Goal: Information Seeking & Learning: Learn about a topic

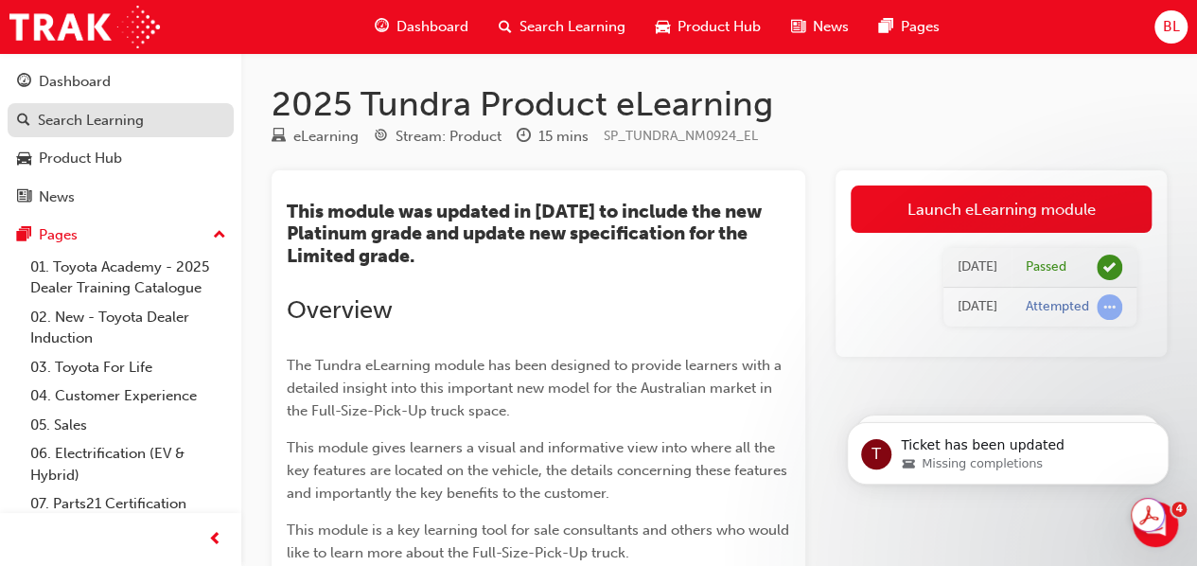
click at [95, 119] on div "Search Learning" at bounding box center [91, 121] width 106 height 22
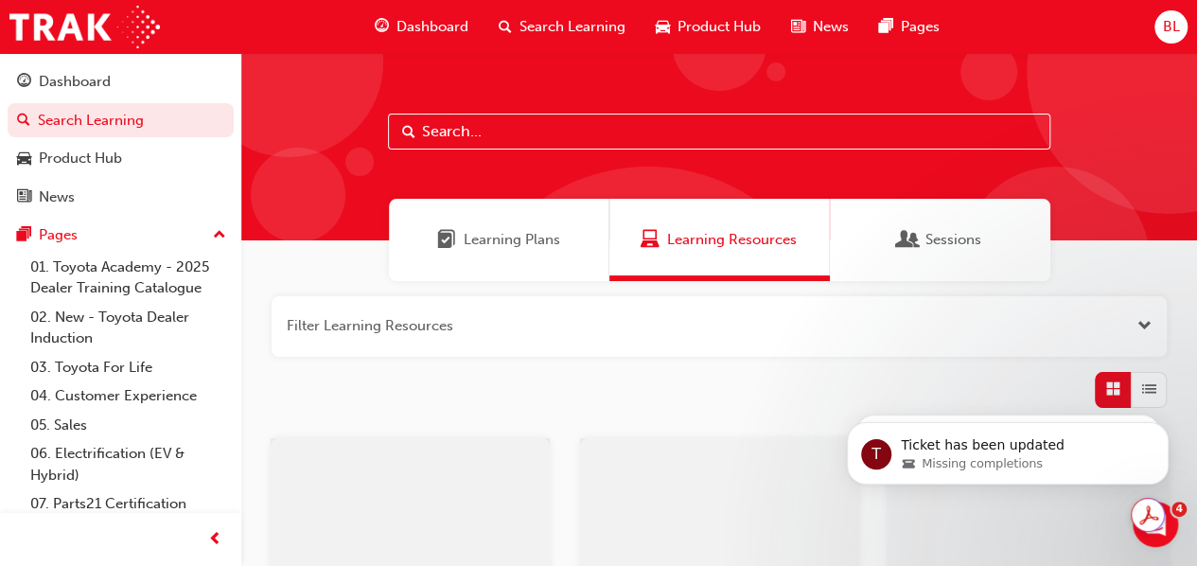
click at [471, 132] on input "text" at bounding box center [719, 132] width 662 height 36
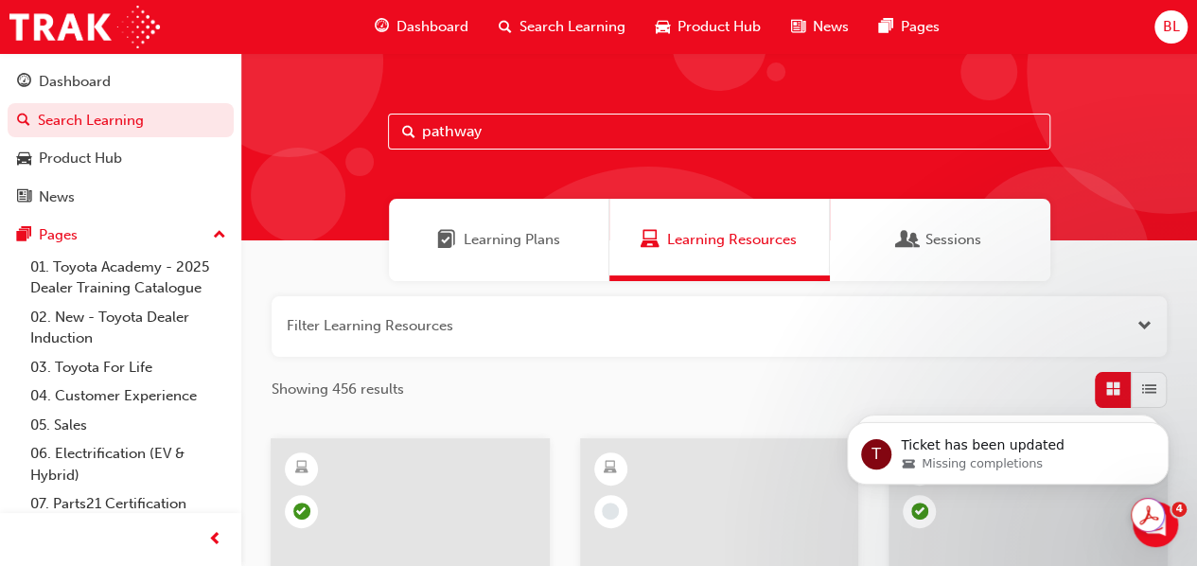
type input "pathway"
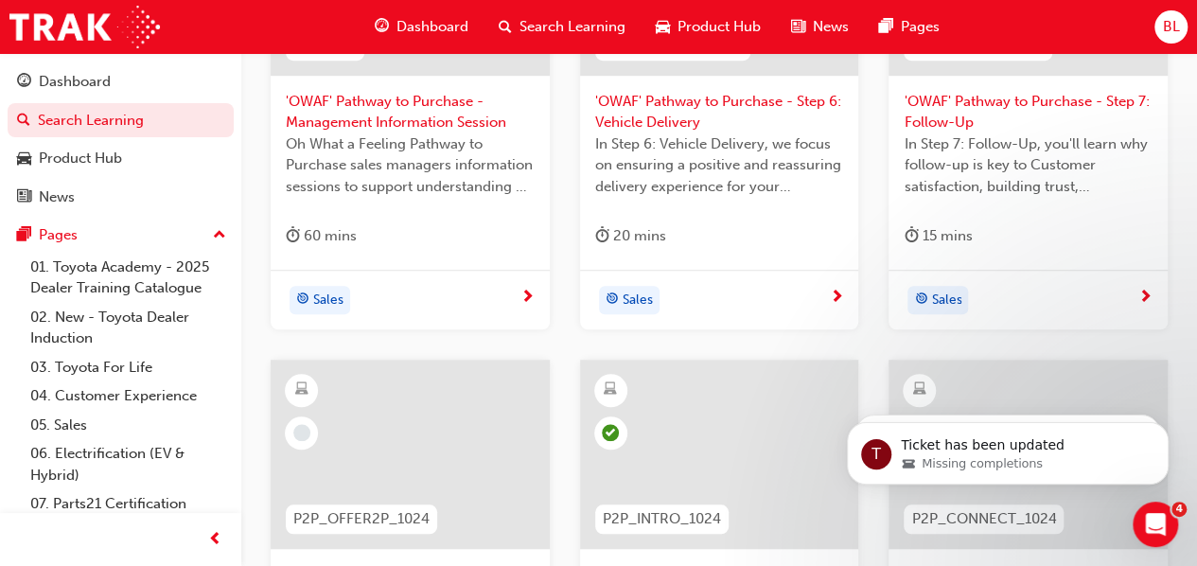
scroll to position [662, 0]
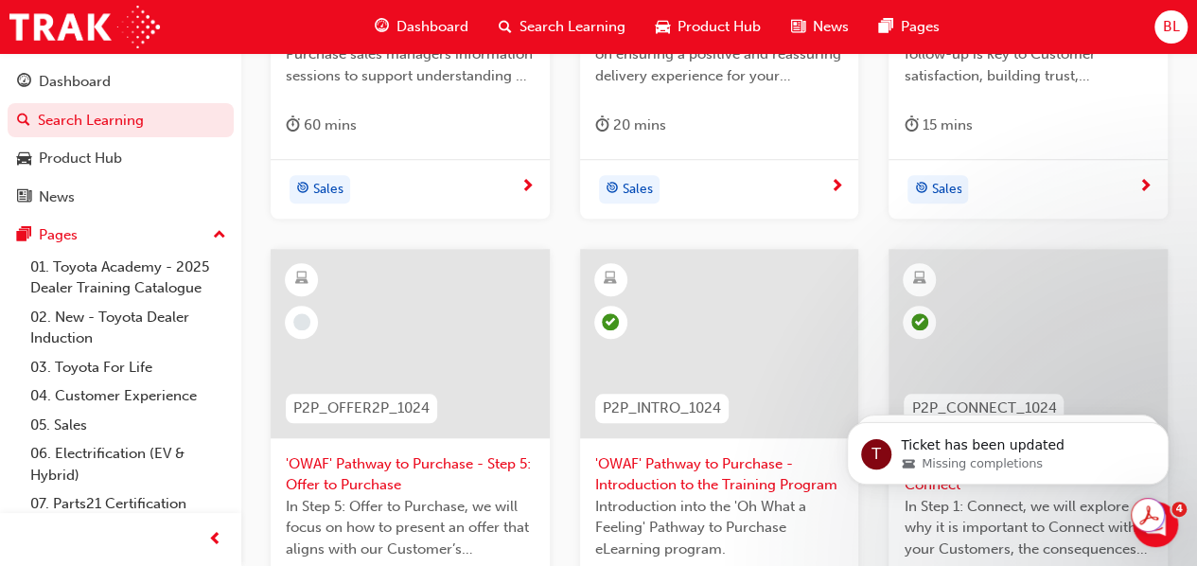
click at [353, 406] on span "P2P_OFFER2P_1024" at bounding box center [361, 408] width 136 height 22
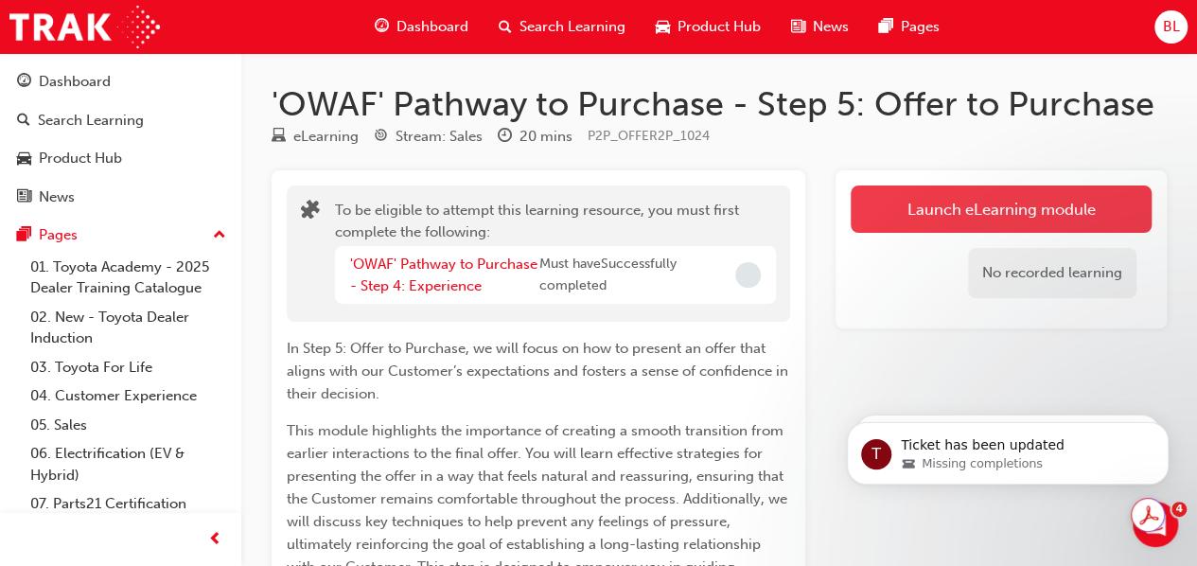
click at [1018, 207] on button "Launch eLearning module" at bounding box center [1001, 208] width 301 height 47
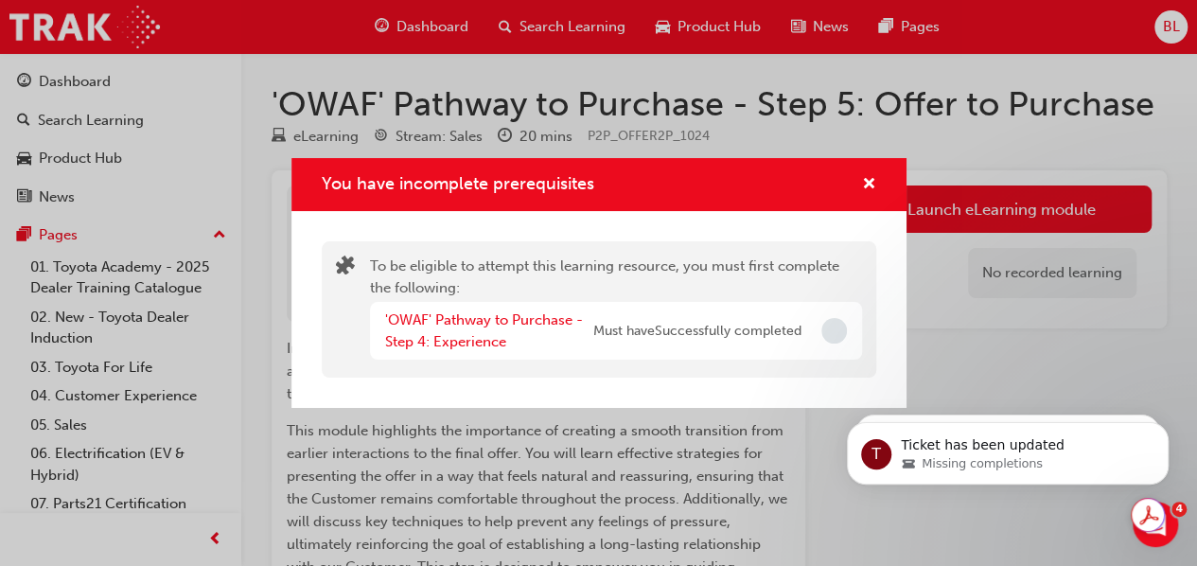
click at [647, 393] on div "To be eligible to attempt this learning resource, you must first complete the f…" at bounding box center [598, 309] width 615 height 197
click at [870, 184] on span "cross-icon" at bounding box center [869, 185] width 14 height 17
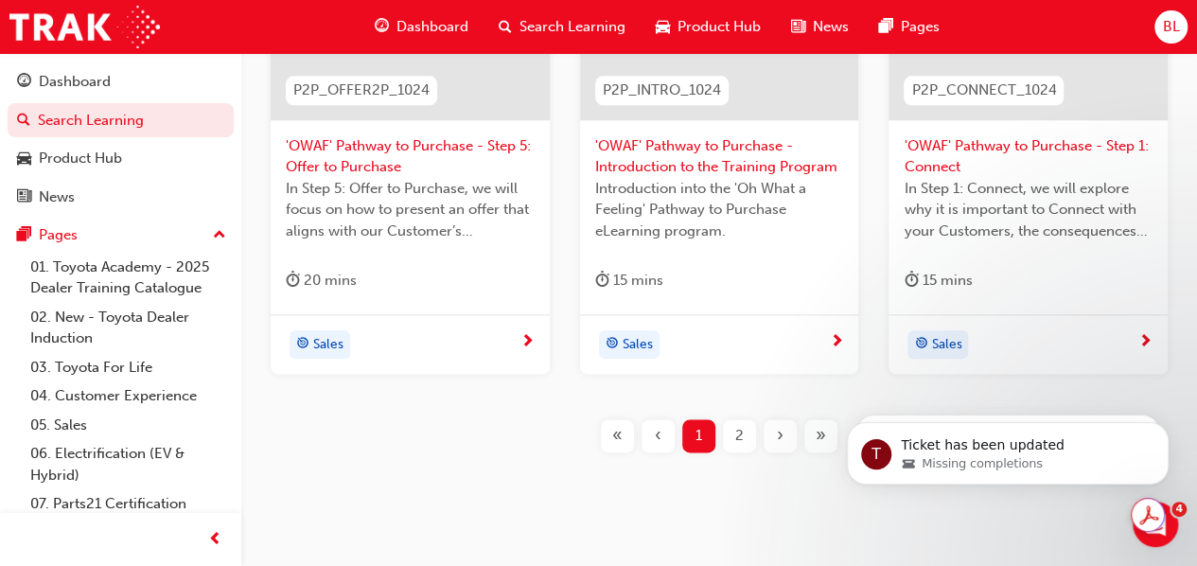
scroll to position [1016, 0]
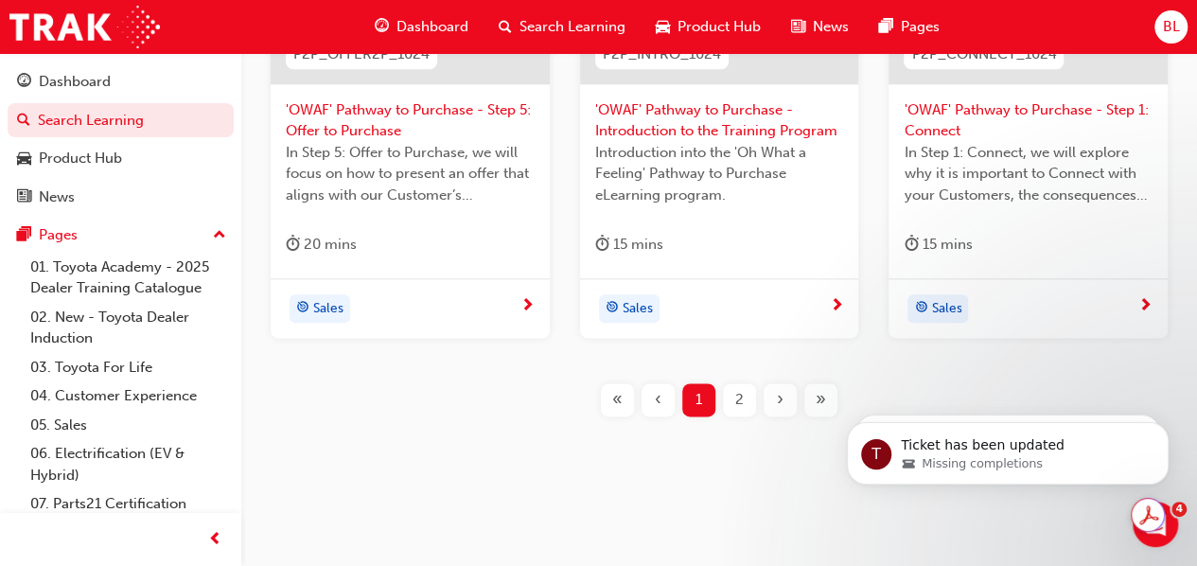
click at [738, 405] on span "2" at bounding box center [739, 400] width 9 height 22
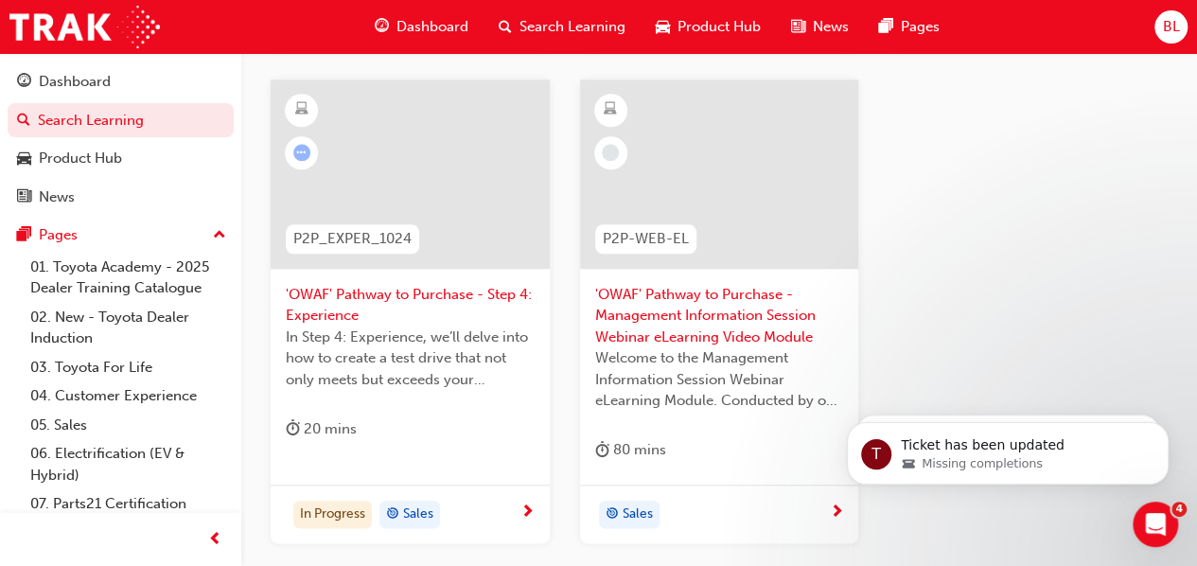
scroll to position [827, 0]
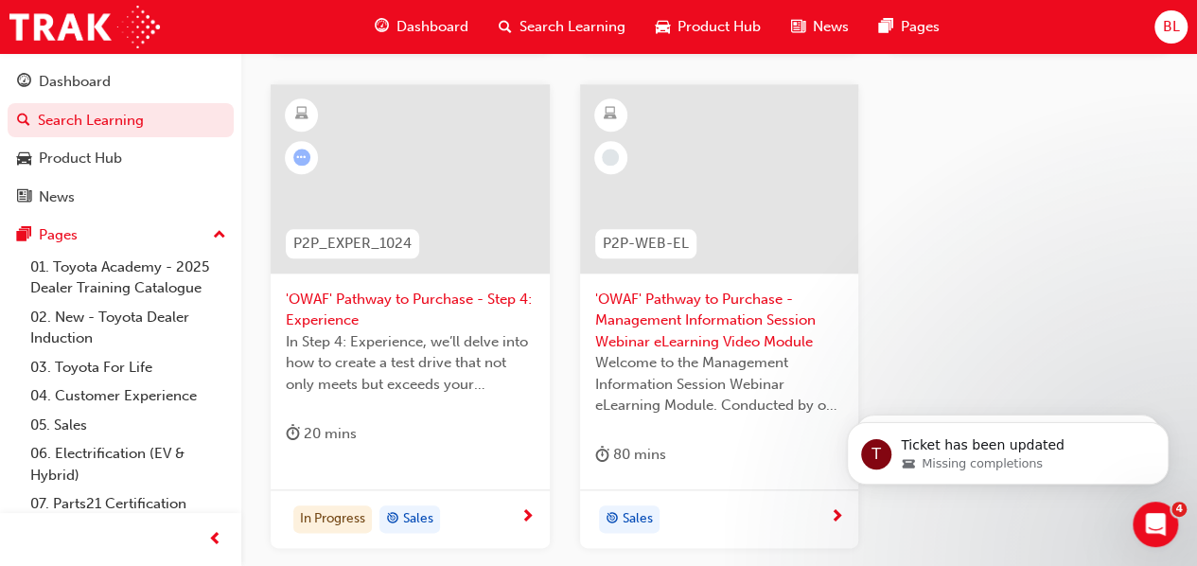
click at [409, 302] on span "'OWAF' Pathway to Purchase - Step 4: Experience" at bounding box center [410, 310] width 249 height 43
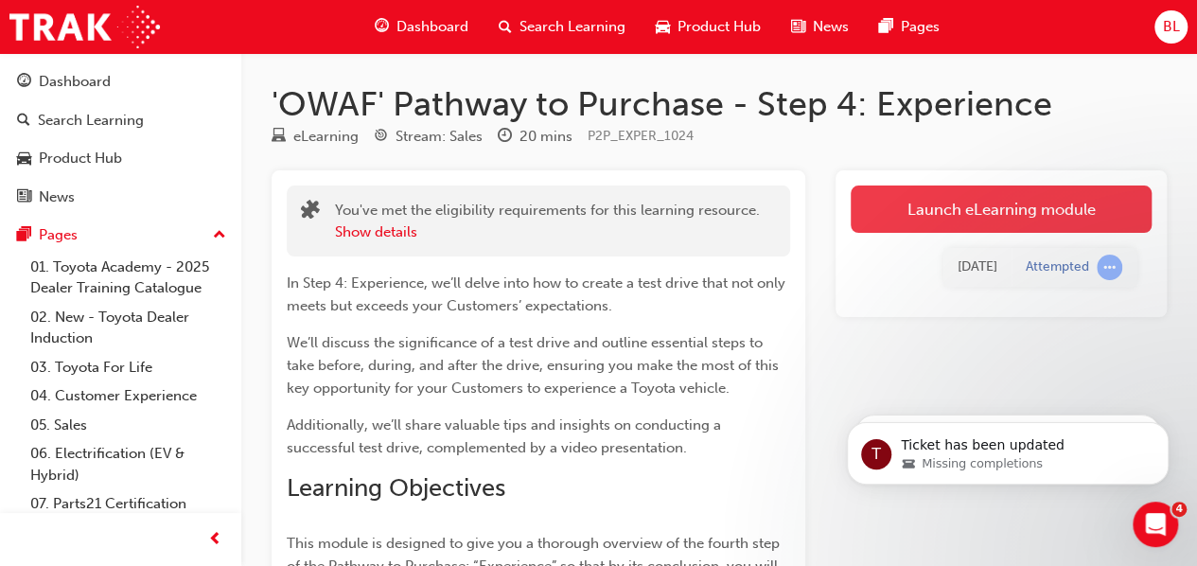
click at [988, 204] on link "Launch eLearning module" at bounding box center [1001, 208] width 301 height 47
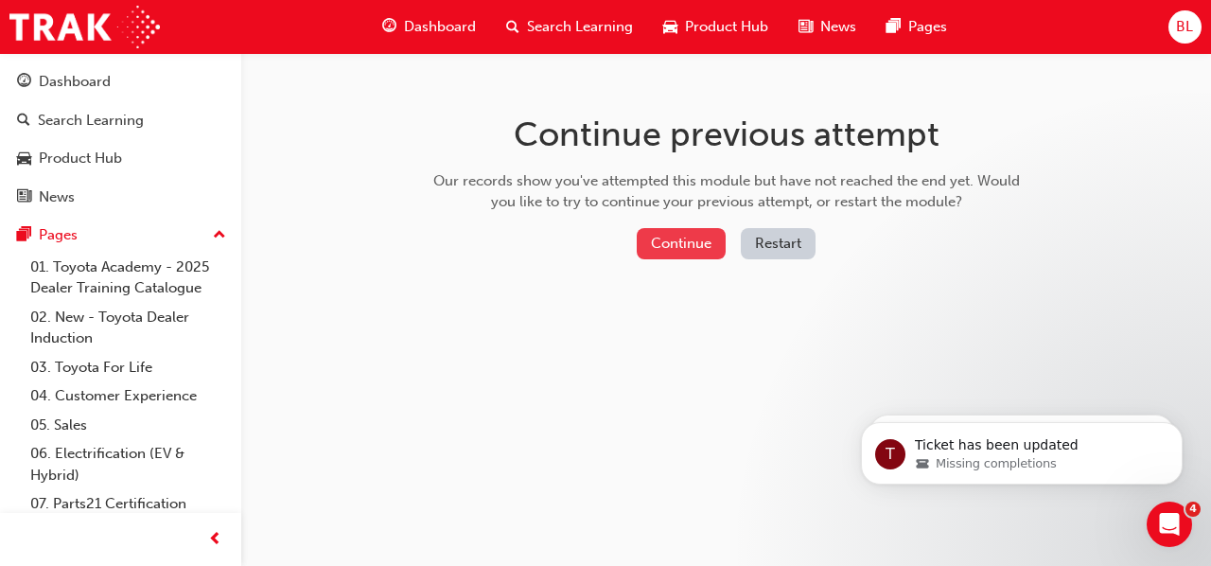
click at [683, 240] on button "Continue" at bounding box center [681, 243] width 89 height 31
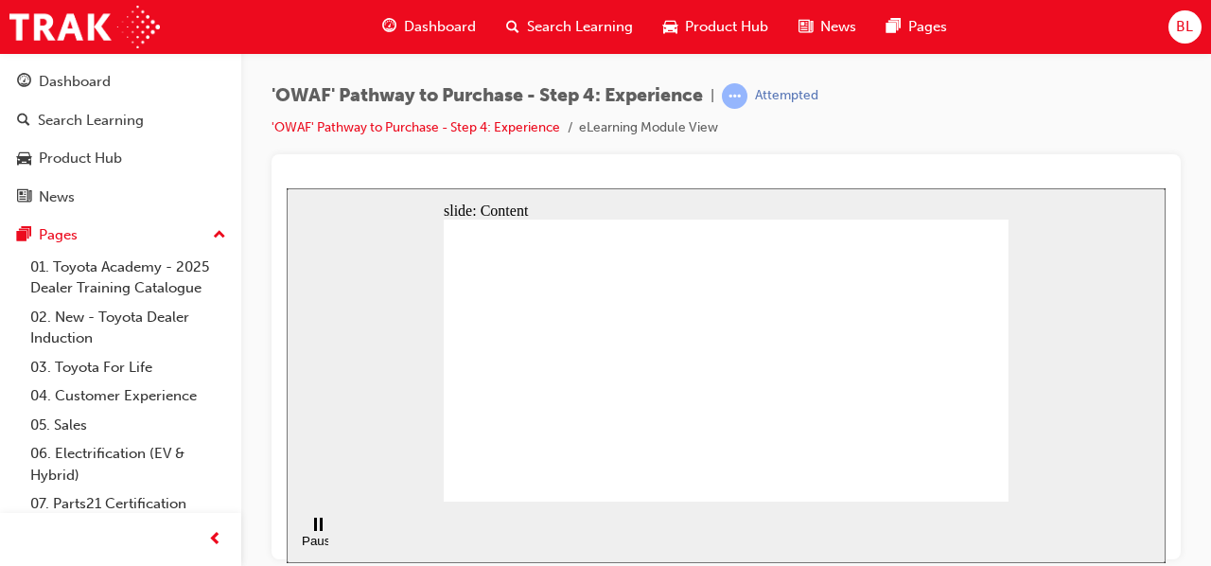
drag, startPoint x: 954, startPoint y: 488, endPoint x: 963, endPoint y: 478, distance: 14.1
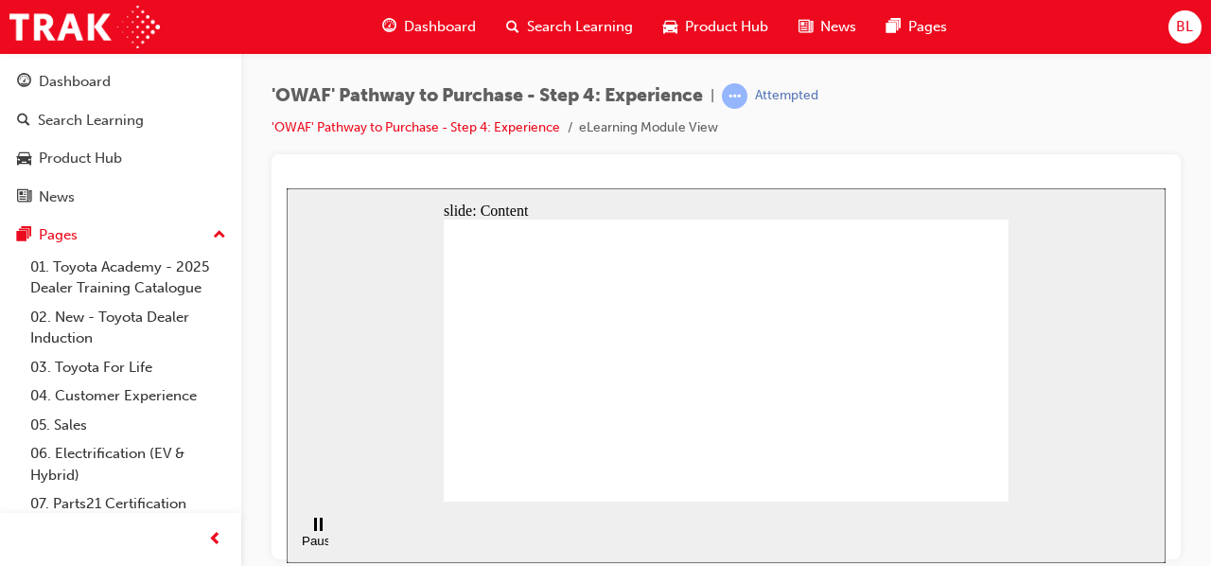
click at [978, 141] on div "'OWAF' Pathway to Purchase - Step 4: Experience | Attempted 'OWAF' Pathway to P…" at bounding box center [726, 118] width 909 height 71
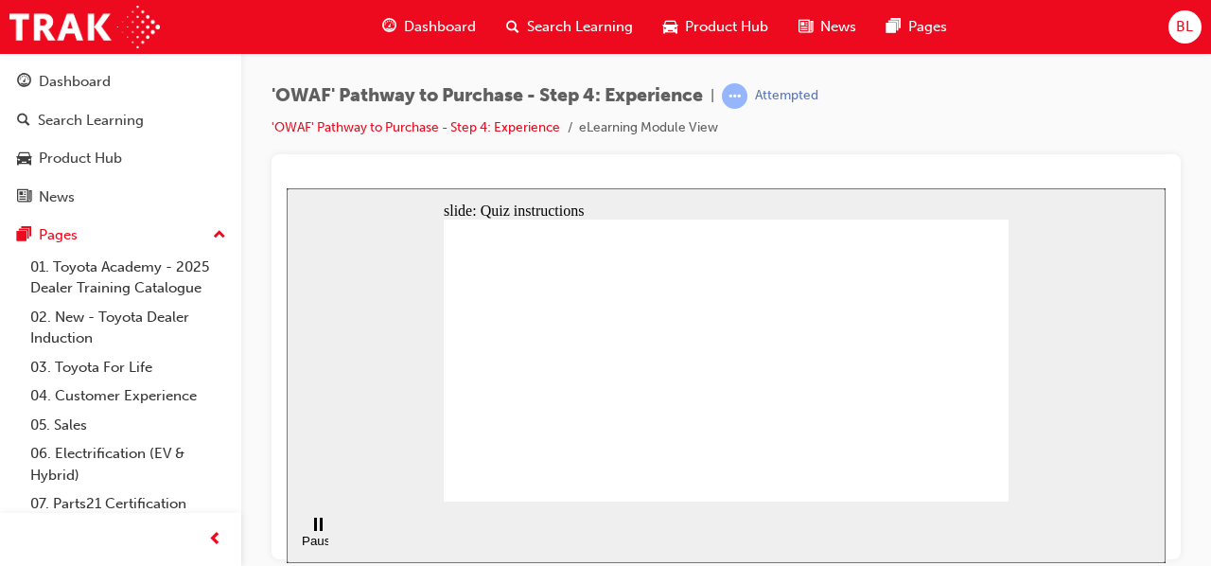
checkbox input "true"
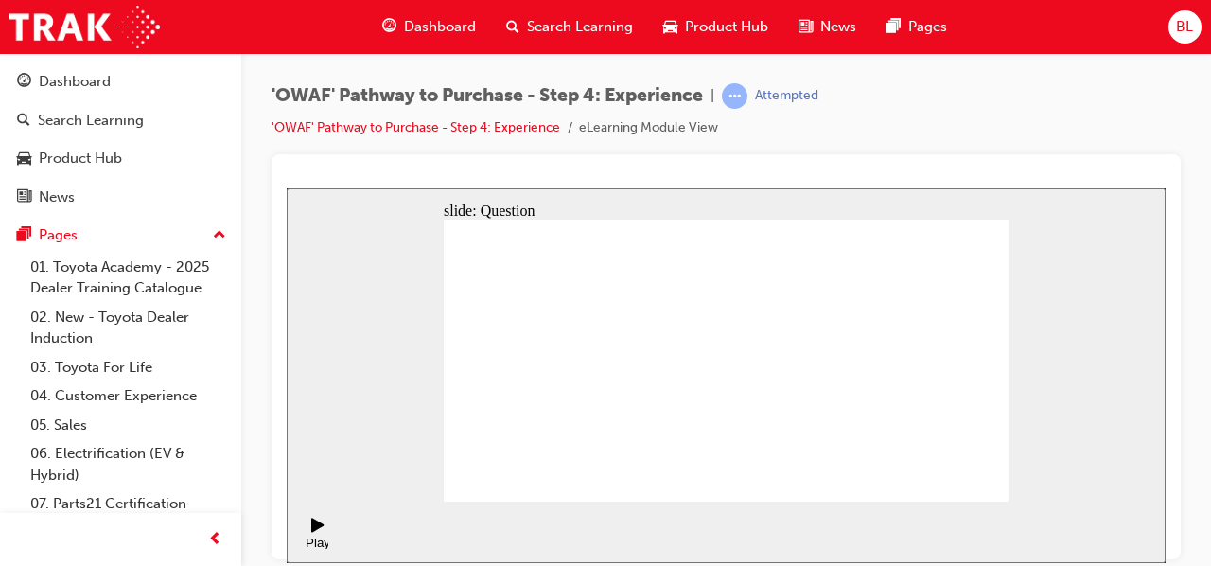
drag, startPoint x: 914, startPoint y: 361, endPoint x: 556, endPoint y: 398, distance: 359.5
drag, startPoint x: 931, startPoint y: 392, endPoint x: 630, endPoint y: 456, distance: 307.7
drag, startPoint x: 939, startPoint y: 405, endPoint x: 787, endPoint y: 428, distance: 153.1
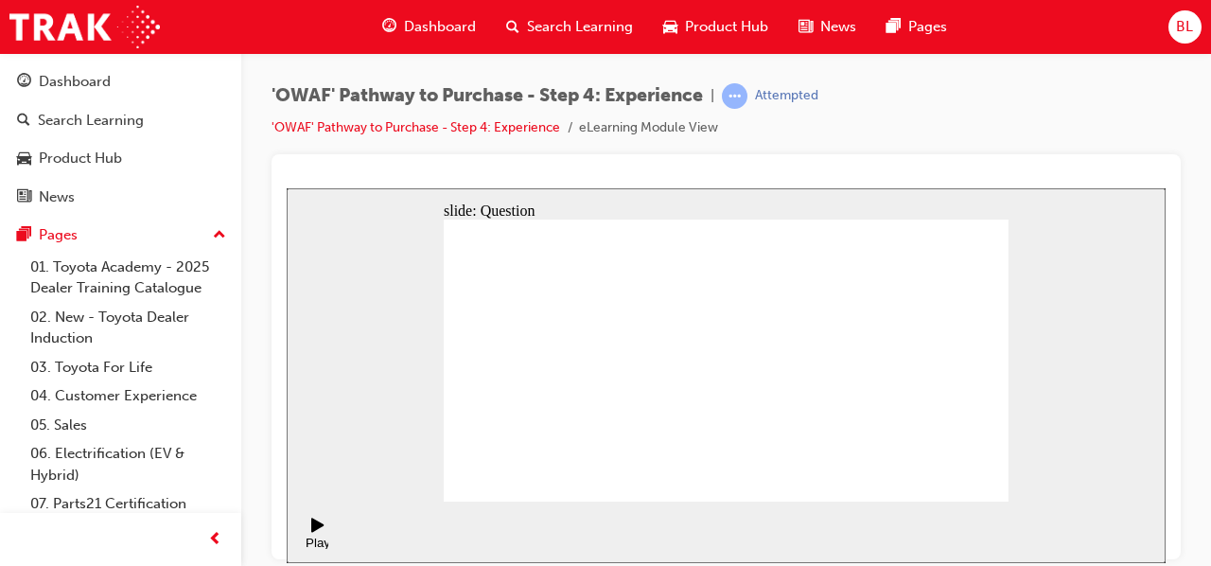
drag, startPoint x: 944, startPoint y: 380, endPoint x: 588, endPoint y: 431, distance: 359.4
drag, startPoint x: 939, startPoint y: 406, endPoint x: 606, endPoint y: 459, distance: 337.2
drag, startPoint x: 928, startPoint y: 395, endPoint x: 719, endPoint y: 454, distance: 217.2
drag, startPoint x: 934, startPoint y: 410, endPoint x: 568, endPoint y: 448, distance: 368.1
drag, startPoint x: 936, startPoint y: 401, endPoint x: 579, endPoint y: 444, distance: 359.2
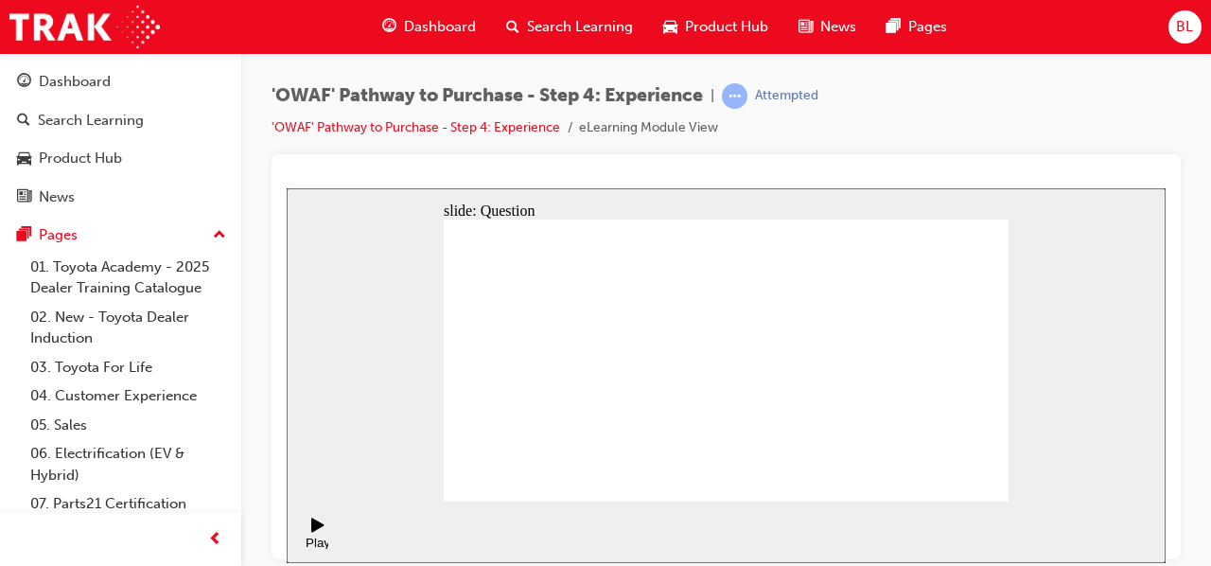
drag, startPoint x: 920, startPoint y: 365, endPoint x: 549, endPoint y: 424, distance: 375.5
drag, startPoint x: 933, startPoint y: 395, endPoint x: 581, endPoint y: 439, distance: 354.6
drag, startPoint x: 913, startPoint y: 404, endPoint x: 746, endPoint y: 448, distance: 172.1
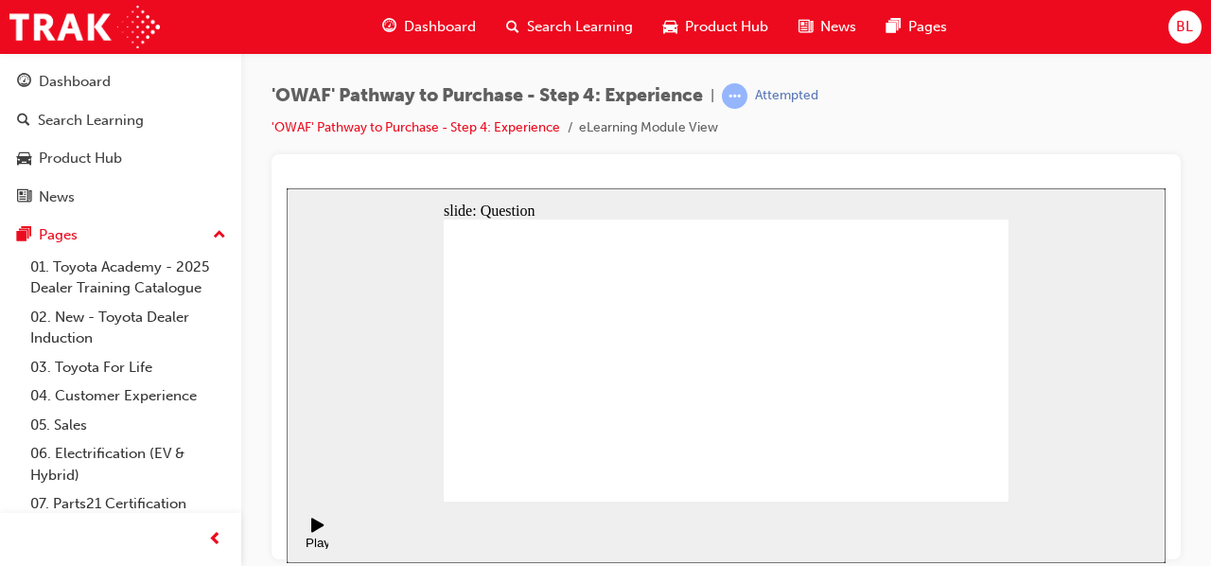
drag, startPoint x: 934, startPoint y: 413, endPoint x: 597, endPoint y: 464, distance: 340.7
drag, startPoint x: 920, startPoint y: 428, endPoint x: 589, endPoint y: 458, distance: 331.6
drag, startPoint x: 931, startPoint y: 388, endPoint x: 730, endPoint y: 430, distance: 205.0
drag, startPoint x: 917, startPoint y: 399, endPoint x: 547, endPoint y: 462, distance: 375.2
drag, startPoint x: 940, startPoint y: 412, endPoint x: 790, endPoint y: 452, distance: 155.8
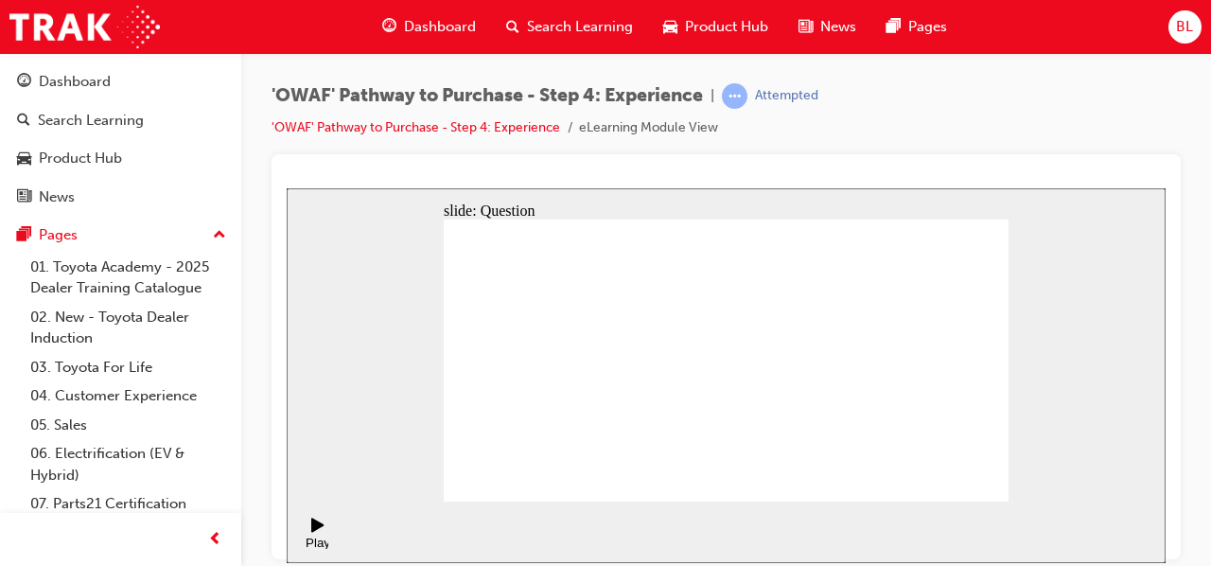
drag, startPoint x: 967, startPoint y: 443, endPoint x: 915, endPoint y: 367, distance: 91.9
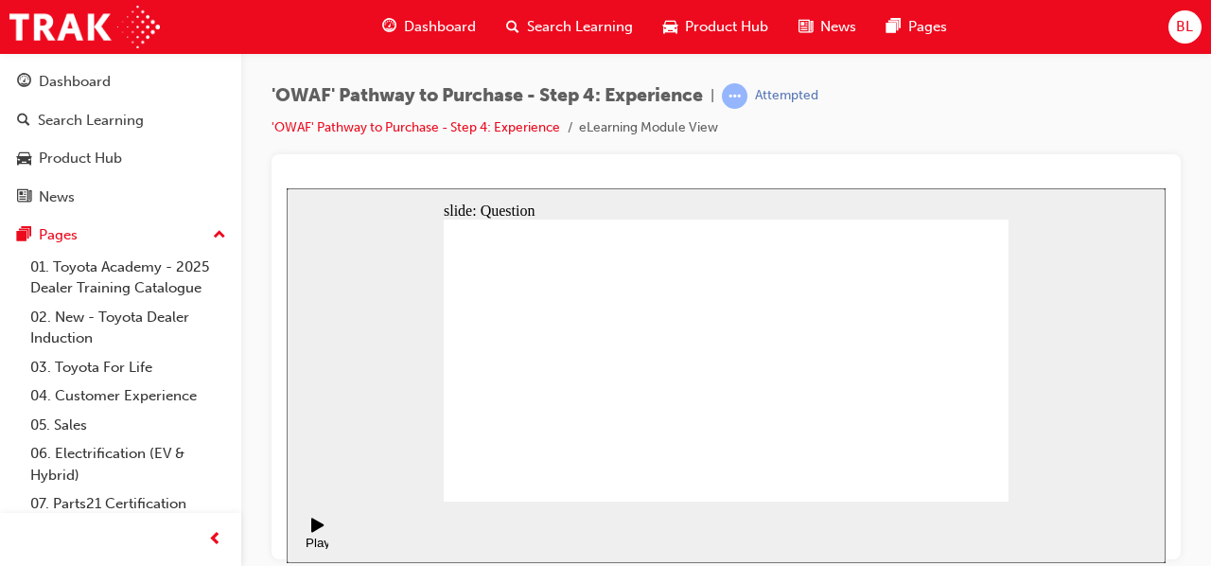
drag, startPoint x: 910, startPoint y: 443, endPoint x: 781, endPoint y: 358, distance: 154.3
drag, startPoint x: 840, startPoint y: 453, endPoint x: 956, endPoint y: 361, distance: 147.5
drag, startPoint x: 717, startPoint y: 445, endPoint x: 843, endPoint y: 363, distance: 149.8
drag, startPoint x: 771, startPoint y: 433, endPoint x: 703, endPoint y: 345, distance: 111.3
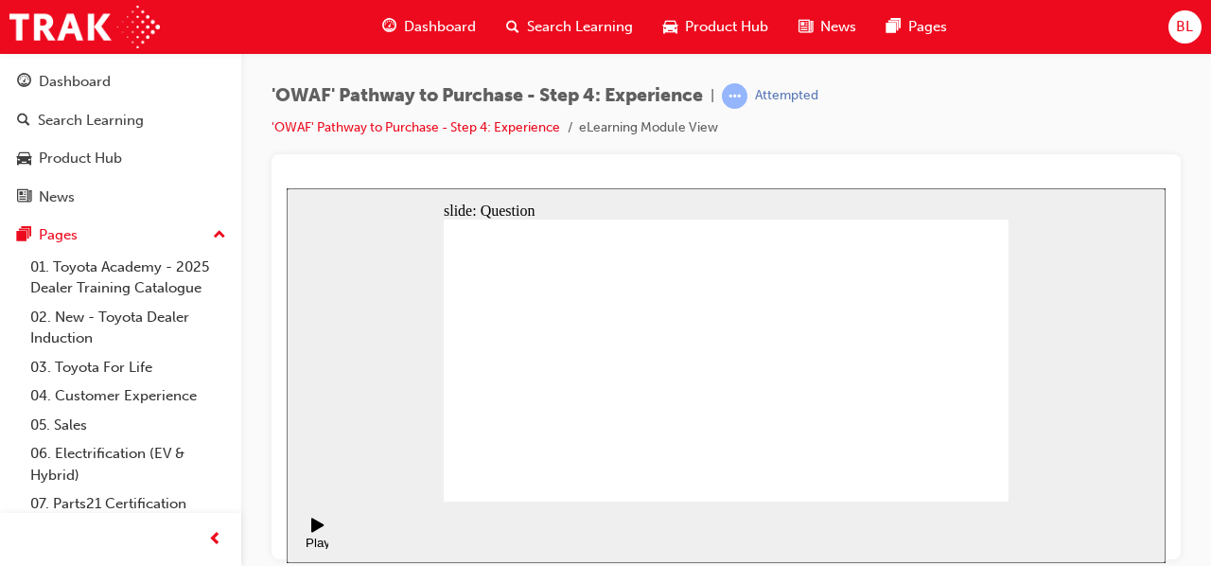
drag, startPoint x: 624, startPoint y: 447, endPoint x: 703, endPoint y: 327, distance: 142.8
drag, startPoint x: 723, startPoint y: 416, endPoint x: 867, endPoint y: 321, distance: 172.7
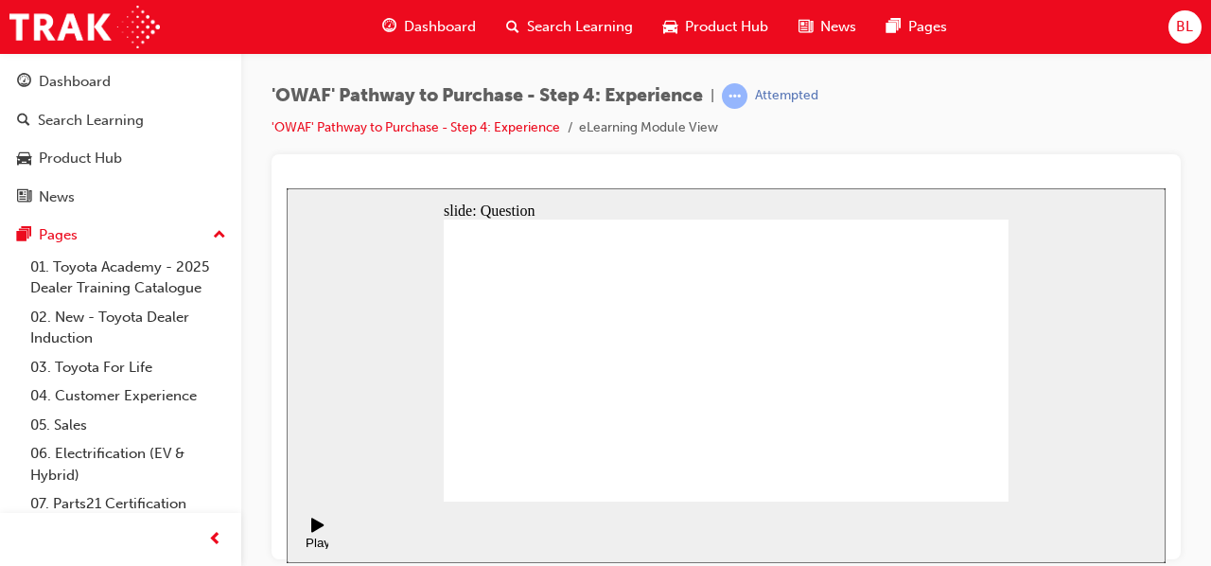
drag, startPoint x: 842, startPoint y: 447, endPoint x: 860, endPoint y: 360, distance: 88.0
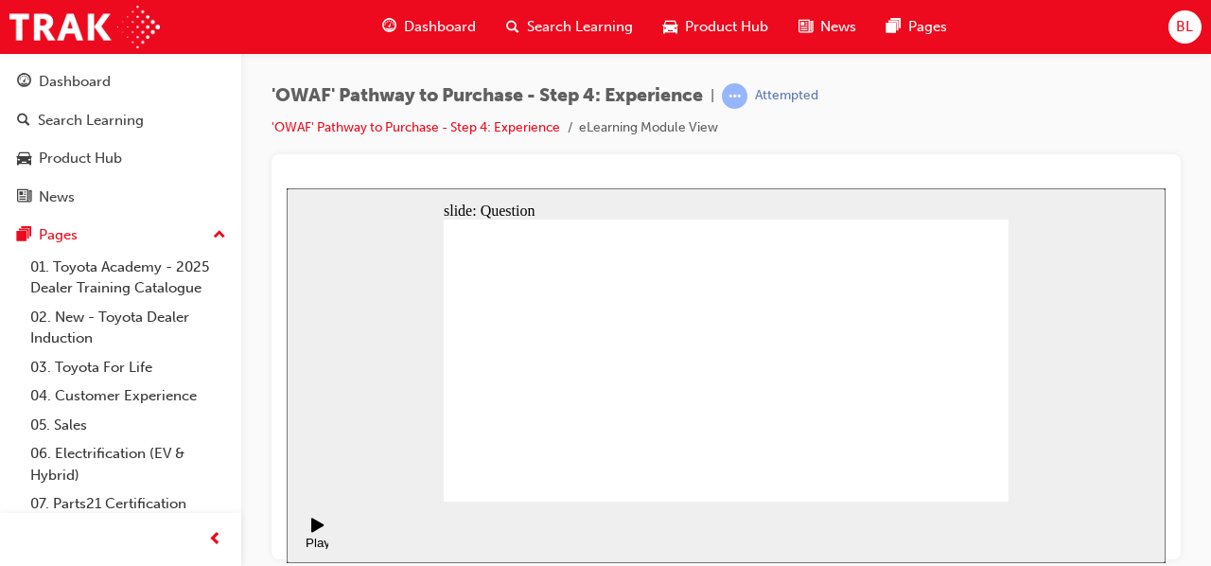
radio input "true"
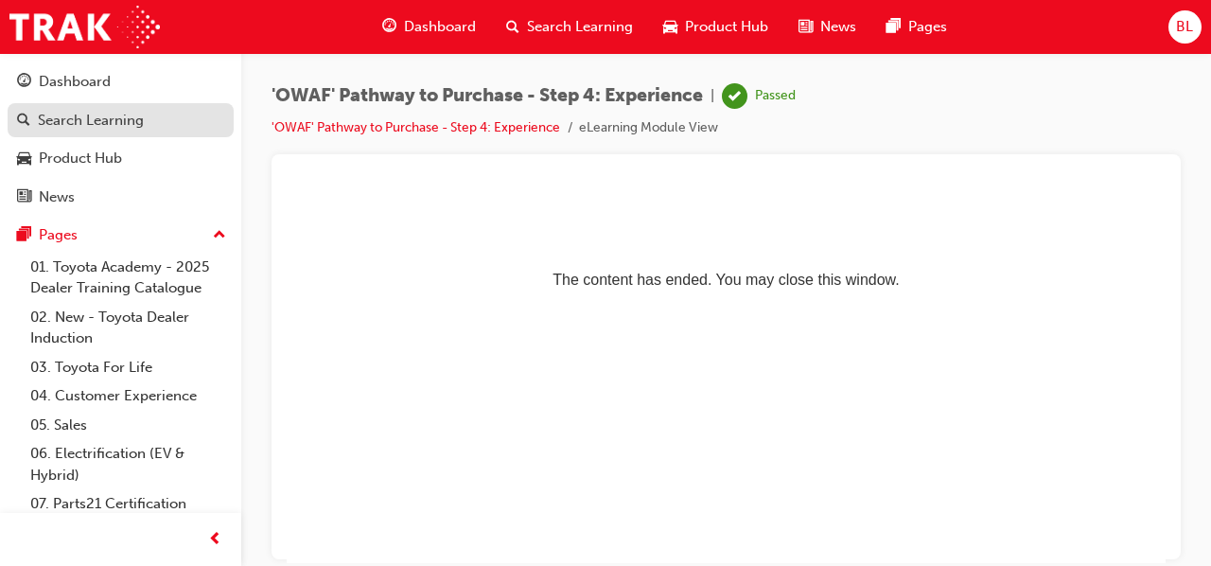
drag, startPoint x: 105, startPoint y: 113, endPoint x: 117, endPoint y: 111, distance: 12.4
click at [105, 113] on div "Search Learning" at bounding box center [91, 121] width 106 height 22
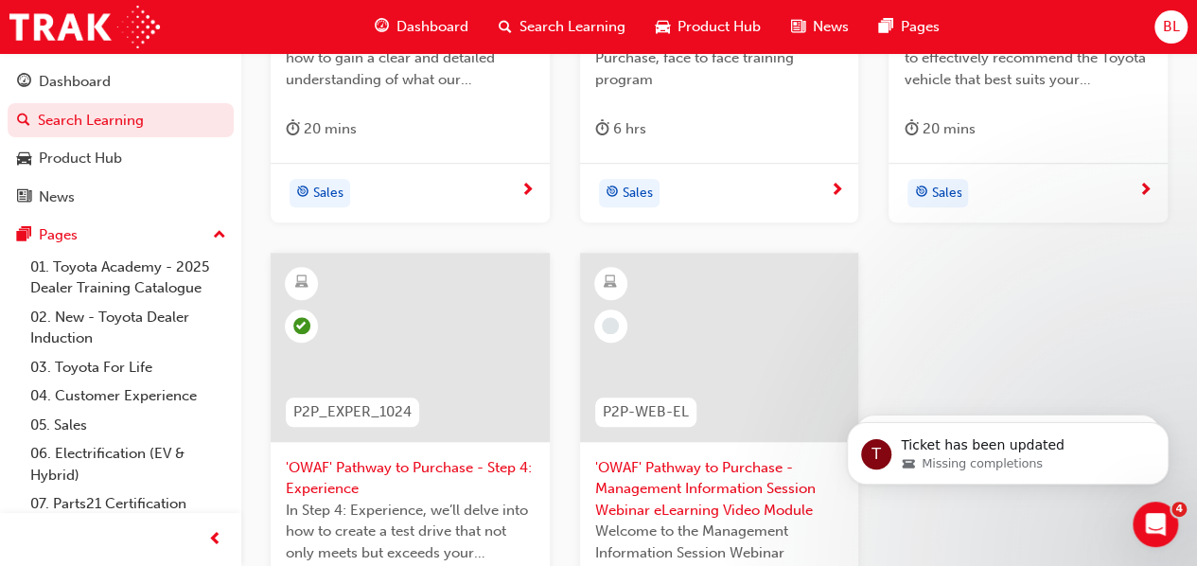
scroll to position [757, 0]
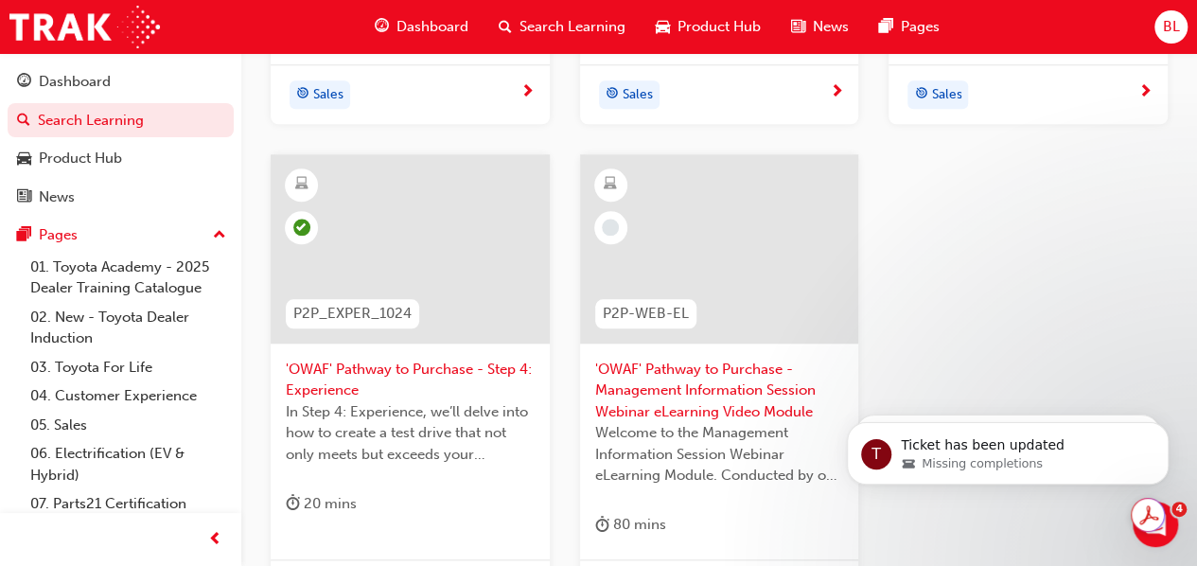
click at [360, 360] on span "'OWAF' Pathway to Purchase - Step 4: Experience" at bounding box center [410, 380] width 249 height 43
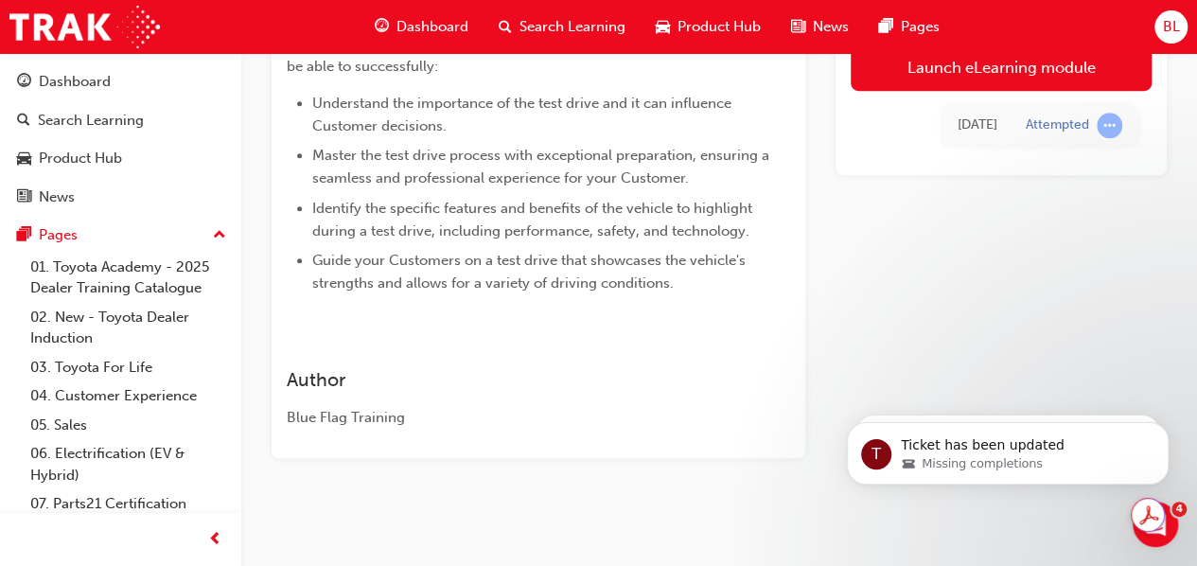
scroll to position [522, 0]
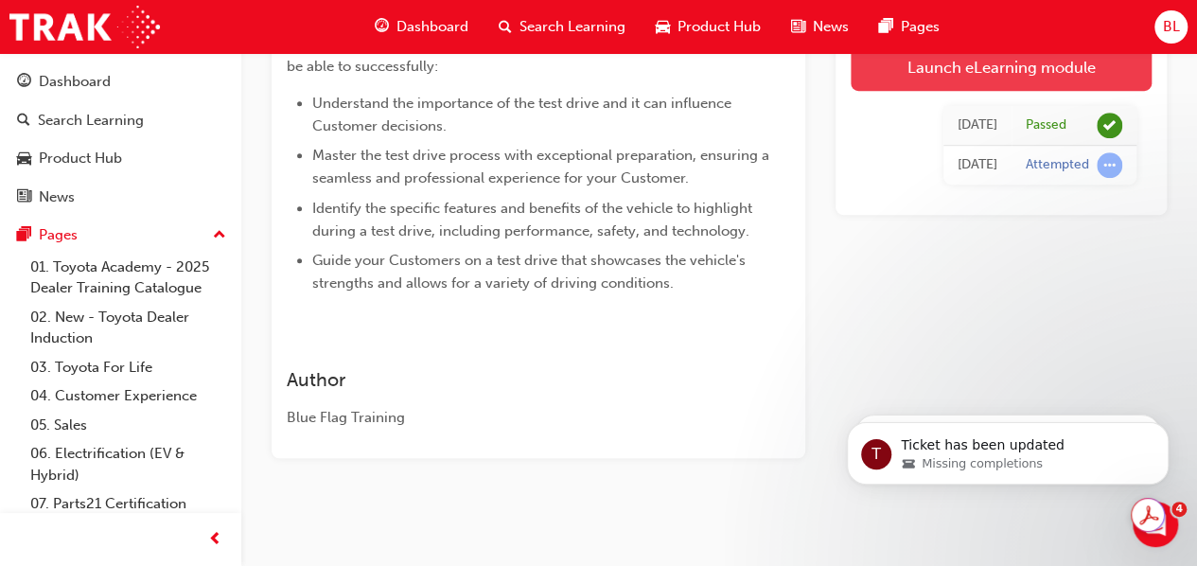
click at [1011, 66] on link "Launch eLearning module" at bounding box center [1001, 67] width 301 height 47
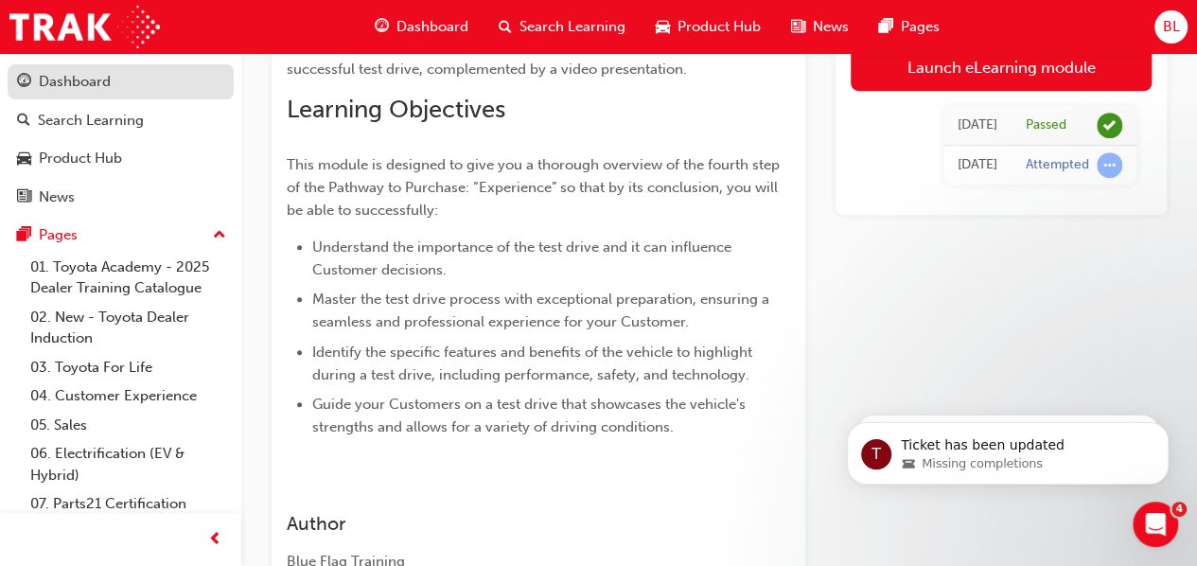
scroll to position [144, 0]
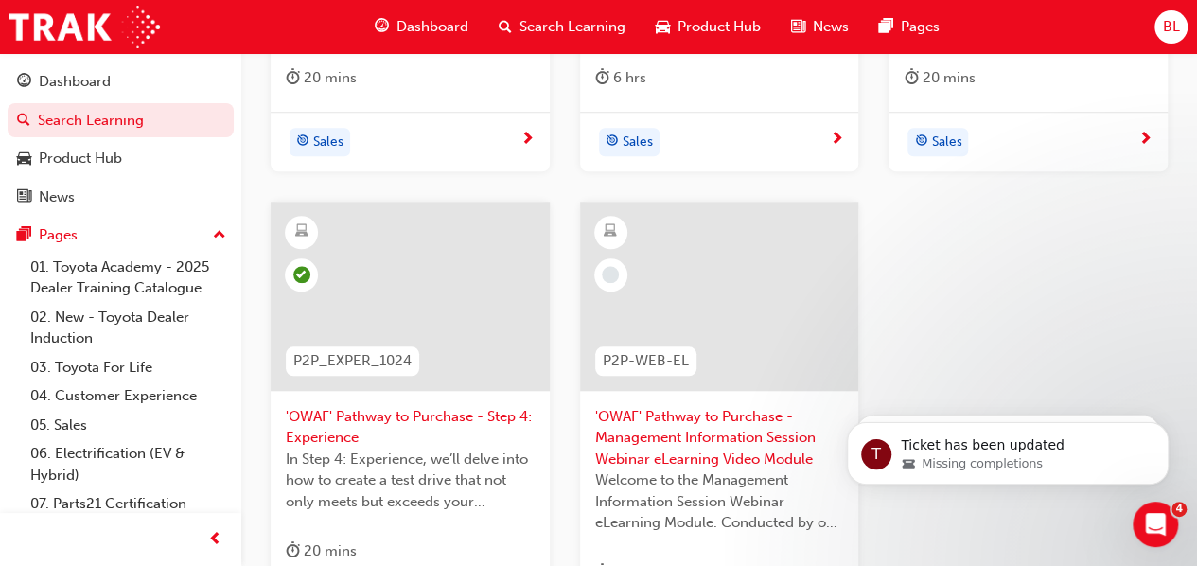
scroll to position [946, 0]
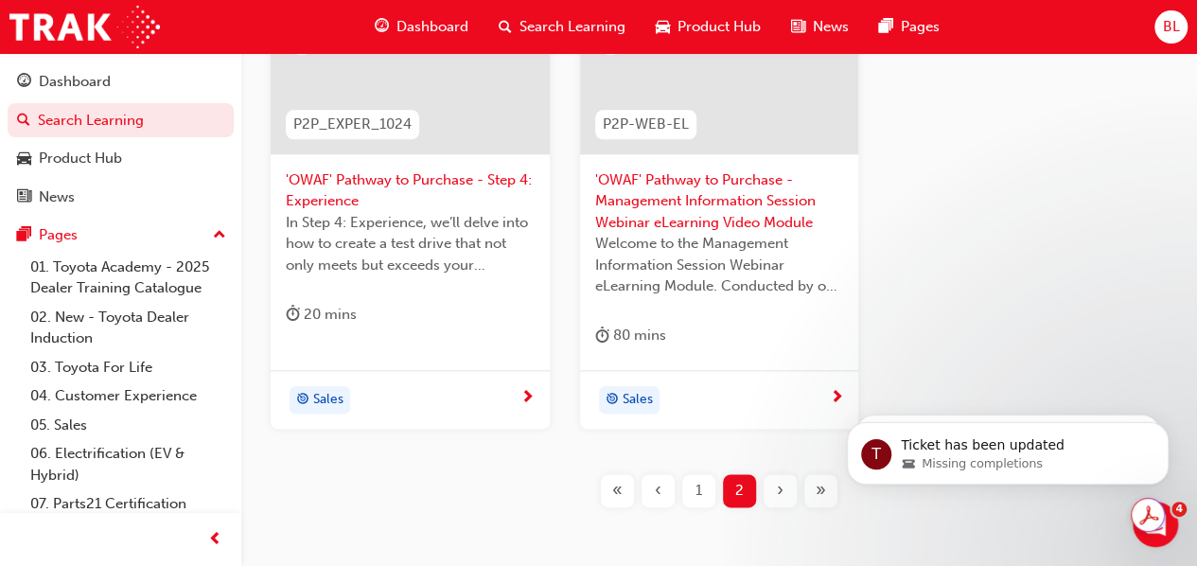
click at [698, 485] on span "1" at bounding box center [698, 491] width 7 height 22
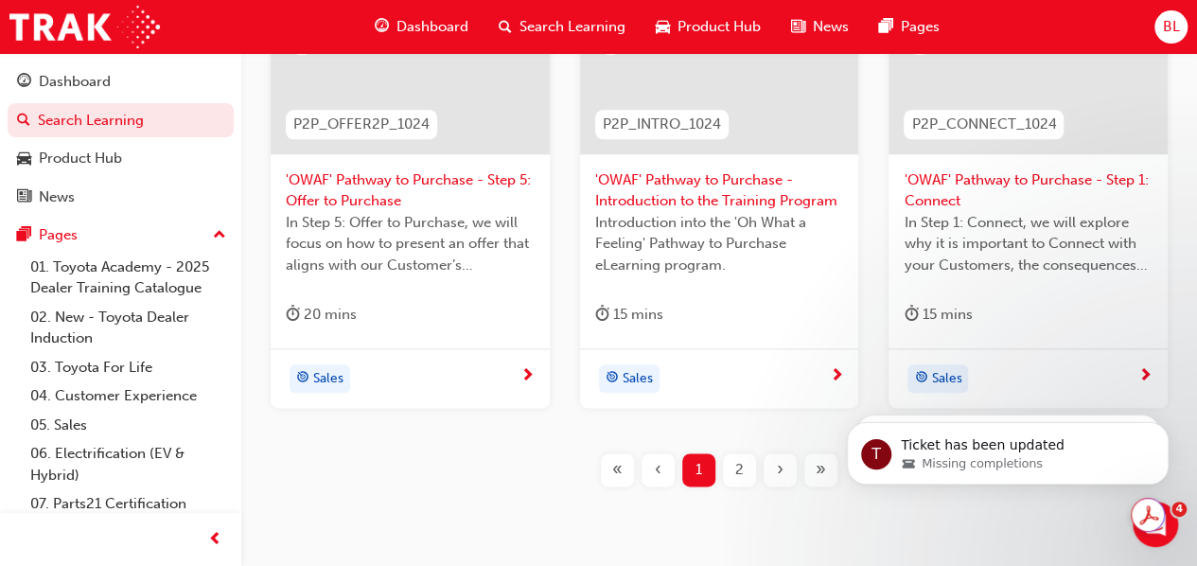
click at [375, 178] on span "'OWAF' Pathway to Purchase - Step 5: Offer to Purchase" at bounding box center [410, 190] width 249 height 43
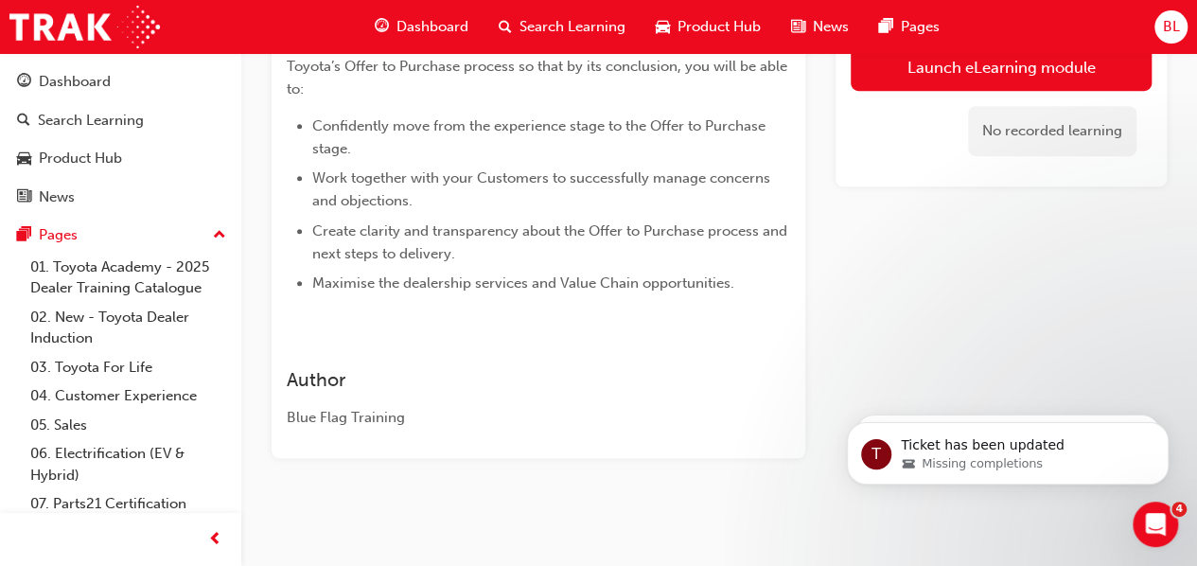
scroll to position [220, 0]
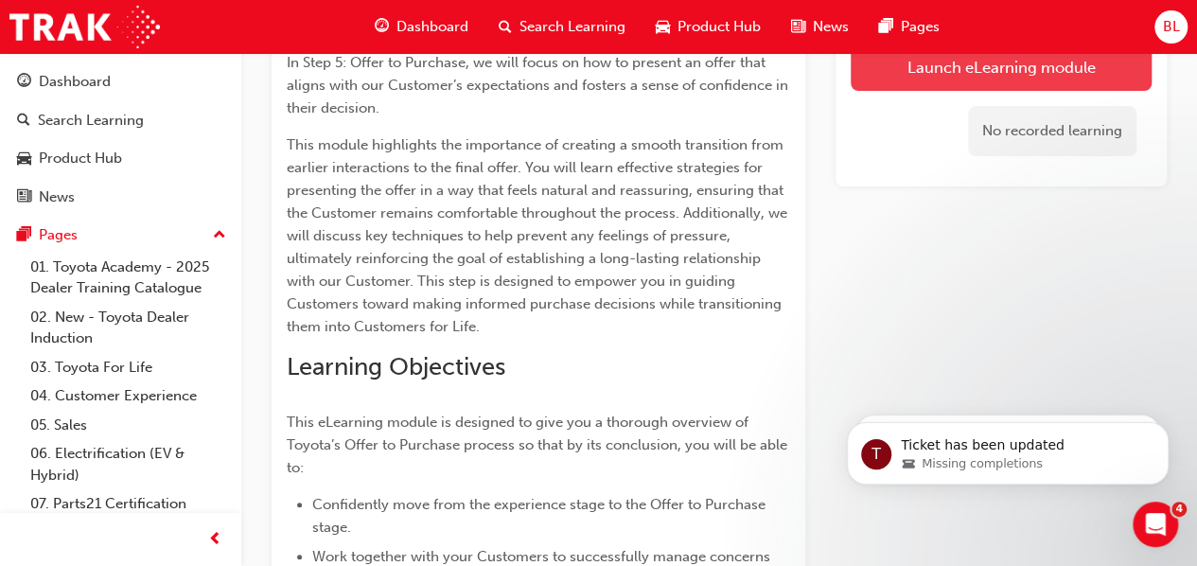
click at [995, 71] on link "Launch eLearning module" at bounding box center [1001, 67] width 301 height 47
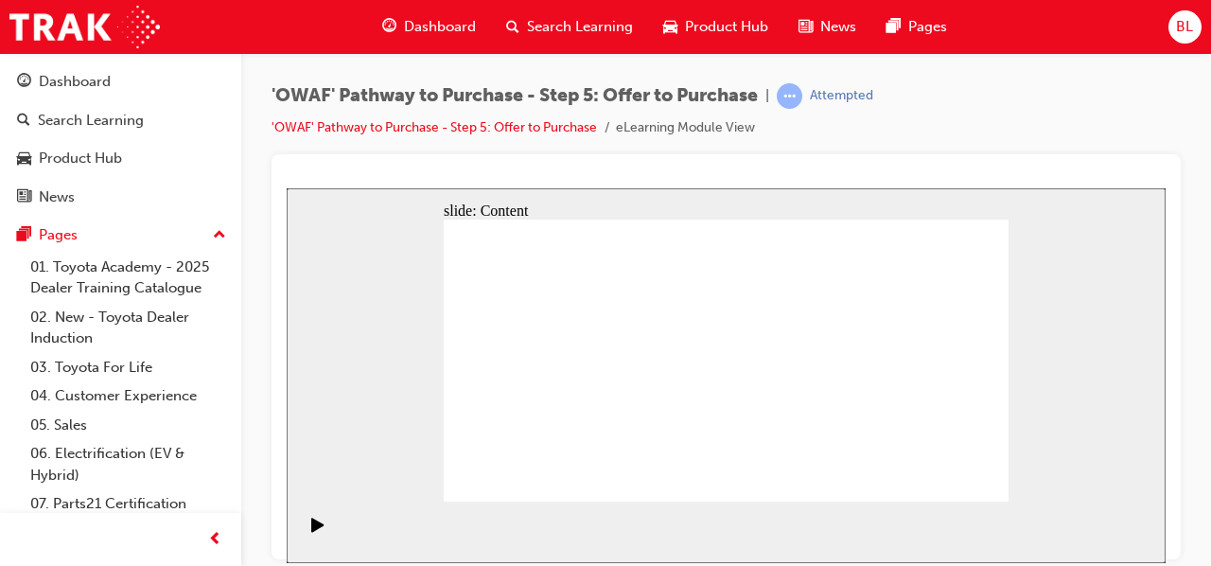
drag, startPoint x: 781, startPoint y: 443, endPoint x: 745, endPoint y: 447, distance: 37.1
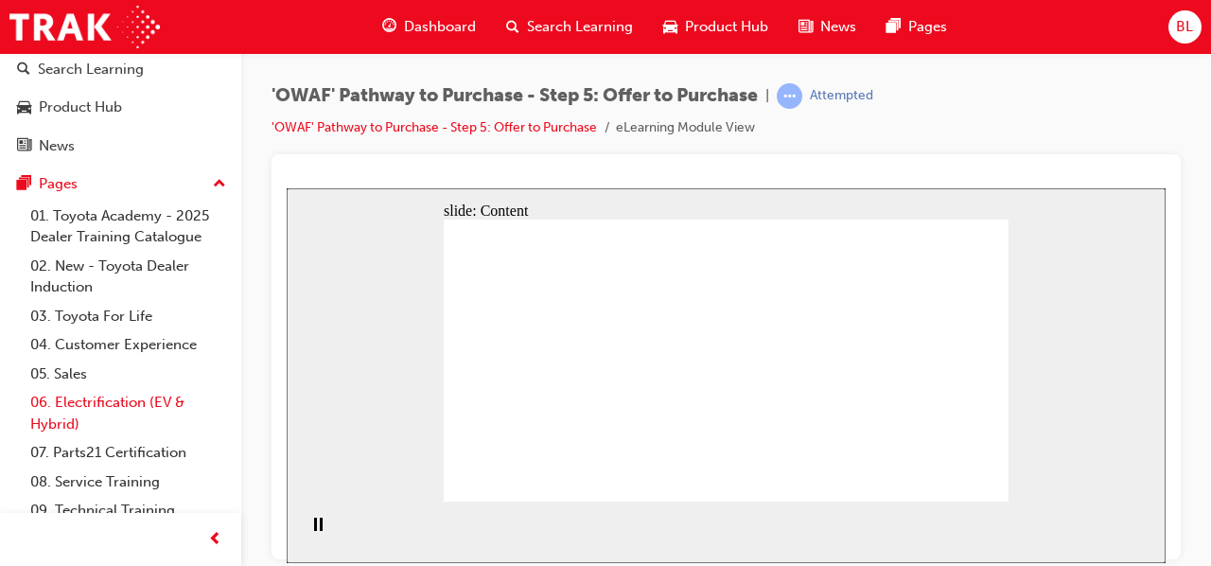
scroll to position [121, 0]
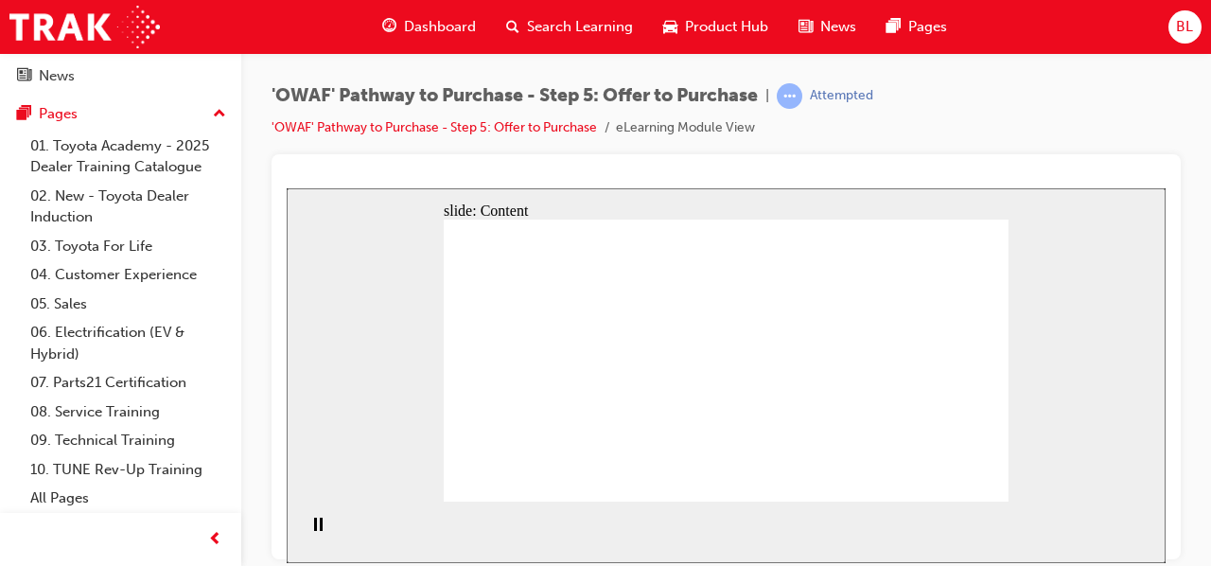
drag, startPoint x: 738, startPoint y: 277, endPoint x: 736, endPoint y: 268, distance: 9.6
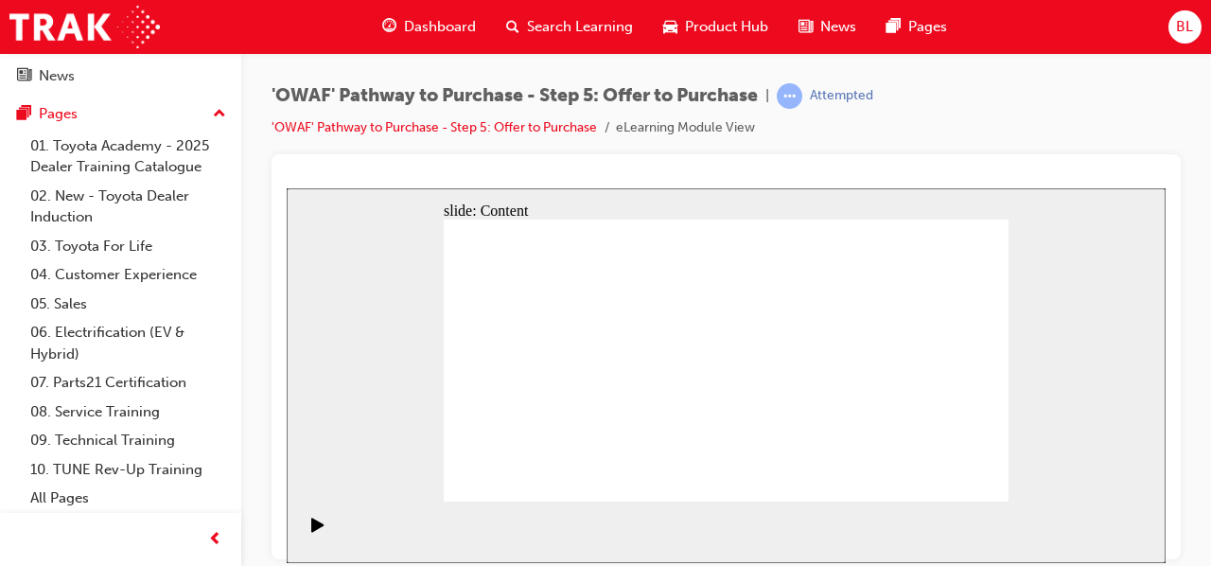
drag, startPoint x: 540, startPoint y: 380, endPoint x: 532, endPoint y: 365, distance: 17.4
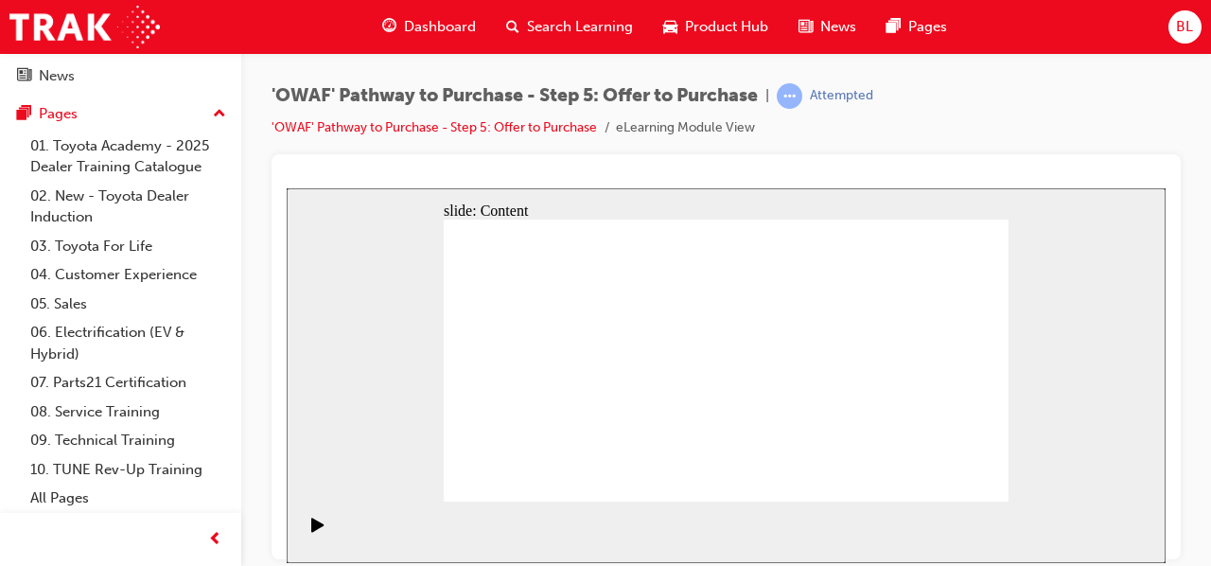
click at [312, 531] on icon "Play (Ctrl+Alt+P)" at bounding box center [317, 524] width 12 height 14
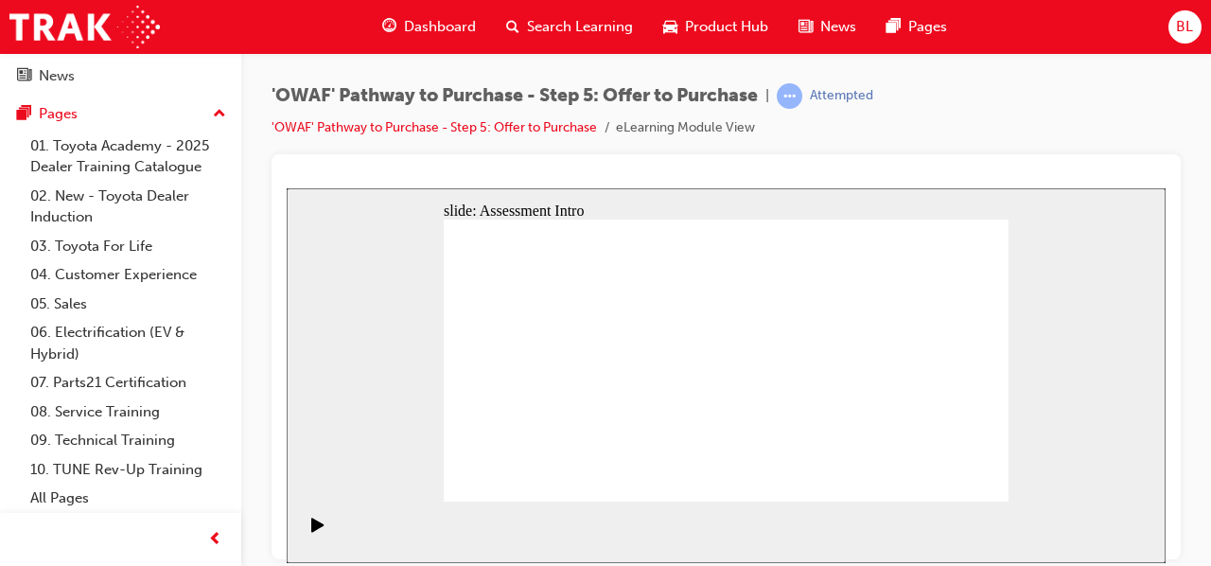
drag, startPoint x: 961, startPoint y: 471, endPoint x: 967, endPoint y: 483, distance: 12.7
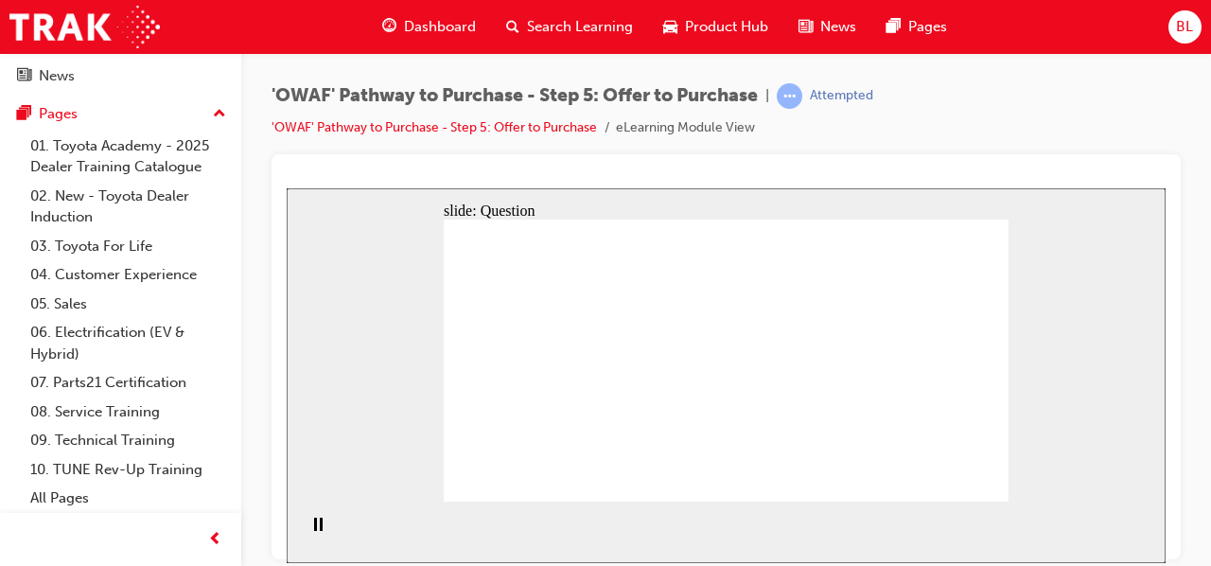
radio input "false"
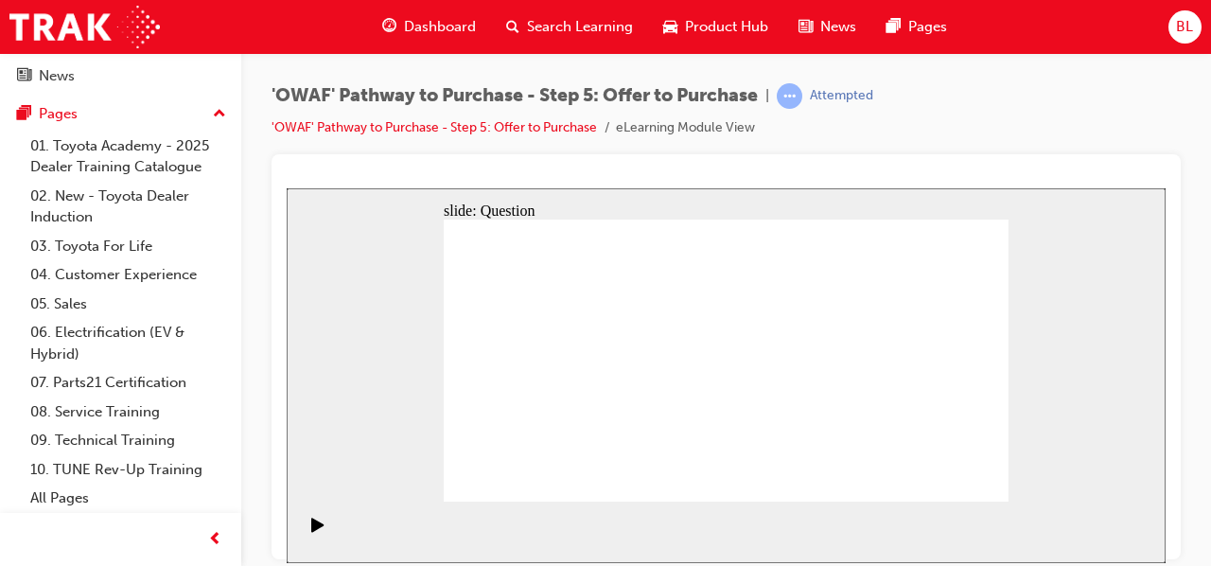
radio input "true"
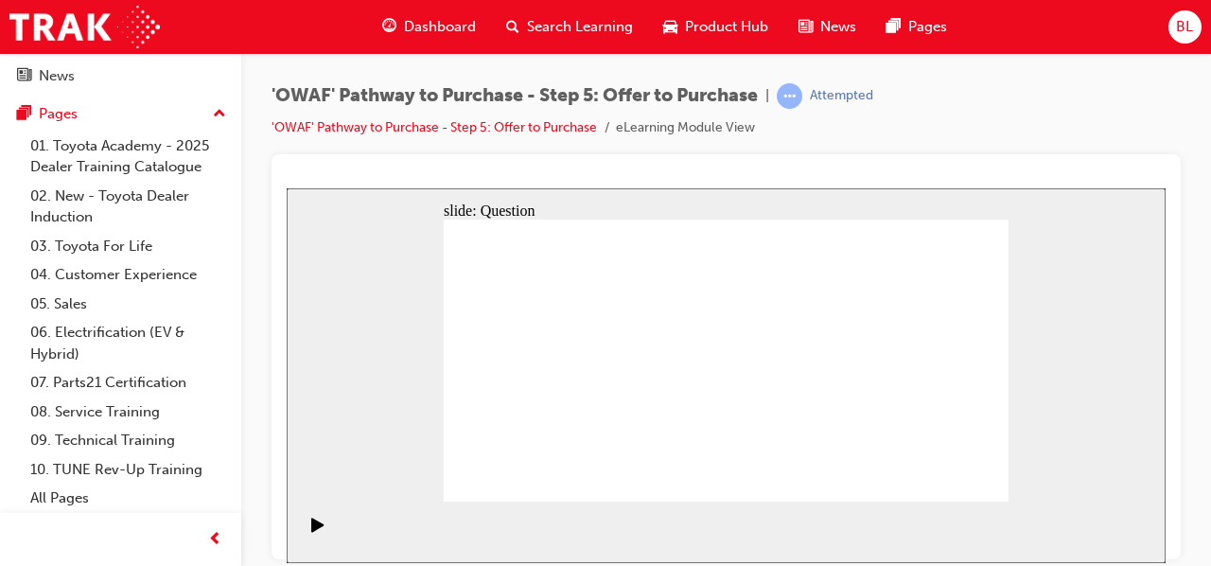
radio input "false"
radio input "true"
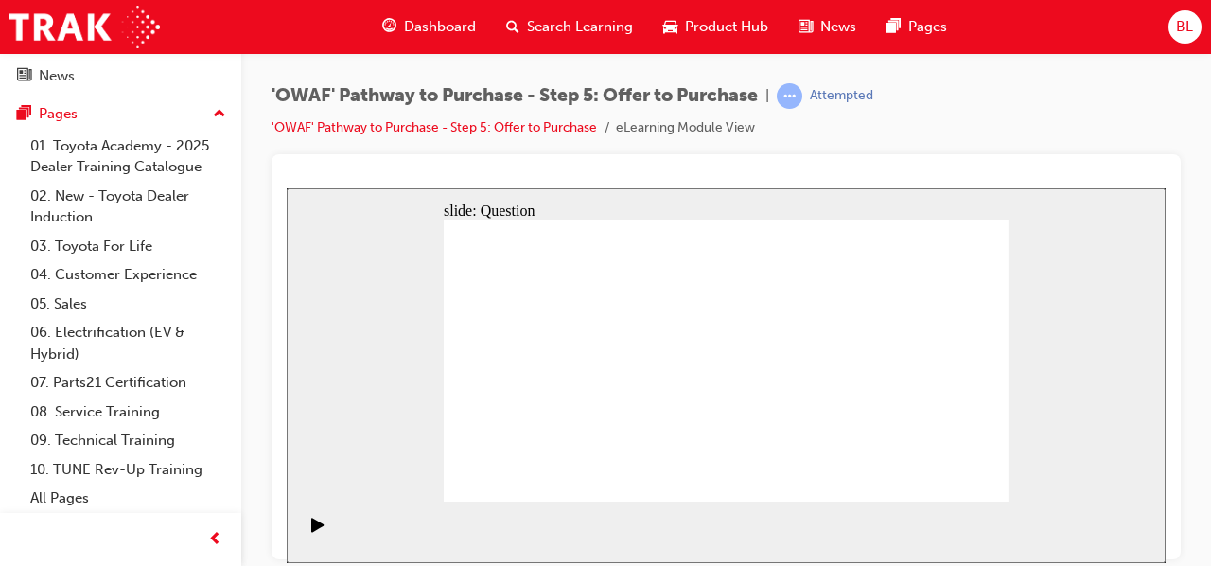
drag, startPoint x: 950, startPoint y: 339, endPoint x: 566, endPoint y: 418, distance: 392.3
drag, startPoint x: 866, startPoint y: 333, endPoint x: 690, endPoint y: 409, distance: 191.6
drag, startPoint x: 526, startPoint y: 342, endPoint x: 794, endPoint y: 415, distance: 277.7
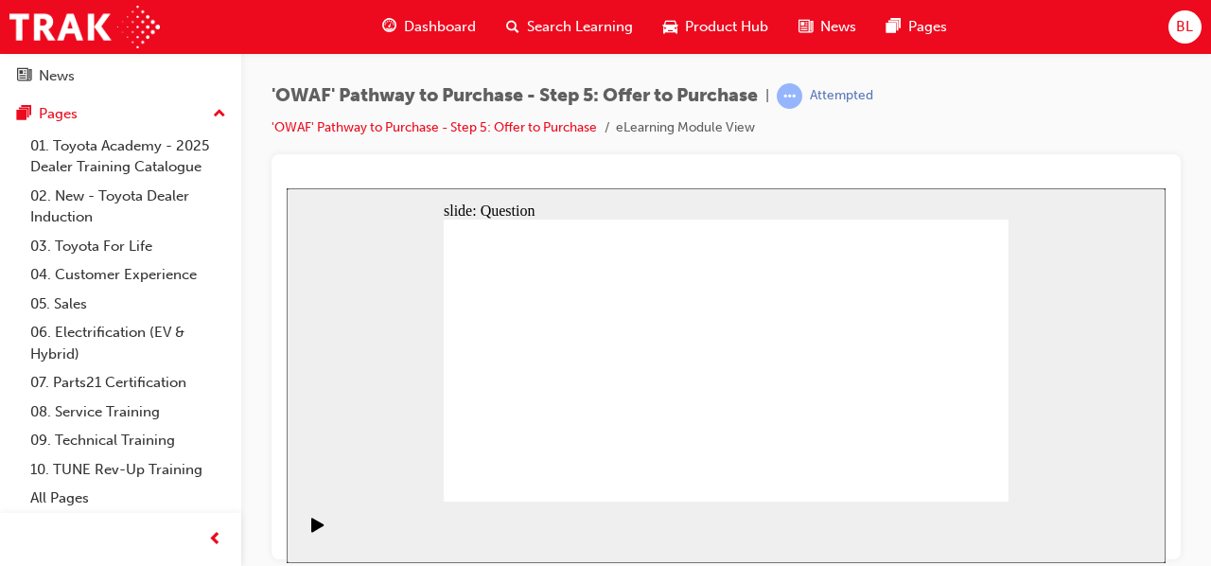
drag, startPoint x: 795, startPoint y: 420, endPoint x: 910, endPoint y: 420, distance: 115.4
drag, startPoint x: 746, startPoint y: 349, endPoint x: 769, endPoint y: 425, distance: 79.3
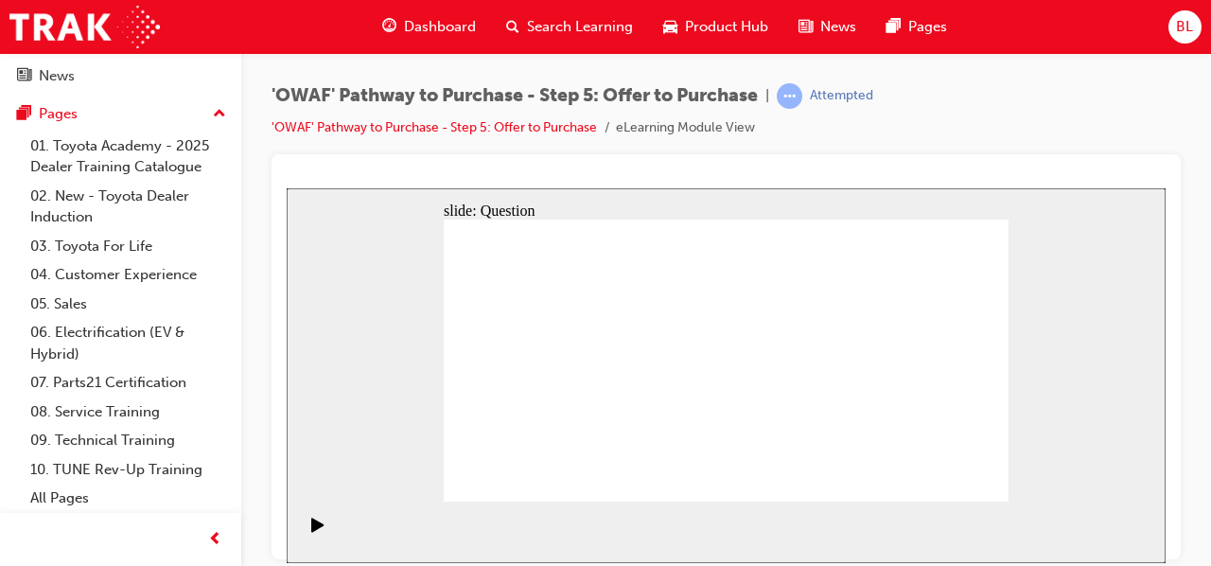
drag, startPoint x: 679, startPoint y: 341, endPoint x: 787, endPoint y: 399, distance: 122.8
drag, startPoint x: 773, startPoint y: 342, endPoint x: 910, endPoint y: 413, distance: 154.0
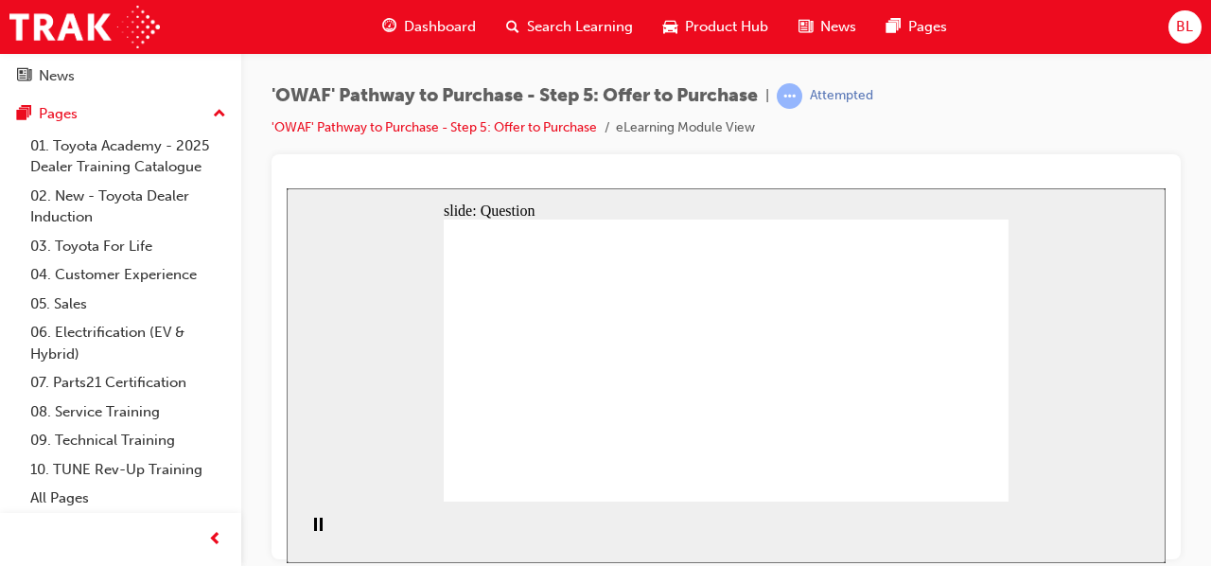
drag, startPoint x: 852, startPoint y: 334, endPoint x: 585, endPoint y: 365, distance: 269.6
drag, startPoint x: 852, startPoint y: 382, endPoint x: 724, endPoint y: 379, distance: 128.7
drag, startPoint x: 853, startPoint y: 426, endPoint x: 751, endPoint y: 414, distance: 102.8
drag, startPoint x: 954, startPoint y: 342, endPoint x: 701, endPoint y: 335, distance: 252.7
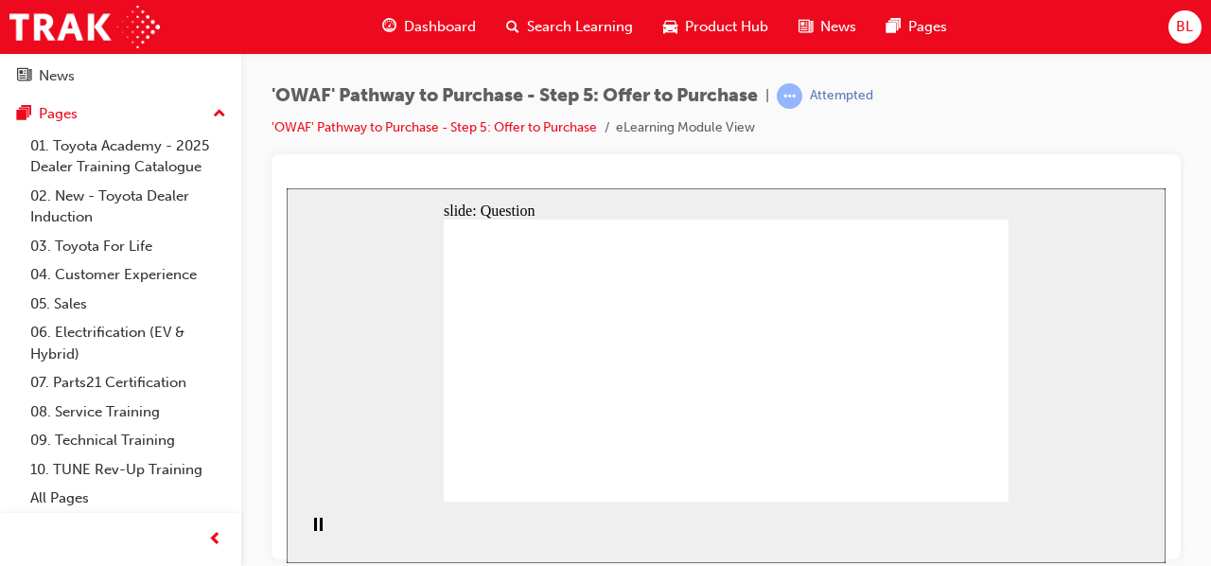
drag, startPoint x: 961, startPoint y: 386, endPoint x: 604, endPoint y: 418, distance: 359.1
drag, startPoint x: 961, startPoint y: 430, endPoint x: 593, endPoint y: 450, distance: 368.6
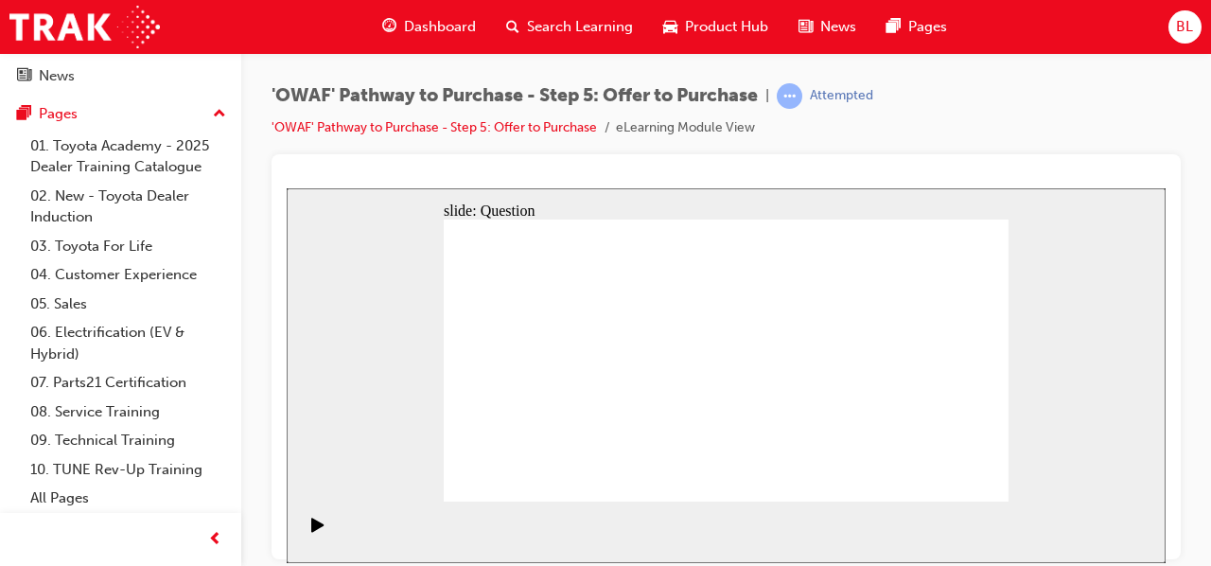
checkbox input "true"
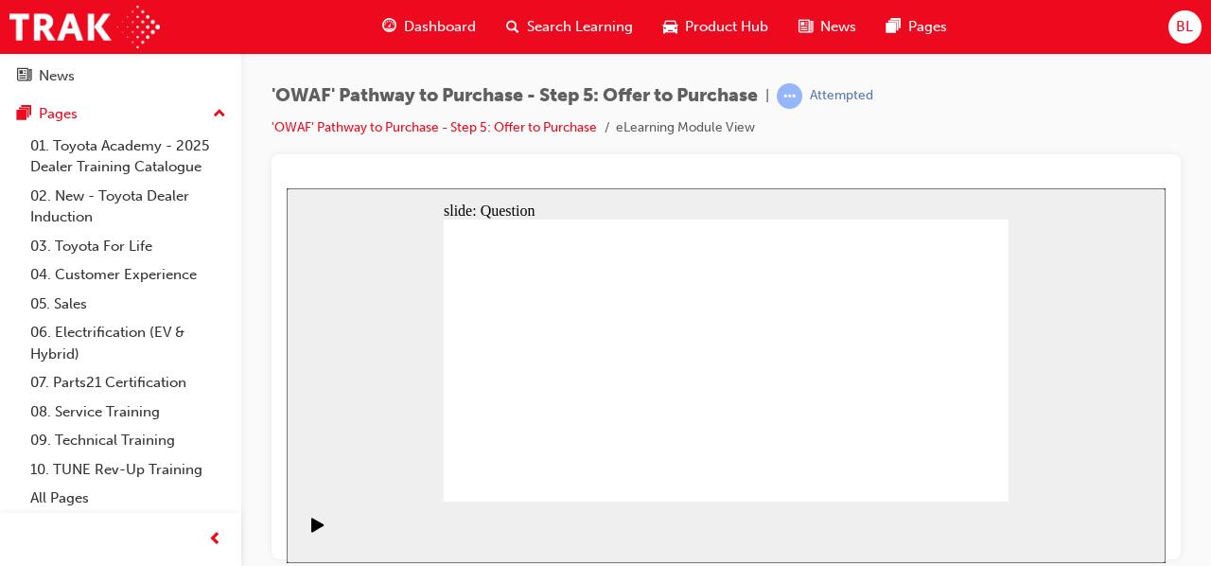
checkbox input "true"
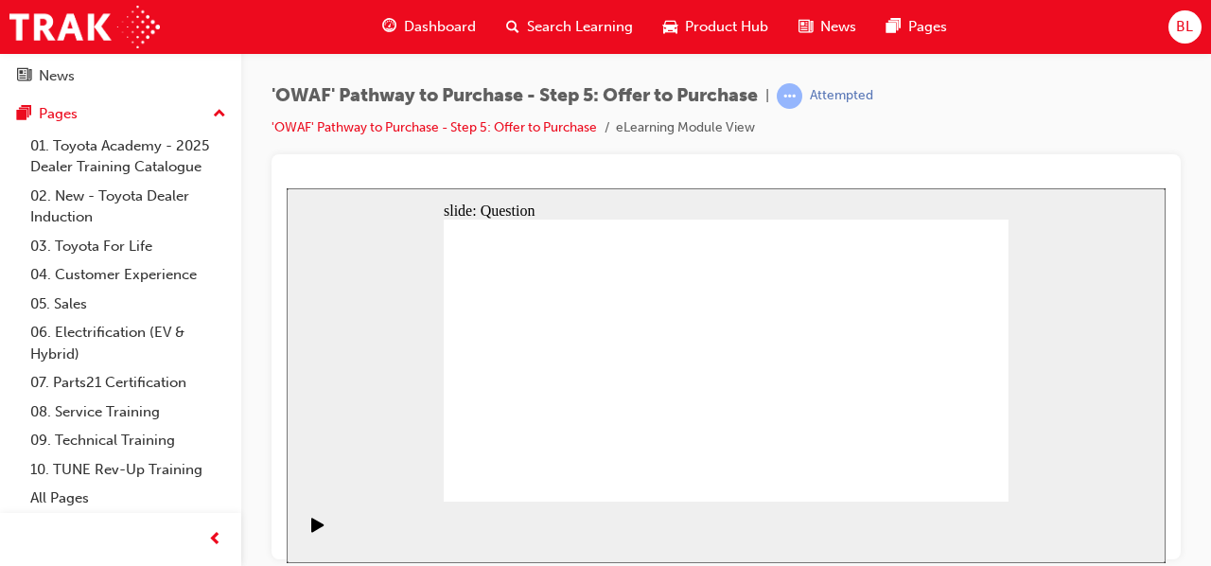
radio input "false"
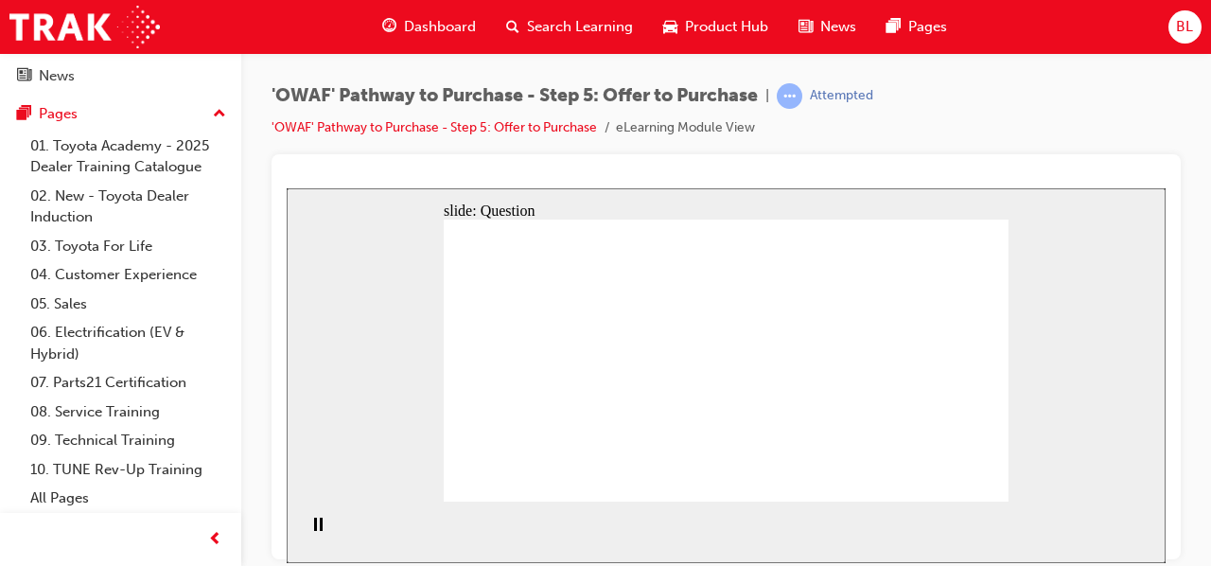
radio input "false"
radio input "true"
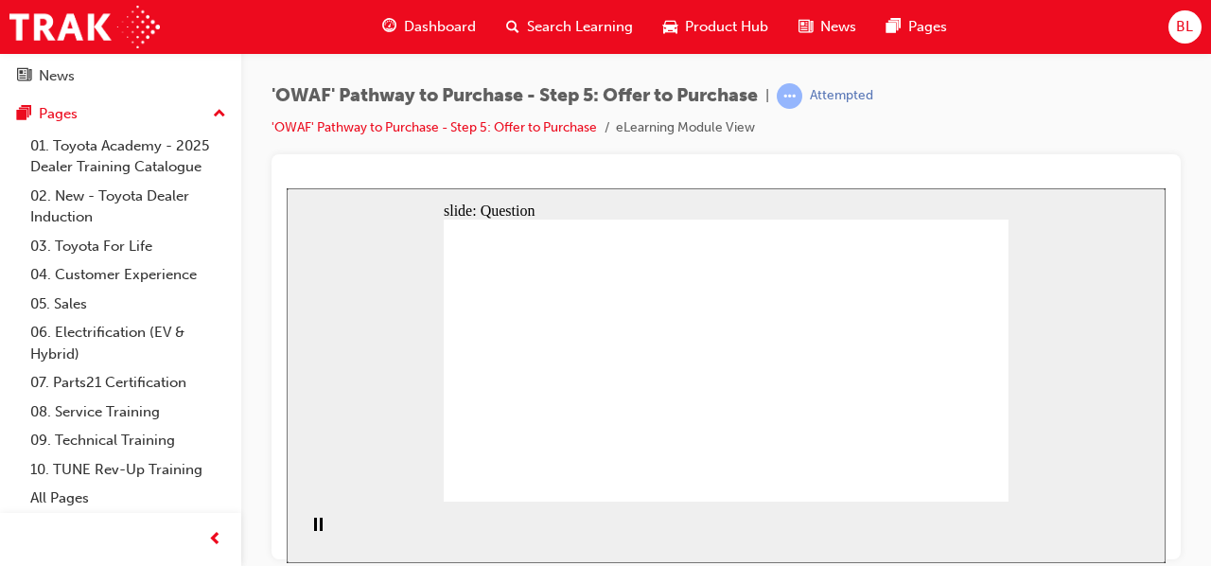
radio input "true"
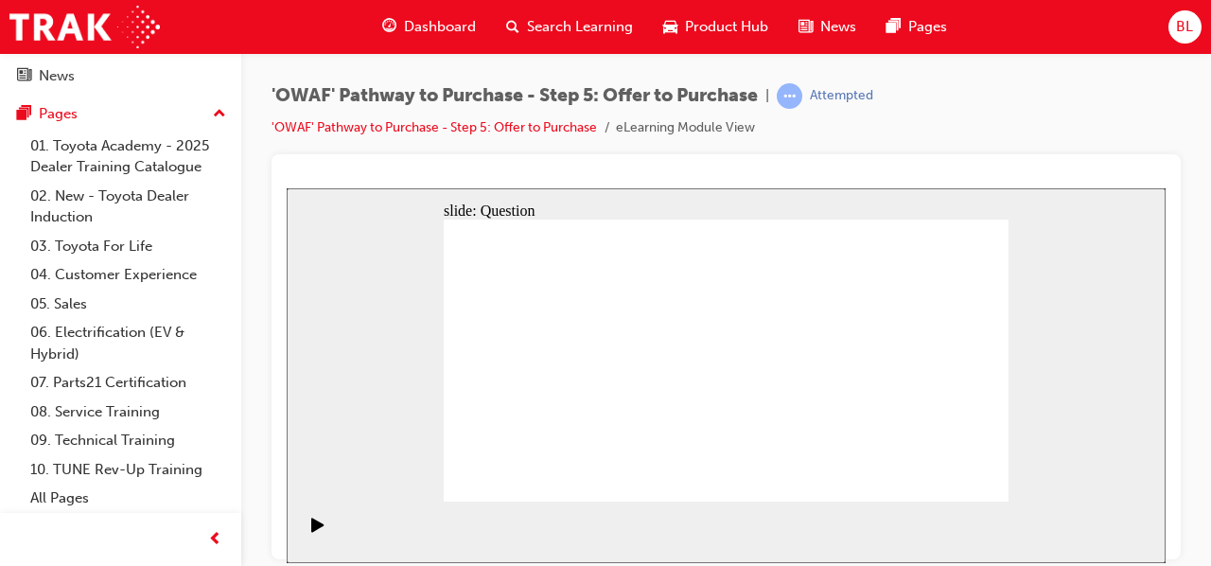
drag, startPoint x: 785, startPoint y: 282, endPoint x: 840, endPoint y: 312, distance: 62.7
radio input "false"
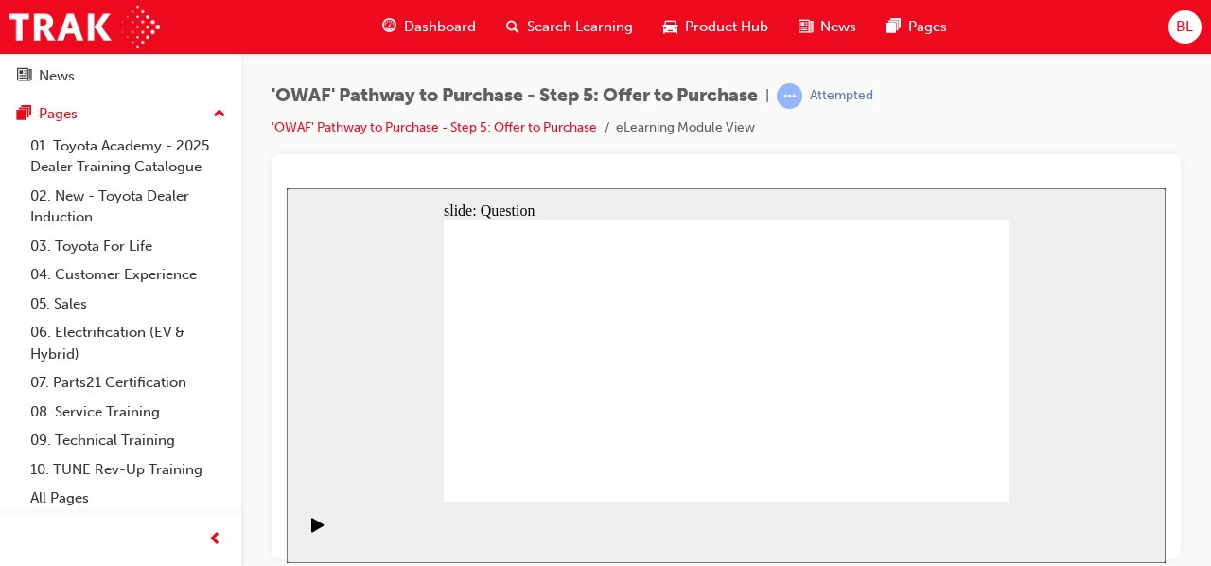
radio input "true"
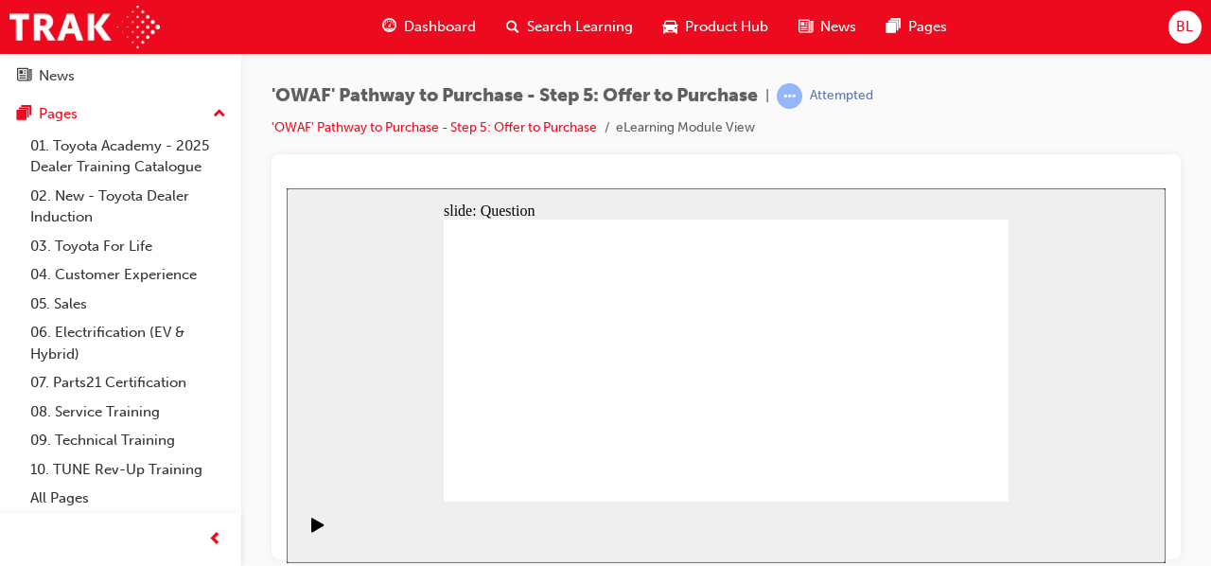
radio input "true"
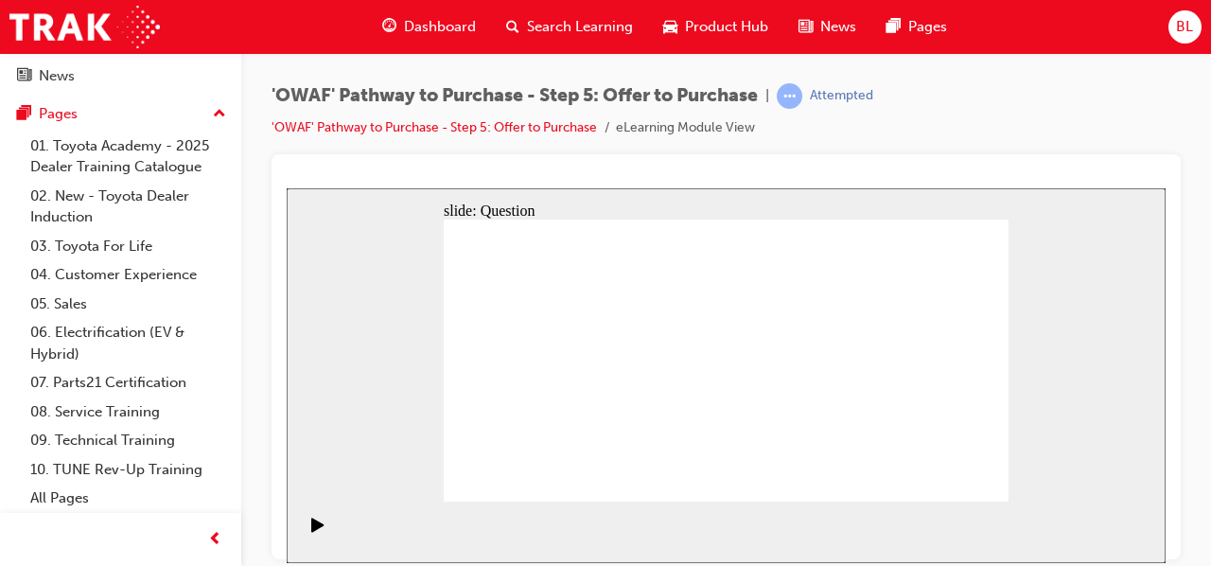
radio input "true"
drag, startPoint x: 945, startPoint y: 341, endPoint x: 570, endPoint y: 413, distance: 382.4
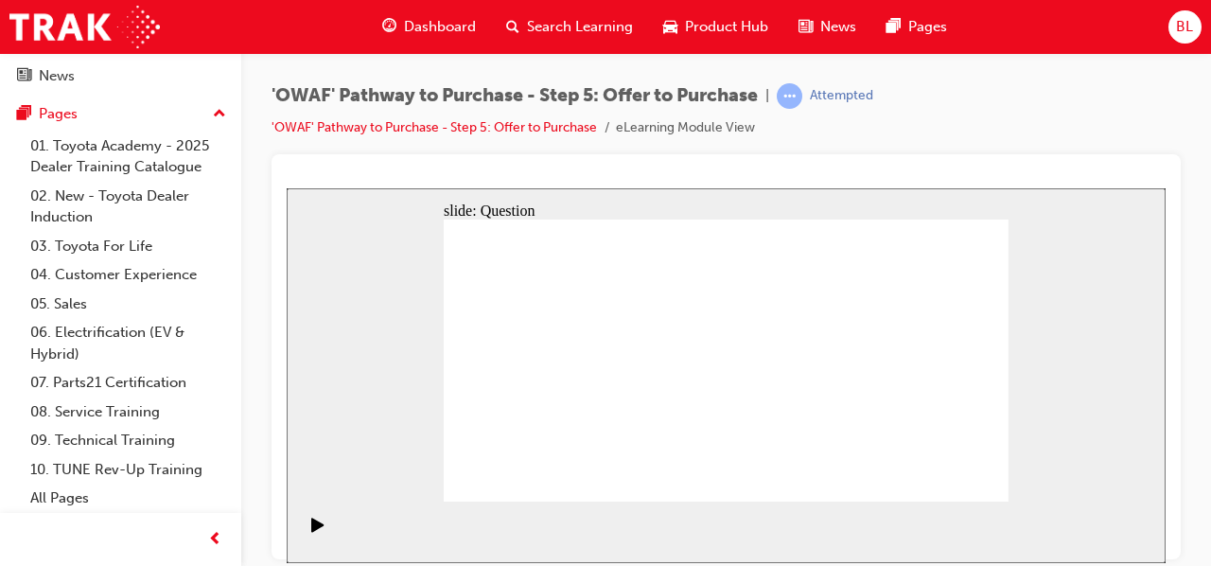
drag, startPoint x: 686, startPoint y: 342, endPoint x: 674, endPoint y: 415, distance: 73.9
drag, startPoint x: 774, startPoint y: 340, endPoint x: 664, endPoint y: 382, distance: 117.7
drag, startPoint x: 522, startPoint y: 353, endPoint x: 783, endPoint y: 422, distance: 270.1
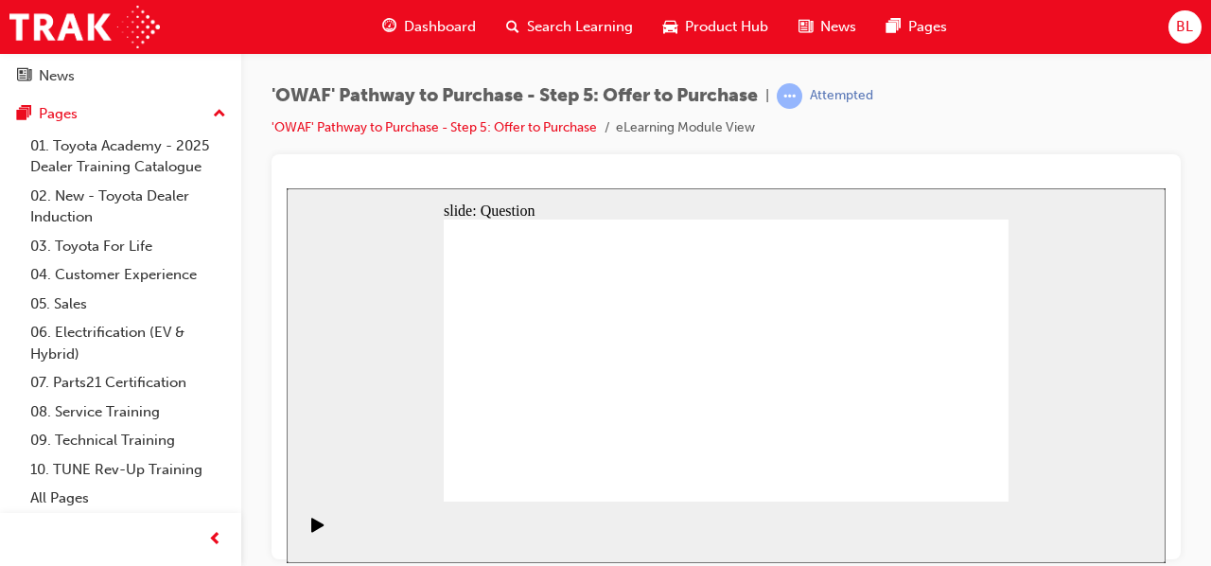
drag, startPoint x: 859, startPoint y: 348, endPoint x: 685, endPoint y: 425, distance: 190.2
drag, startPoint x: 778, startPoint y: 349, endPoint x: 919, endPoint y: 431, distance: 163.2
drag, startPoint x: 965, startPoint y: 471, endPoint x: 971, endPoint y: 482, distance: 11.9
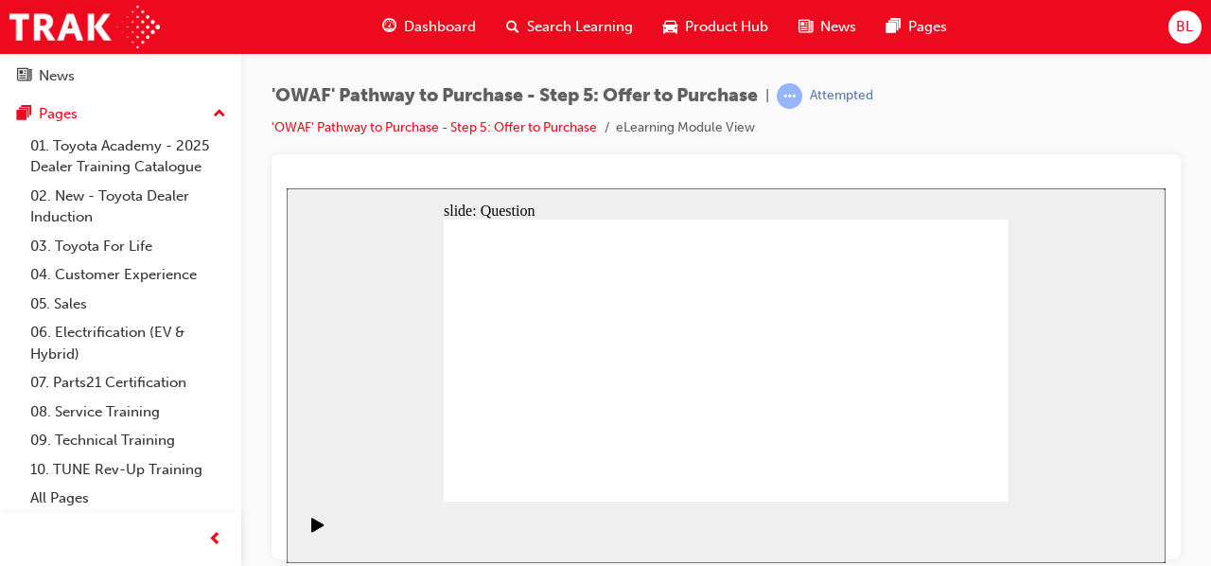
drag, startPoint x: 799, startPoint y: 311, endPoint x: 733, endPoint y: 309, distance: 65.3
drag, startPoint x: 861, startPoint y: 342, endPoint x: 598, endPoint y: 342, distance: 263.0
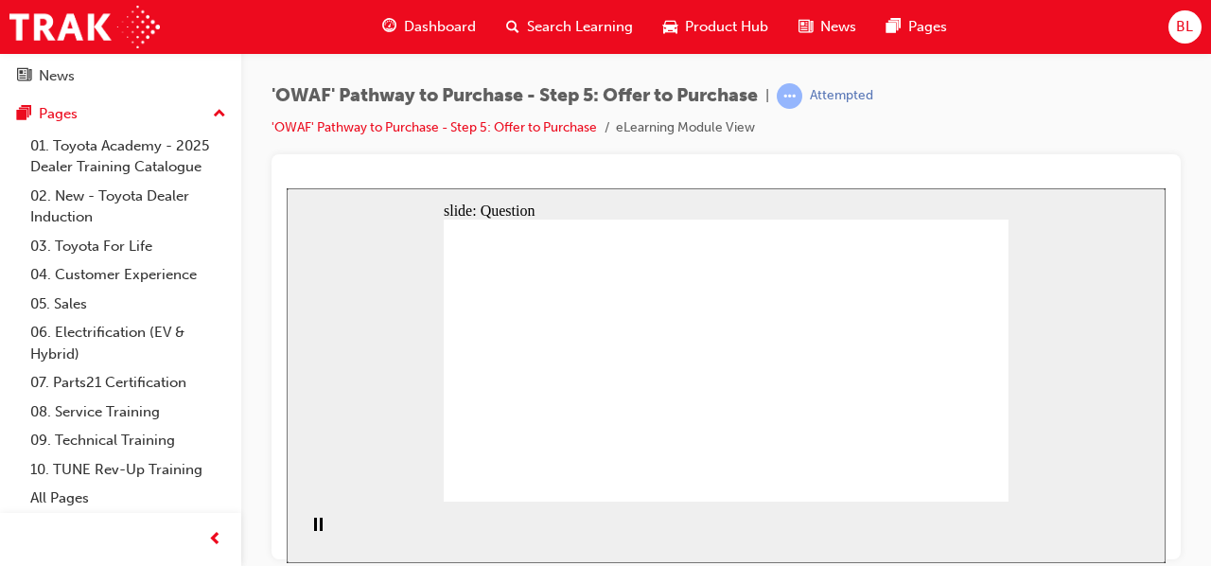
drag, startPoint x: 850, startPoint y: 386, endPoint x: 704, endPoint y: 325, distance: 157.8
drag, startPoint x: 852, startPoint y: 430, endPoint x: 708, endPoint y: 363, distance: 159.2
drag, startPoint x: 969, startPoint y: 428, endPoint x: 601, endPoint y: 380, distance: 371.1
drag, startPoint x: 957, startPoint y: 386, endPoint x: 718, endPoint y: 405, distance: 239.2
drag, startPoint x: 942, startPoint y: 340, endPoint x: 573, endPoint y: 428, distance: 379.3
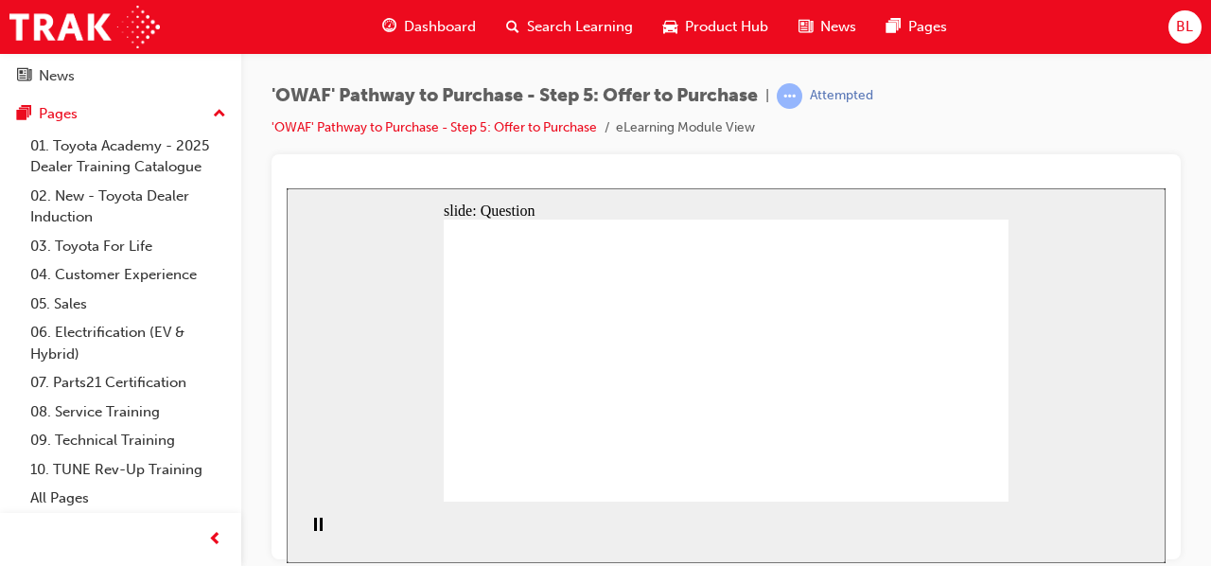
checkbox input "true"
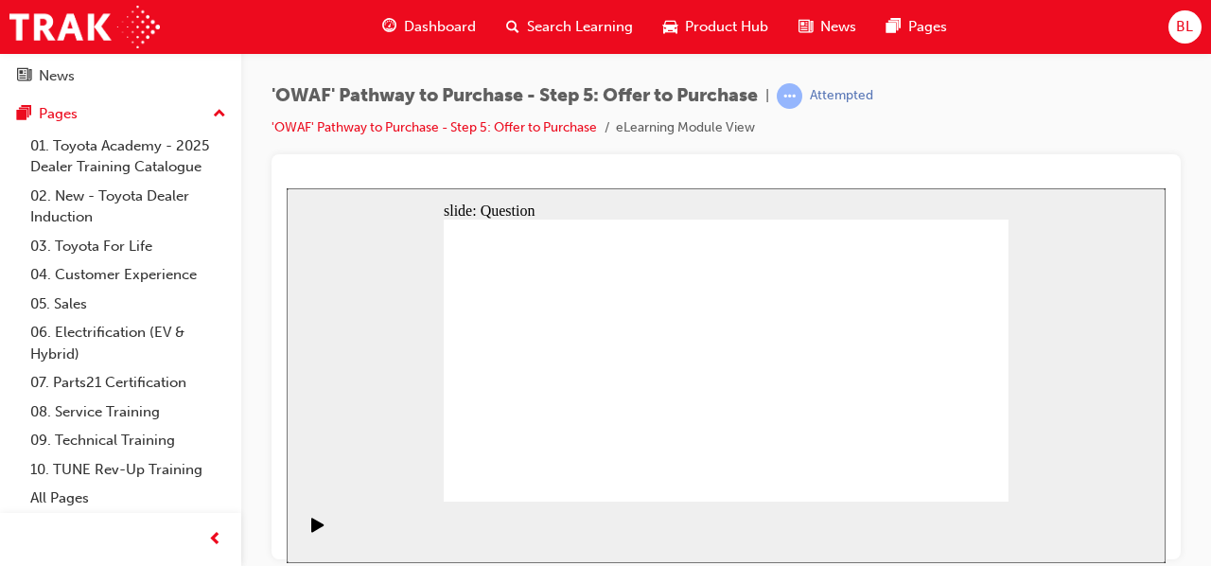
checkbox input "true"
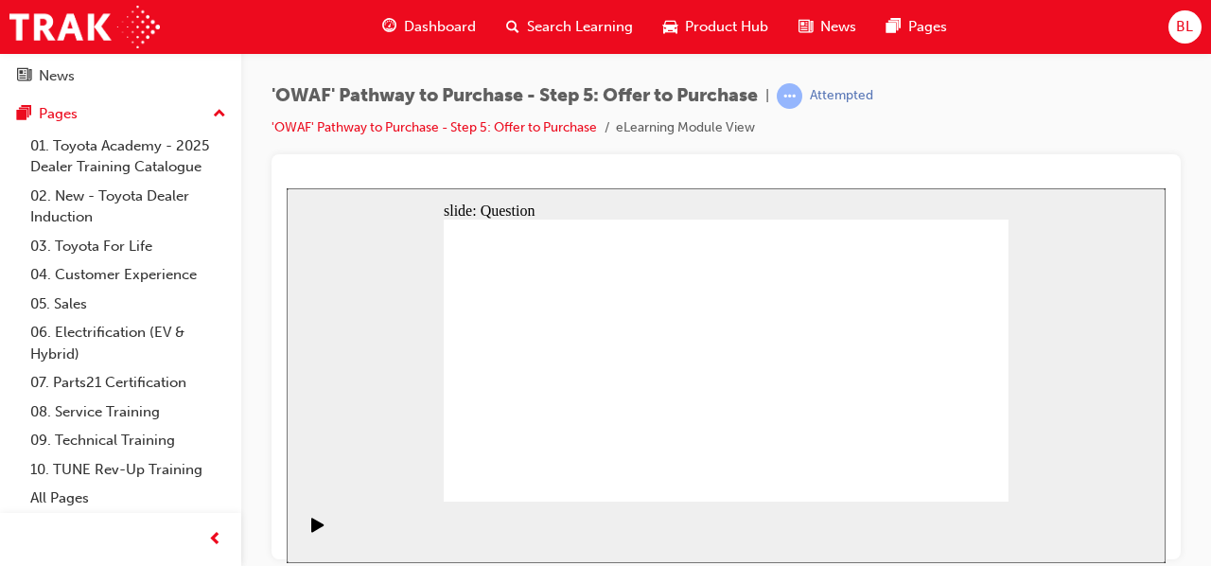
checkbox input "true"
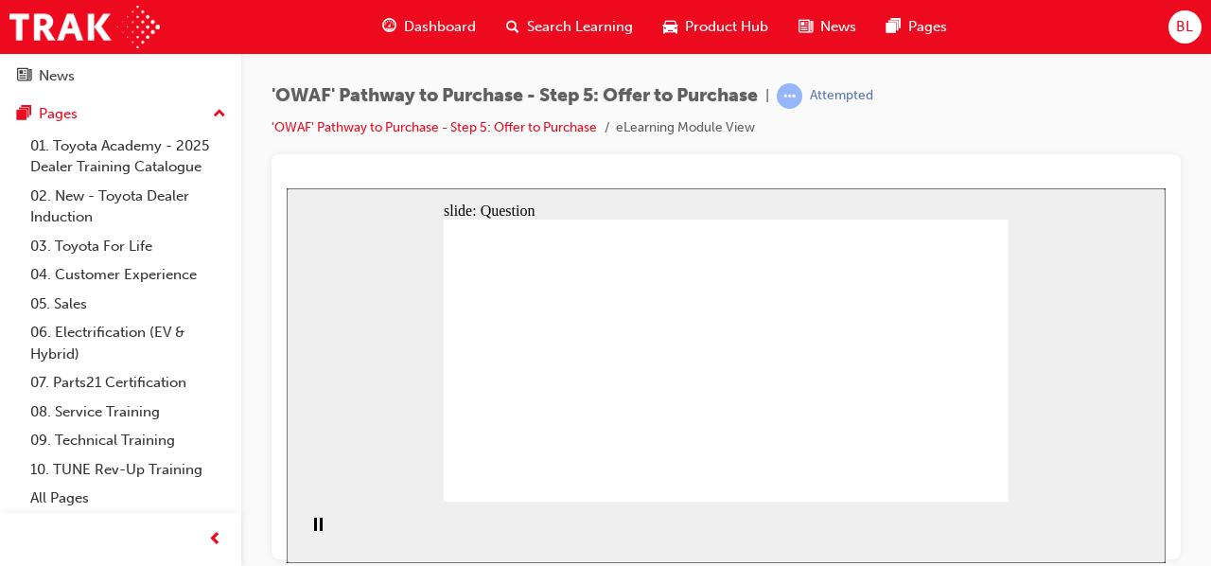
radio input "true"
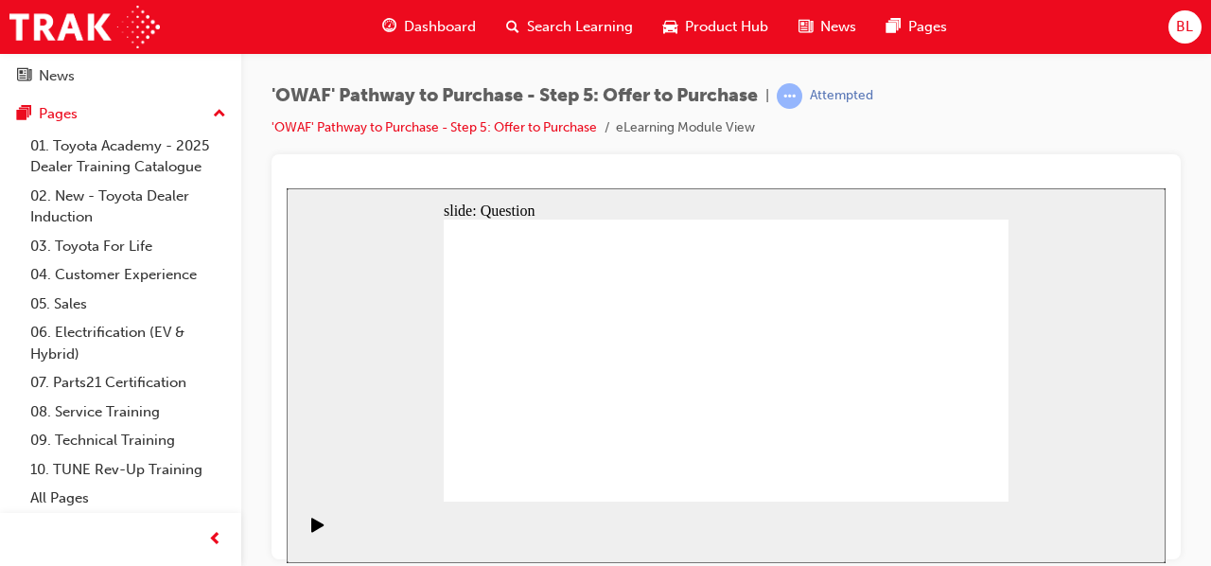
click at [421, 26] on span "Dashboard" at bounding box center [440, 27] width 72 height 22
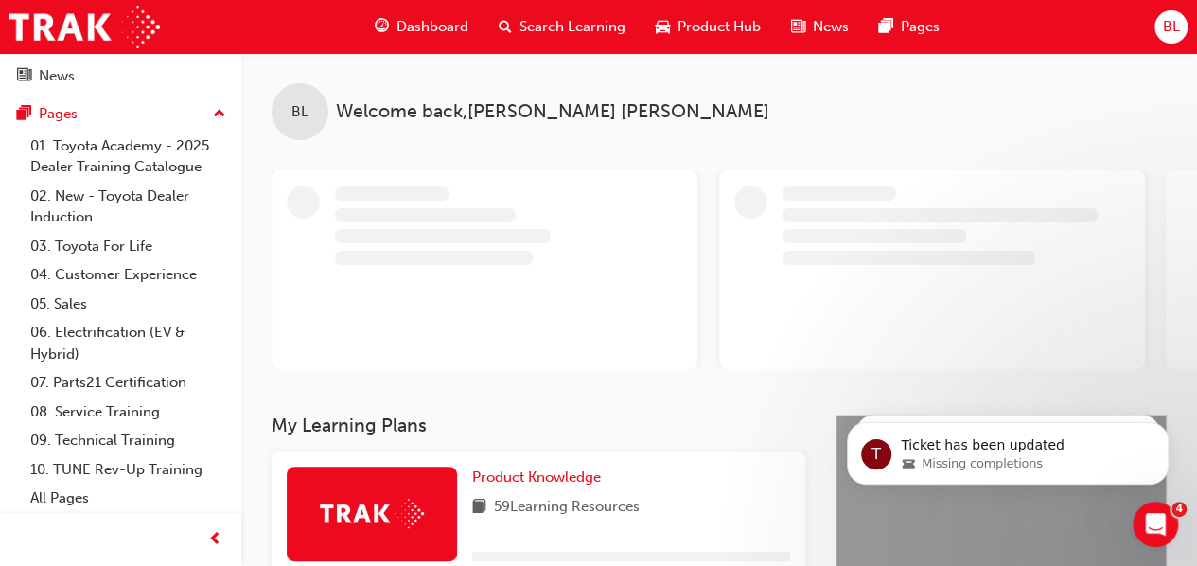
click at [554, 22] on span "Search Learning" at bounding box center [572, 27] width 106 height 22
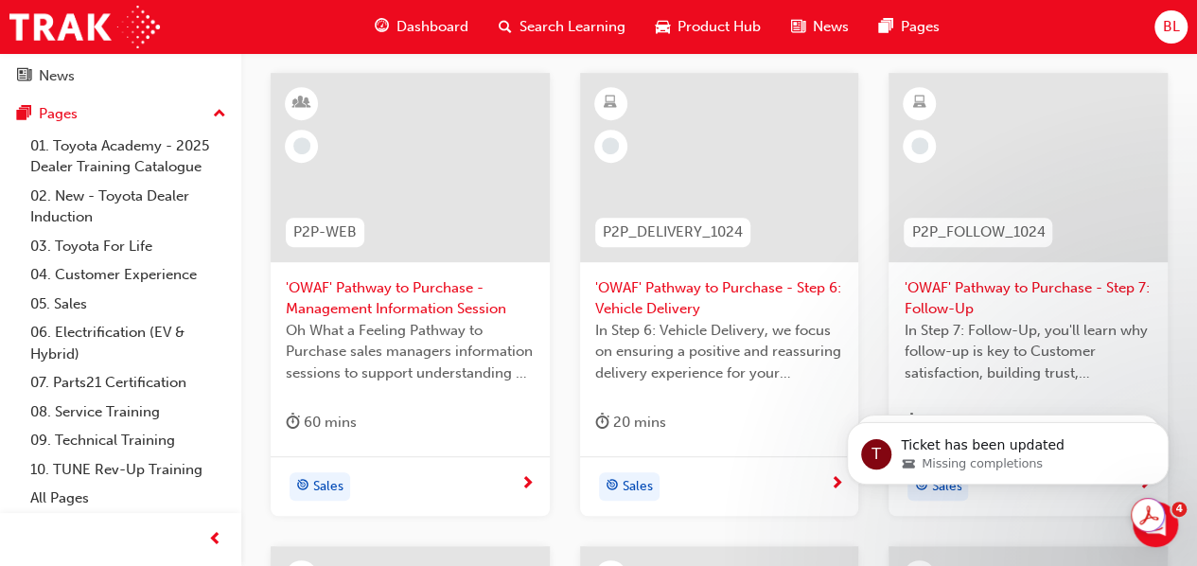
scroll to position [378, 0]
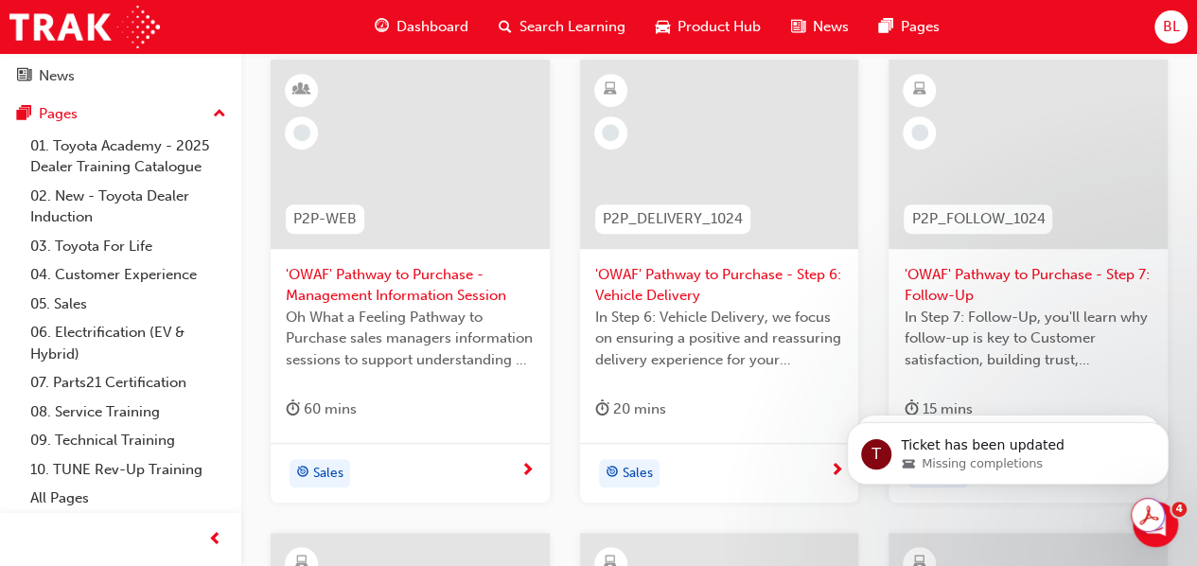
click at [680, 273] on span "'OWAF' Pathway to Purchase - Step 6: Vehicle Delivery" at bounding box center [719, 285] width 249 height 43
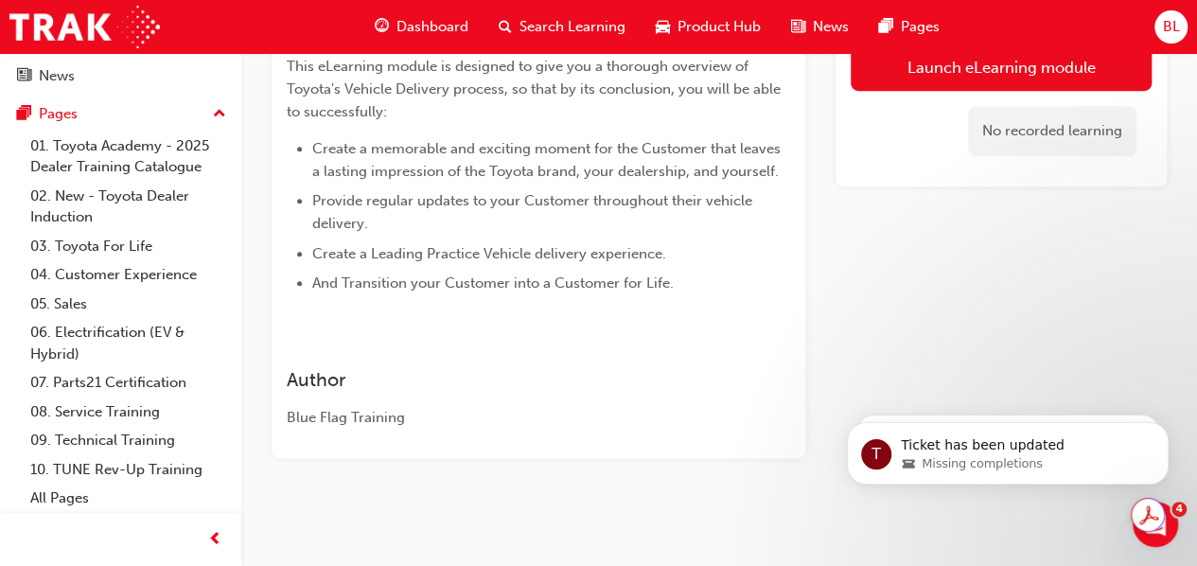
scroll to position [360, 0]
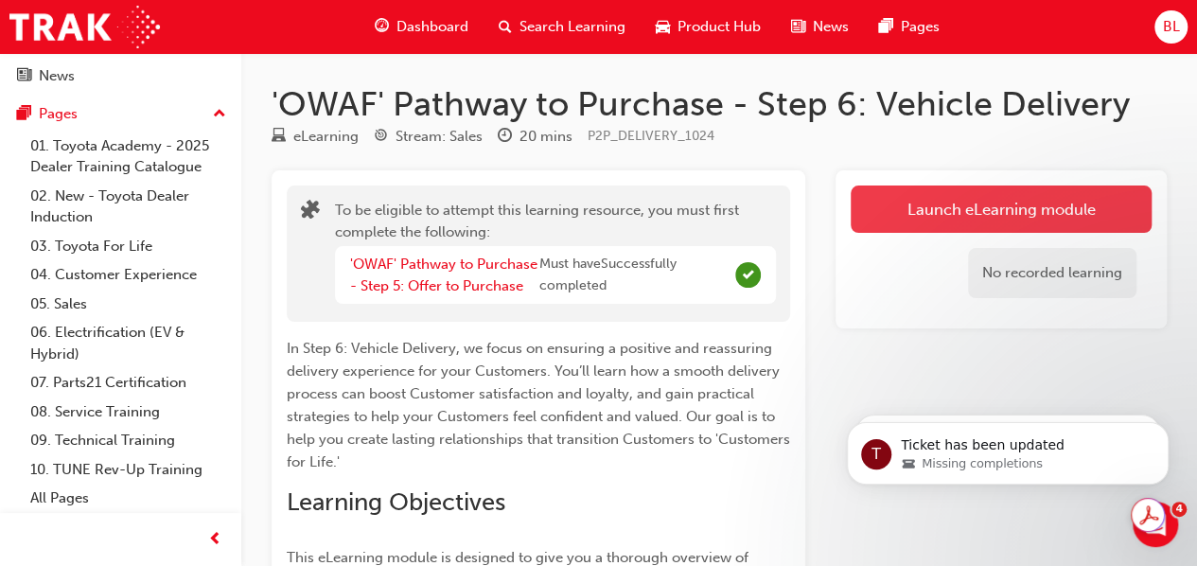
click at [1004, 203] on button "Launch eLearning module" at bounding box center [1001, 208] width 301 height 47
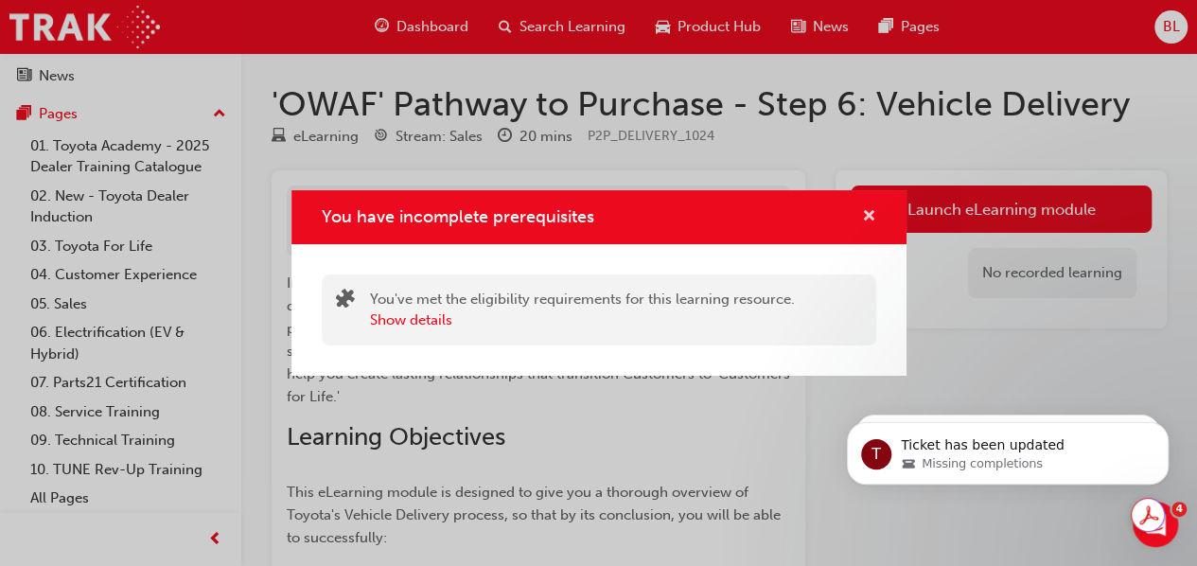
click at [865, 217] on span "cross-icon" at bounding box center [869, 217] width 14 height 17
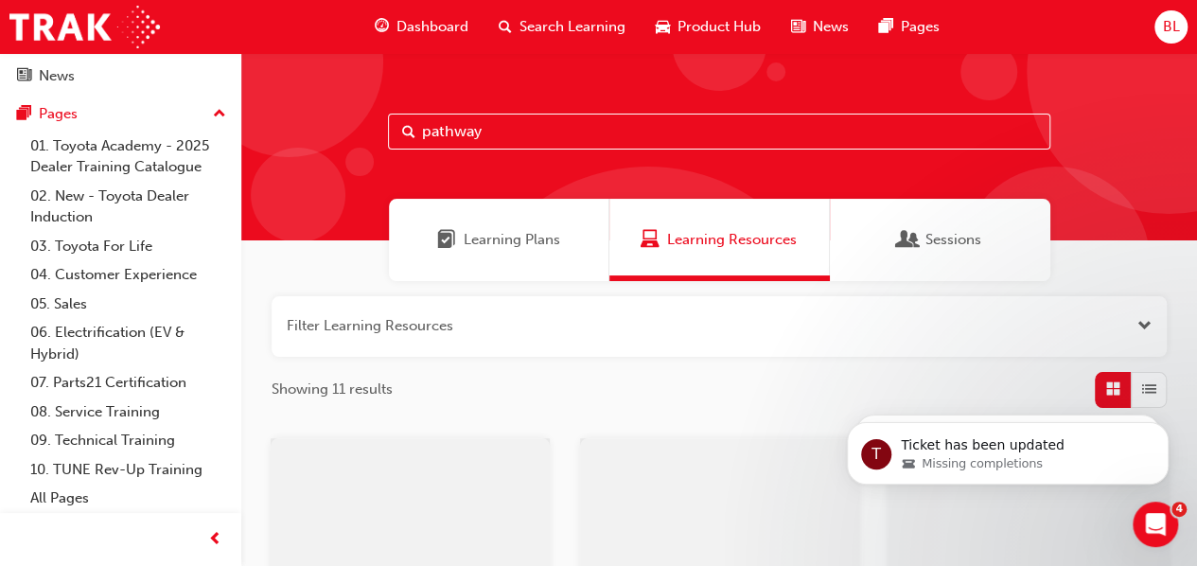
scroll to position [378, 0]
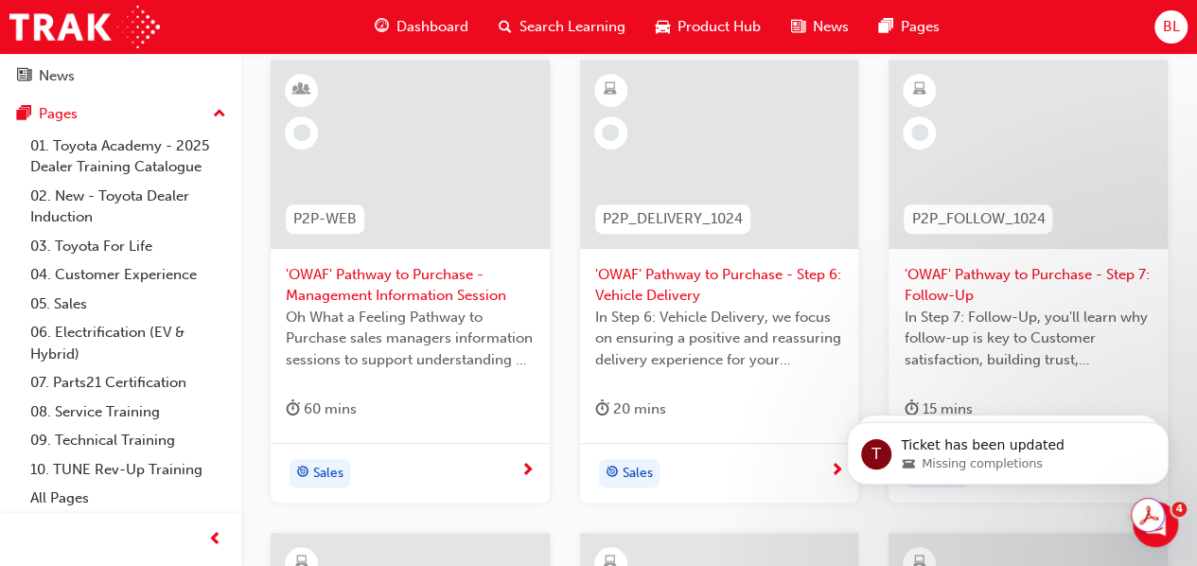
click at [1001, 274] on span "'OWAF' Pathway to Purchase - Step 7: Follow-Up" at bounding box center [1028, 285] width 249 height 43
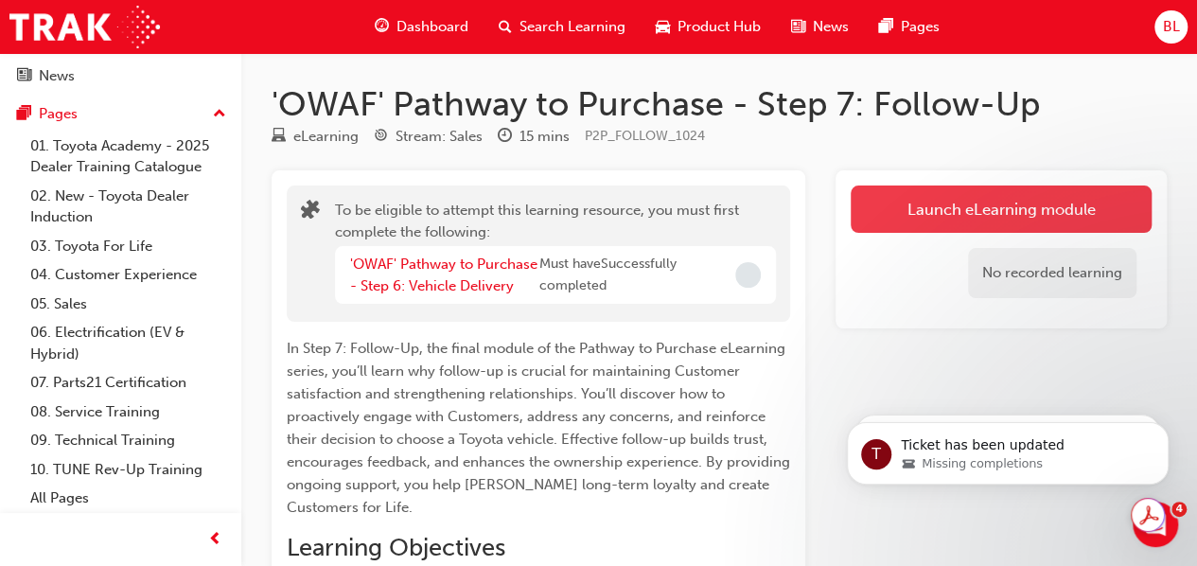
click at [975, 208] on button "Launch eLearning module" at bounding box center [1001, 208] width 301 height 47
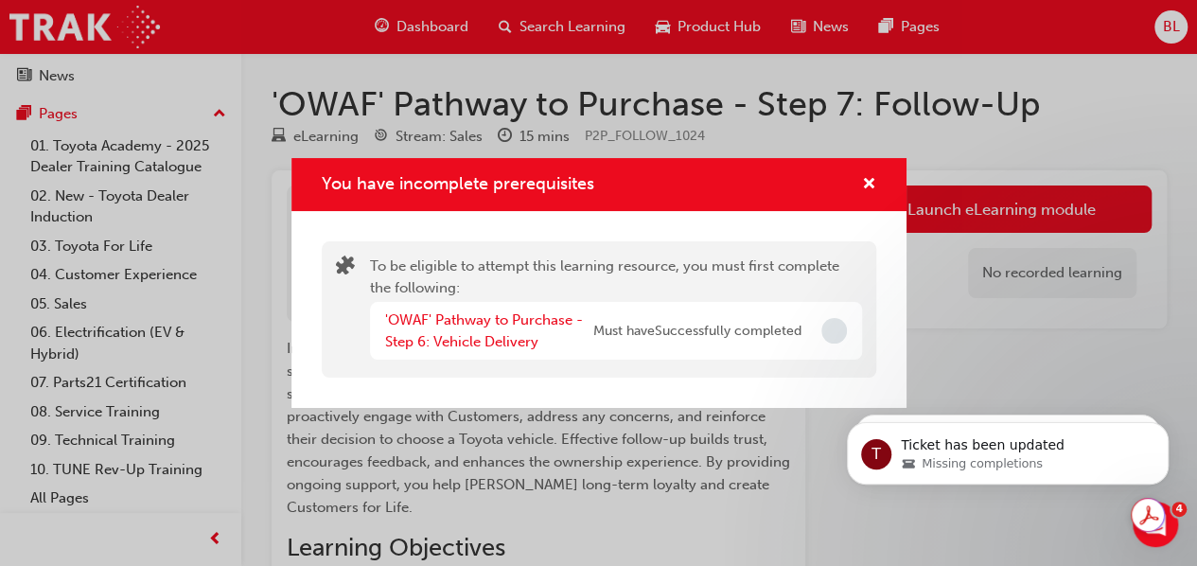
click at [594, 463] on div "You have incomplete prerequisites To be eligible to attempt this learning resou…" at bounding box center [598, 283] width 1197 height 566
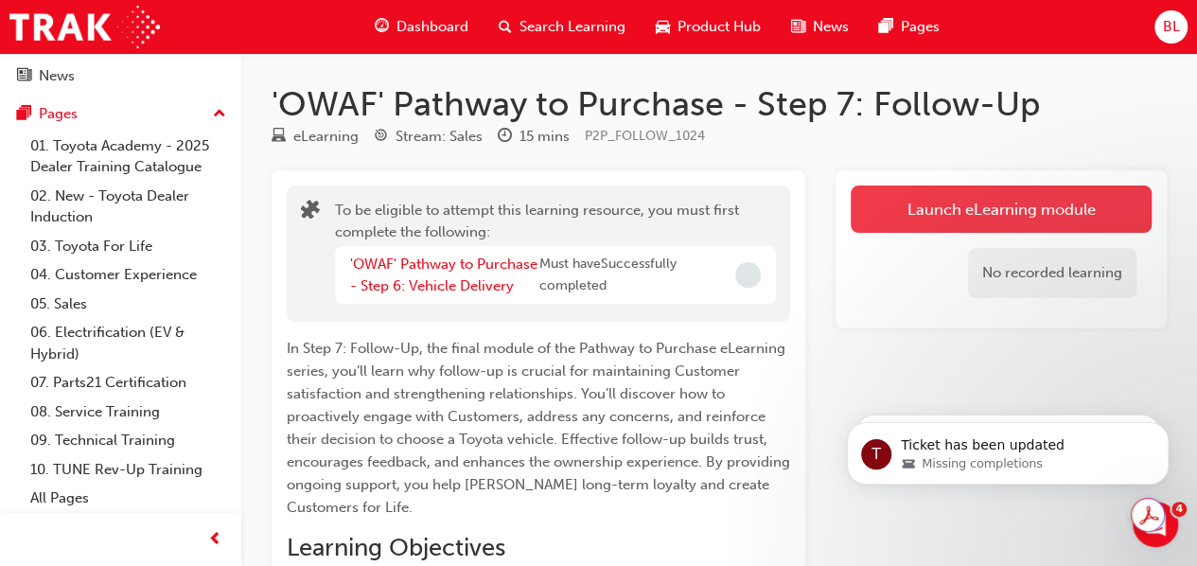
click at [992, 212] on button "Launch eLearning module" at bounding box center [1001, 208] width 301 height 47
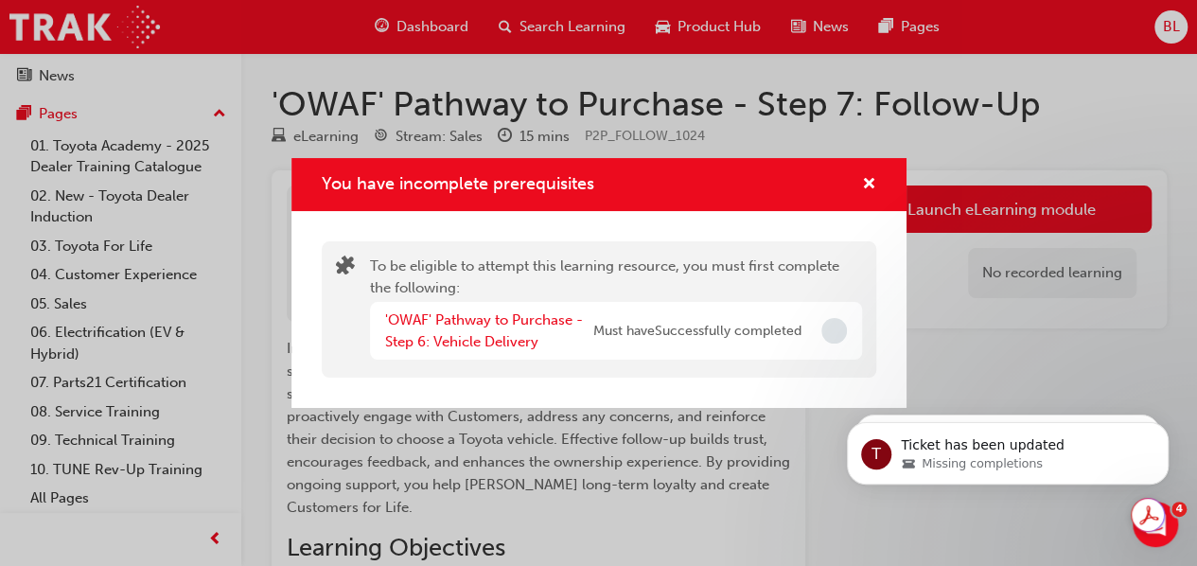
click at [877, 183] on div "You have incomplete prerequisites" at bounding box center [598, 185] width 615 height 54
click at [868, 180] on span "cross-icon" at bounding box center [869, 185] width 14 height 17
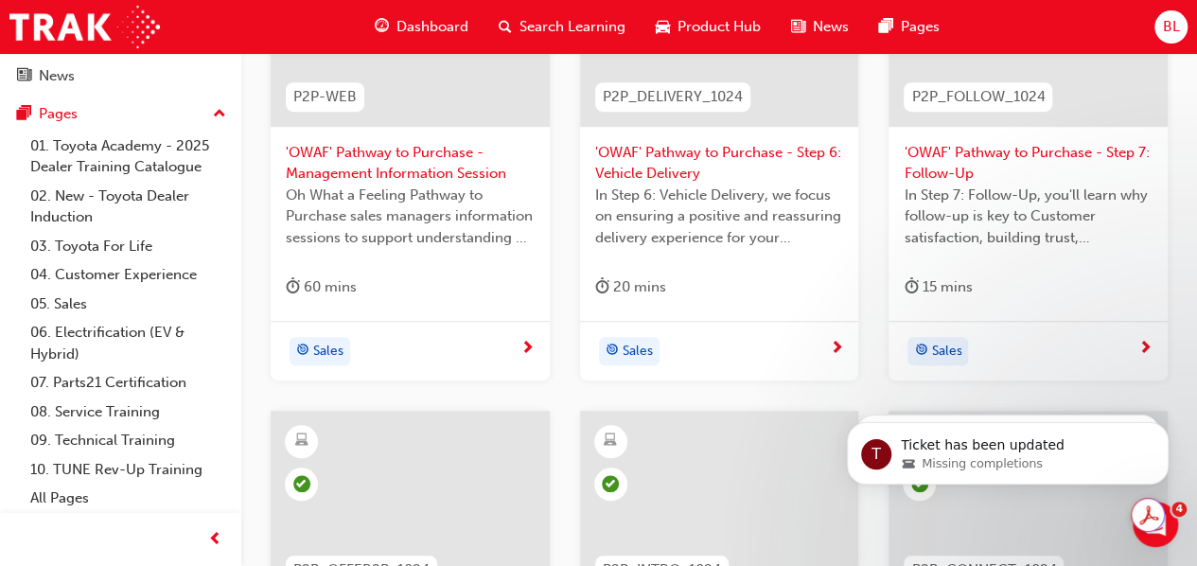
scroll to position [473, 0]
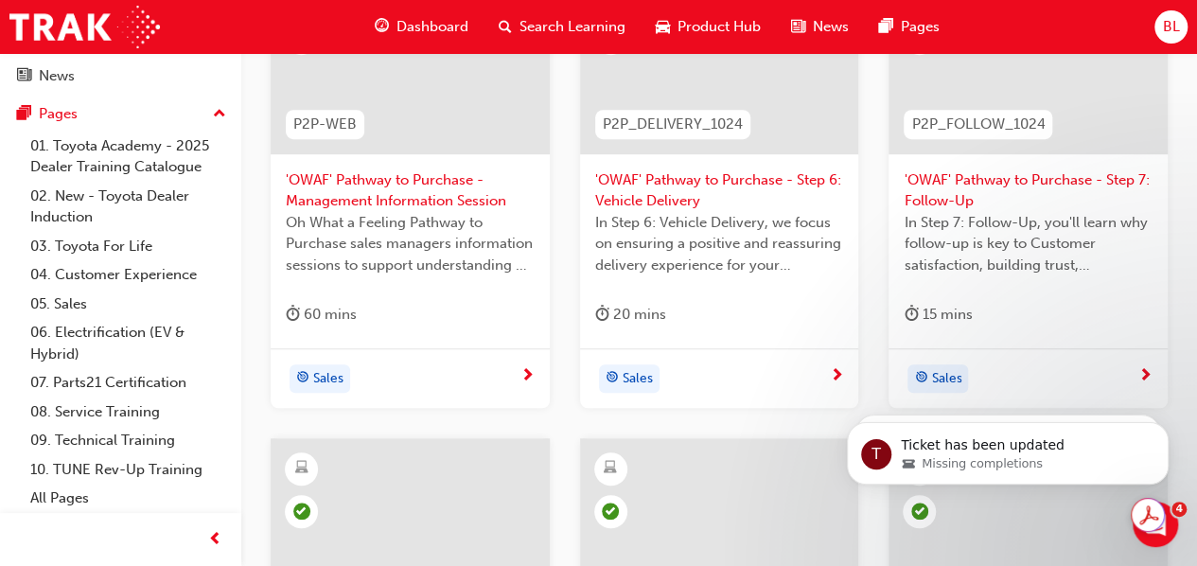
click at [687, 183] on span "'OWAF' Pathway to Purchase - Step 6: Vehicle Delivery" at bounding box center [719, 190] width 249 height 43
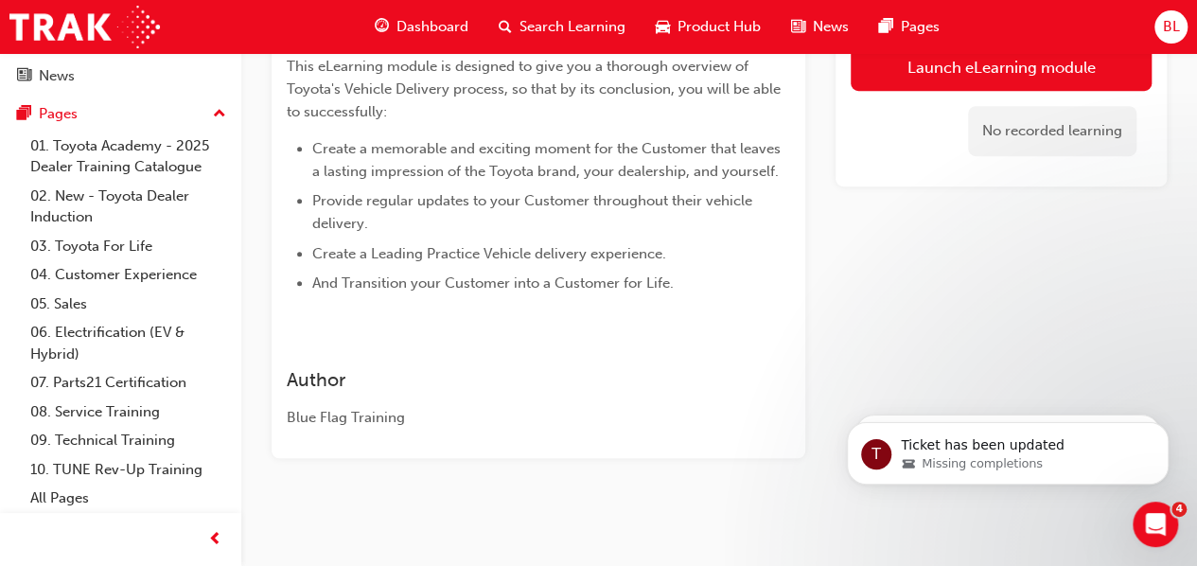
scroll to position [426, 0]
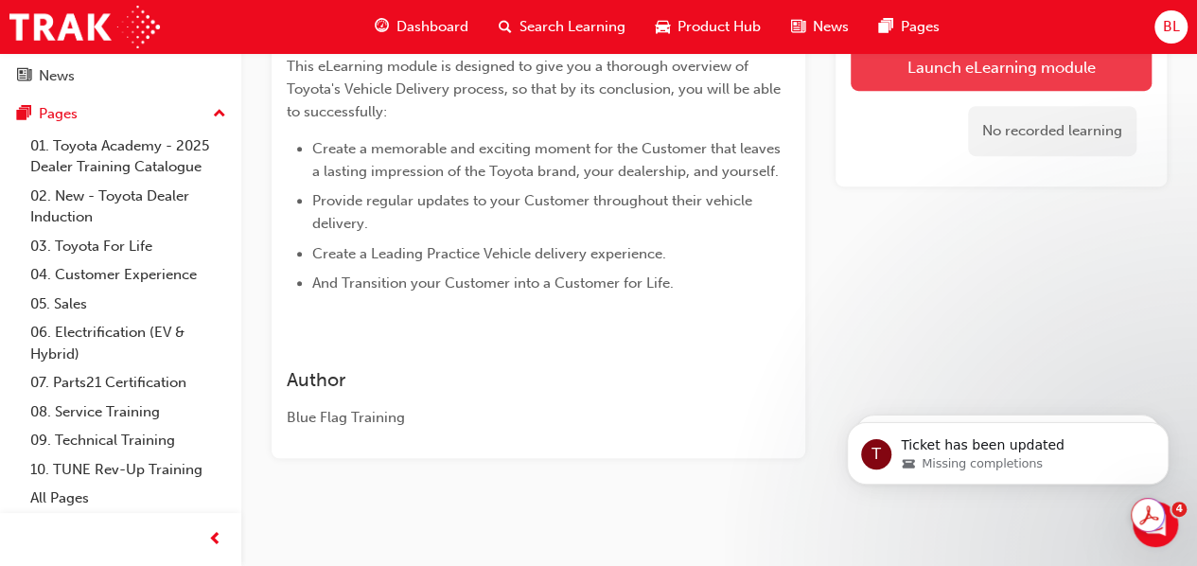
click at [987, 77] on link "Launch eLearning module" at bounding box center [1001, 67] width 301 height 47
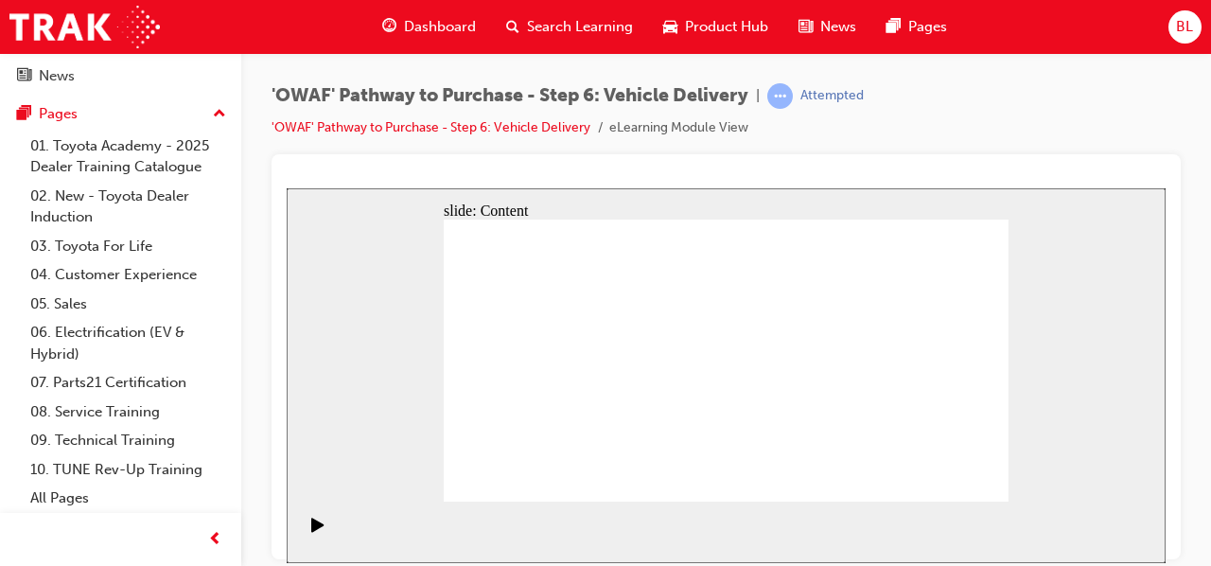
click at [694, 166] on div at bounding box center [726, 356] width 909 height 405
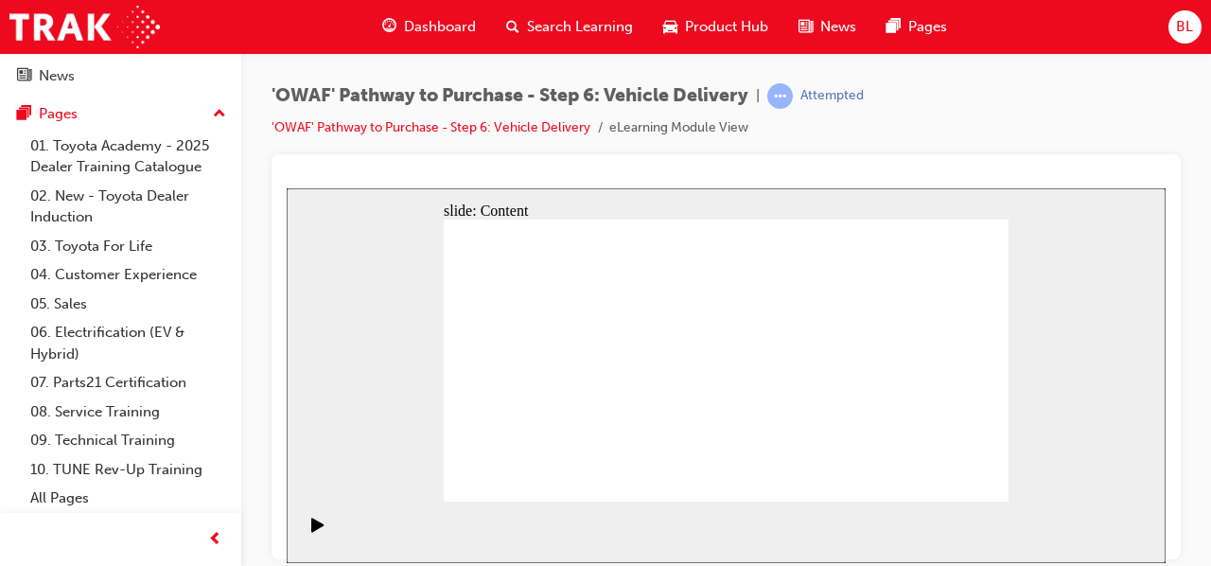
click at [625, 169] on div at bounding box center [726, 178] width 879 height 19
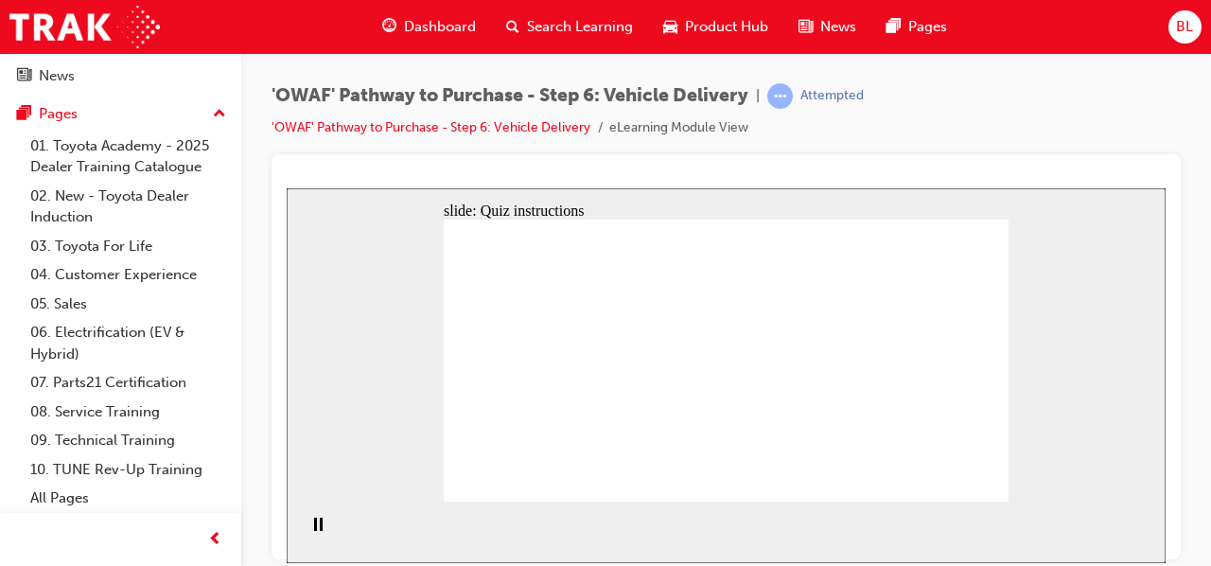
radio input "true"
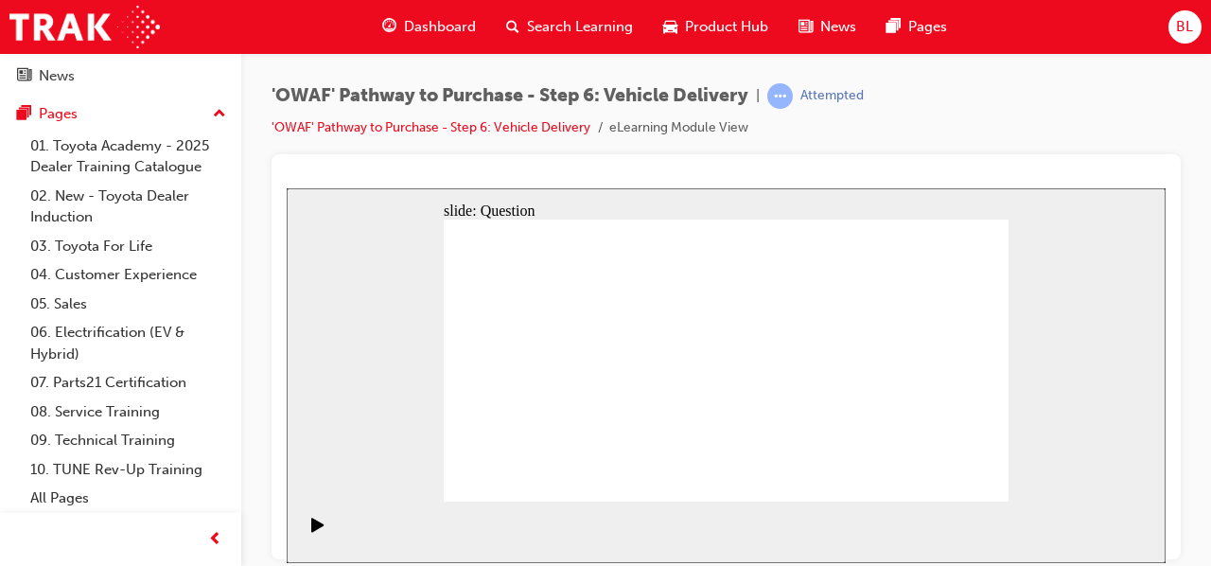
radio input "true"
drag, startPoint x: 988, startPoint y: 475, endPoint x: 967, endPoint y: 485, distance: 23.3
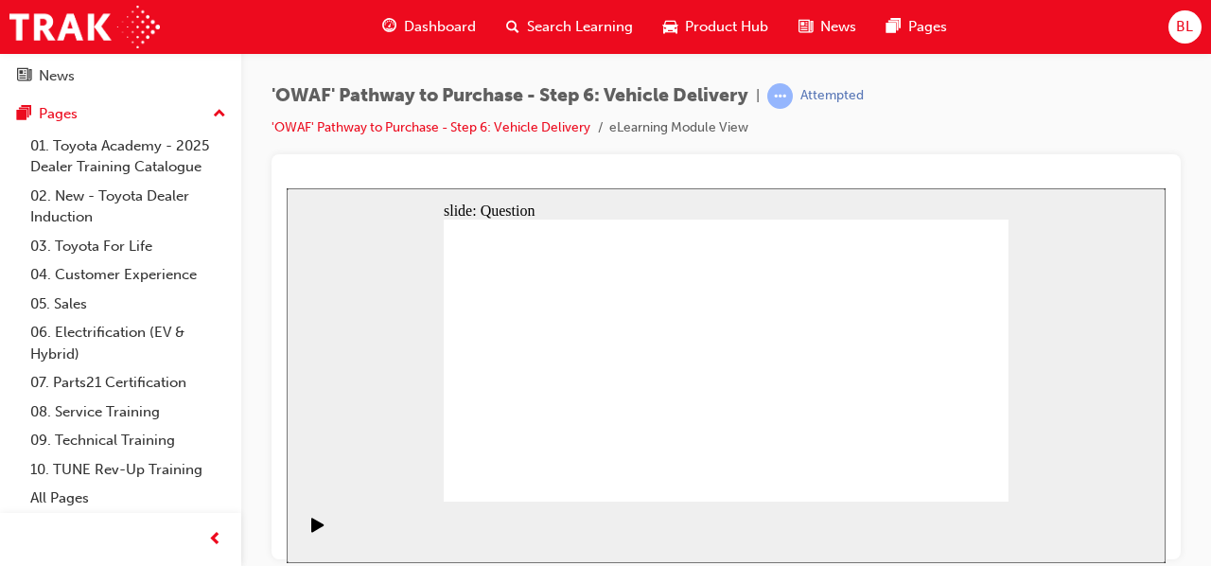
drag, startPoint x: 786, startPoint y: 361, endPoint x: 834, endPoint y: 336, distance: 54.6
drag, startPoint x: 834, startPoint y: 420, endPoint x: 588, endPoint y: 369, distance: 250.3
drag, startPoint x: 644, startPoint y: 420, endPoint x: 662, endPoint y: 333, distance: 88.9
drag, startPoint x: 649, startPoint y: 340, endPoint x: 630, endPoint y: 417, distance: 79.9
drag, startPoint x: 644, startPoint y: 446, endPoint x: 658, endPoint y: 331, distance: 115.2
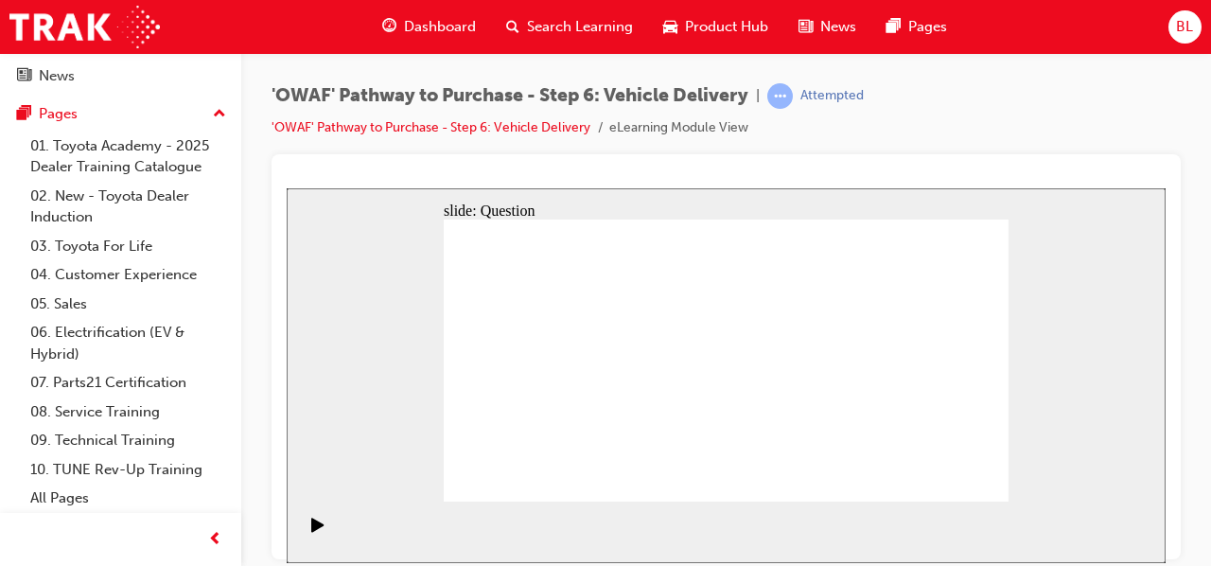
drag, startPoint x: 642, startPoint y: 373, endPoint x: 614, endPoint y: 448, distance: 80.0
drag, startPoint x: 623, startPoint y: 423, endPoint x: 641, endPoint y: 348, distance: 76.9
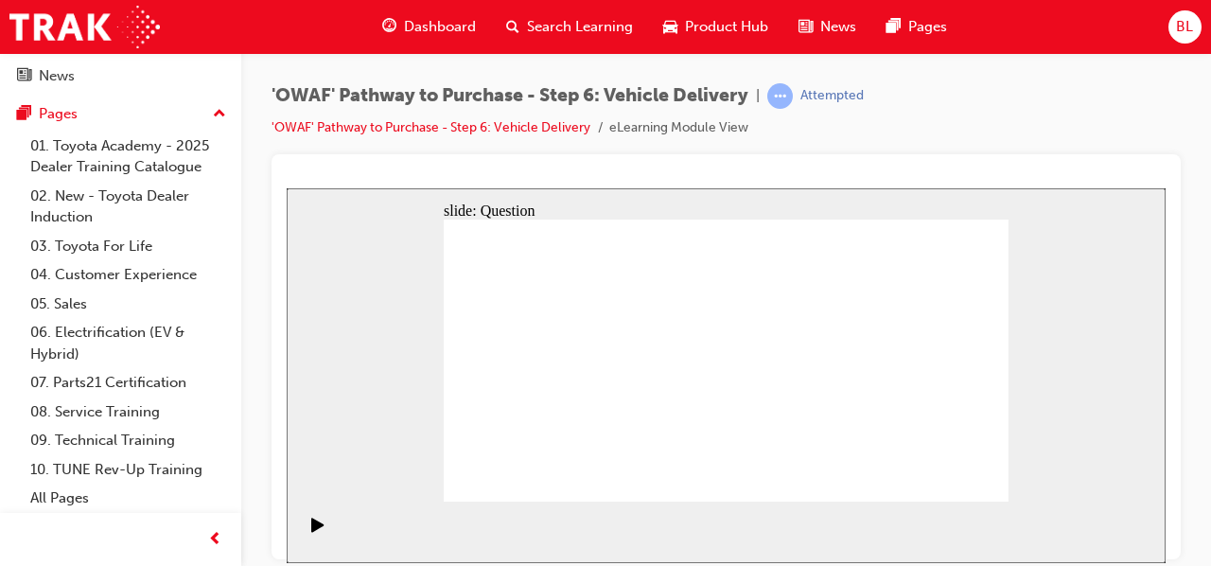
checkbox input "true"
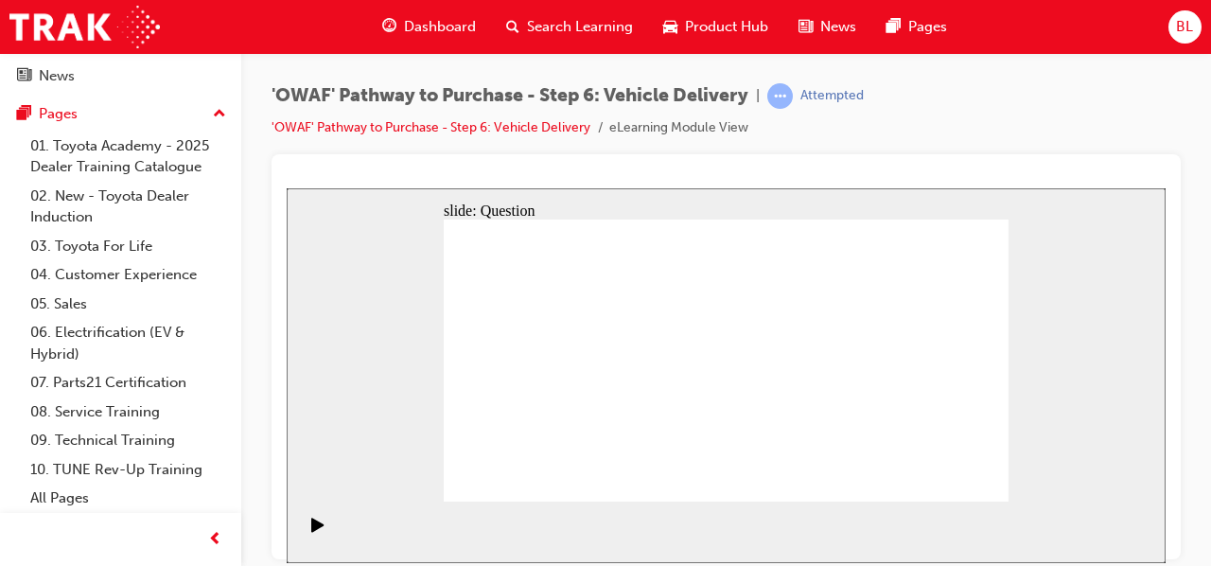
checkbox input "true"
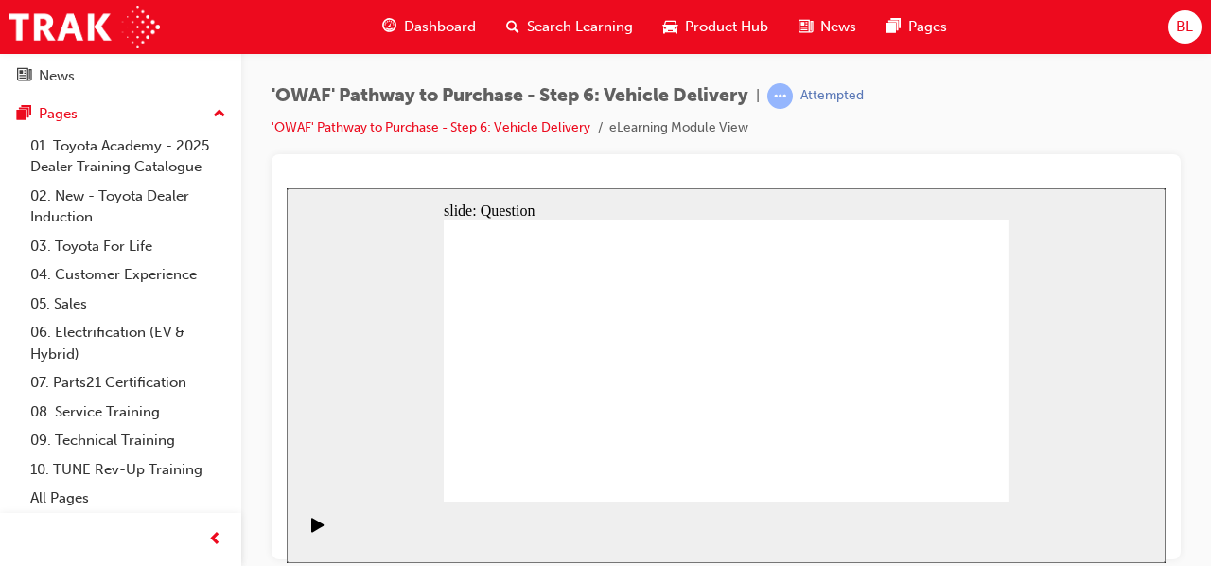
checkbox input "false"
drag, startPoint x: 932, startPoint y: 393, endPoint x: 564, endPoint y: 446, distance: 371.8
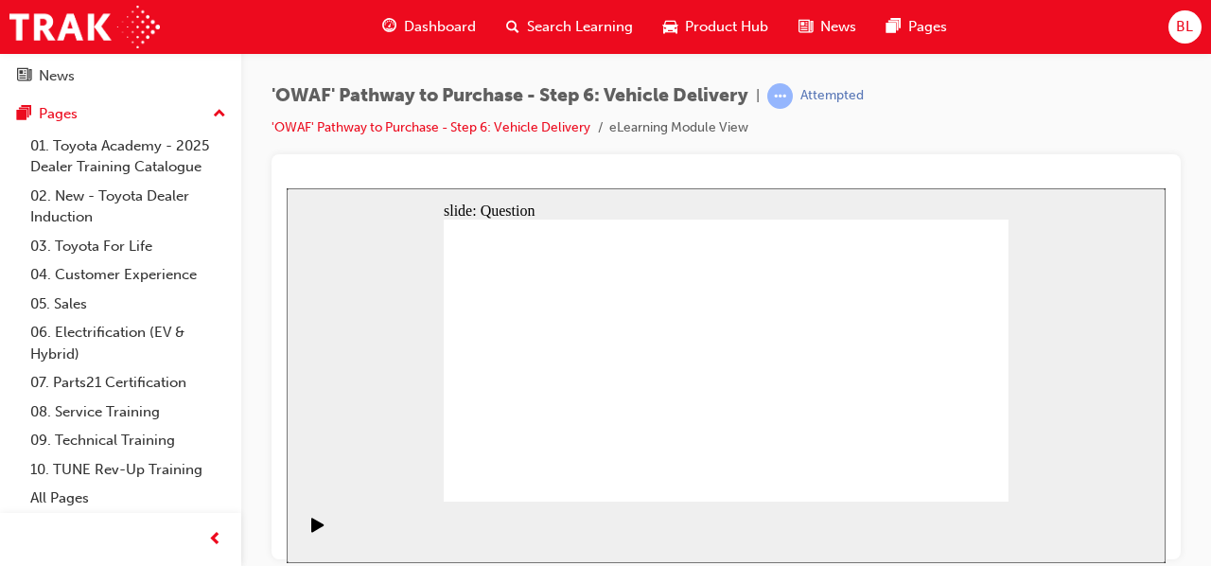
drag, startPoint x: 939, startPoint y: 401, endPoint x: 545, endPoint y: 428, distance: 394.5
drag, startPoint x: 933, startPoint y: 398, endPoint x: 826, endPoint y: 442, distance: 115.4
drag, startPoint x: 936, startPoint y: 389, endPoint x: 696, endPoint y: 433, distance: 243.5
drag, startPoint x: 918, startPoint y: 390, endPoint x: 816, endPoint y: 441, distance: 114.2
drag, startPoint x: 934, startPoint y: 390, endPoint x: 605, endPoint y: 428, distance: 331.4
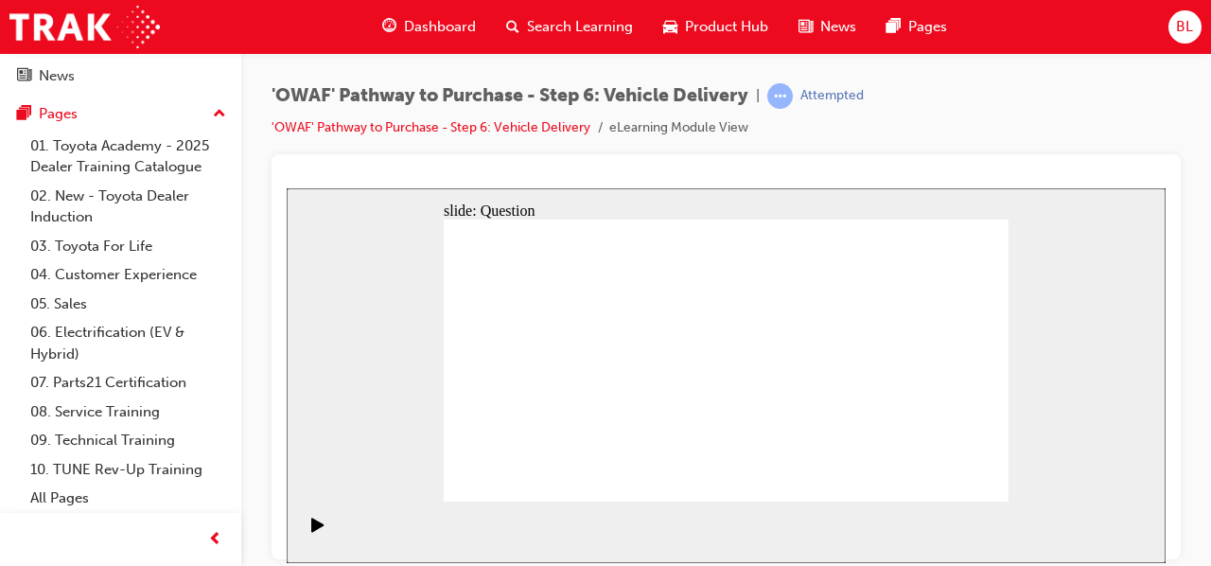
drag, startPoint x: 921, startPoint y: 384, endPoint x: 588, endPoint y: 435, distance: 336.0
drag, startPoint x: 781, startPoint y: 403, endPoint x: 602, endPoint y: 436, distance: 182.8
drag, startPoint x: 941, startPoint y: 382, endPoint x: 585, endPoint y: 422, distance: 358.9
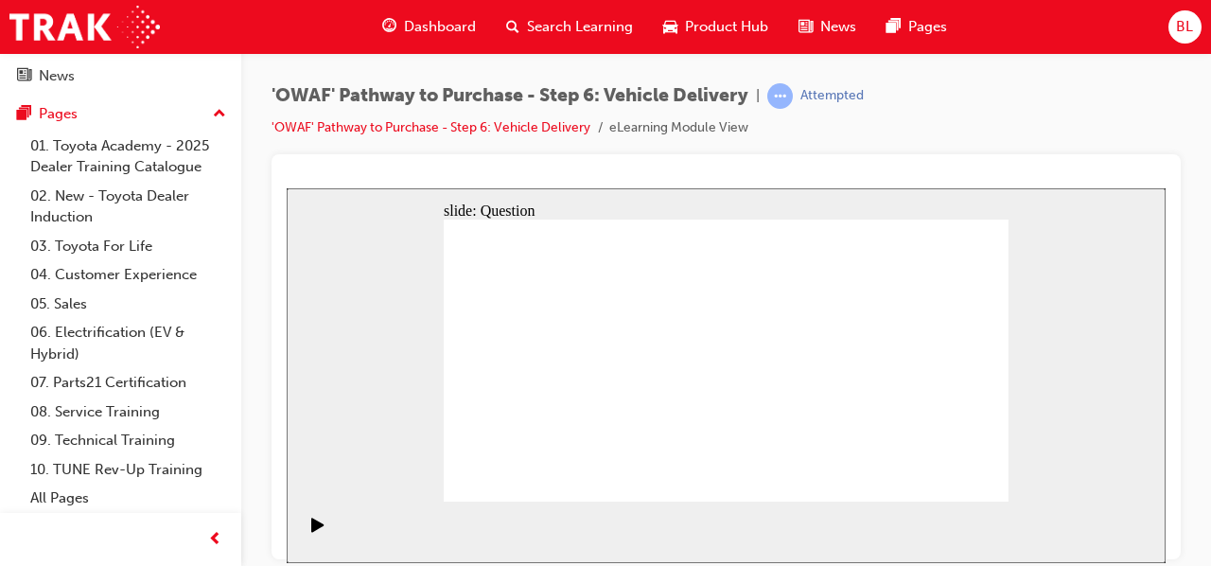
drag, startPoint x: 922, startPoint y: 396, endPoint x: 583, endPoint y: 449, distance: 342.8
drag, startPoint x: 940, startPoint y: 389, endPoint x: 740, endPoint y: 402, distance: 201.0
drag, startPoint x: 936, startPoint y: 403, endPoint x: 615, endPoint y: 440, distance: 322.8
drag, startPoint x: 904, startPoint y: 404, endPoint x: 759, endPoint y: 424, distance: 147.1
drag, startPoint x: 912, startPoint y: 393, endPoint x: 769, endPoint y: 434, distance: 148.8
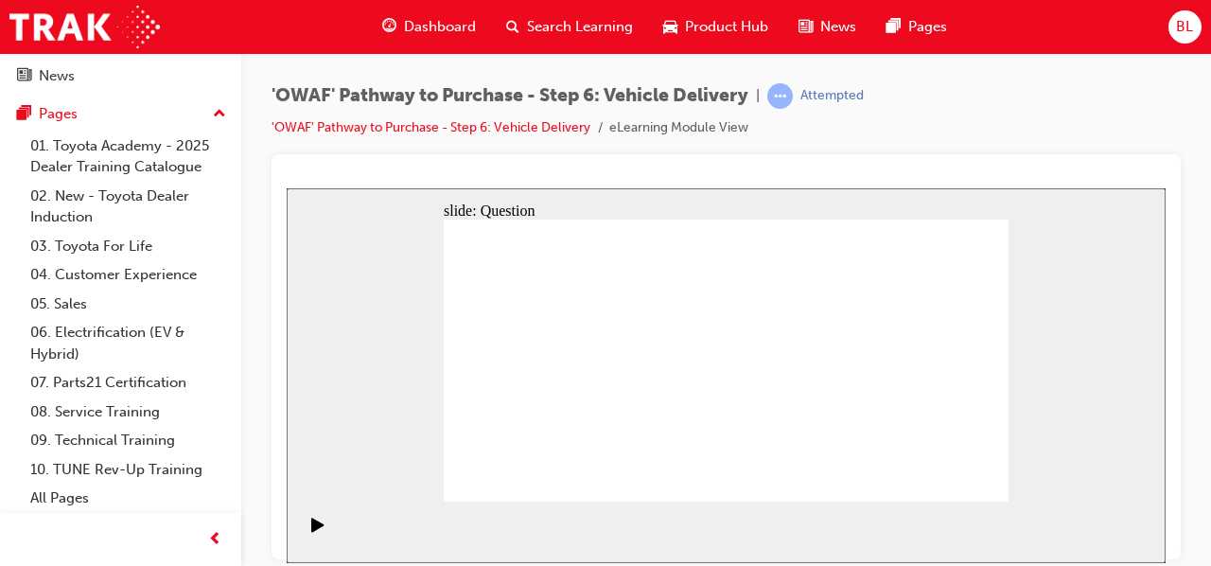
drag, startPoint x: 937, startPoint y: 399, endPoint x: 590, endPoint y: 440, distance: 348.7
drag, startPoint x: 931, startPoint y: 382, endPoint x: 540, endPoint y: 435, distance: 394.3
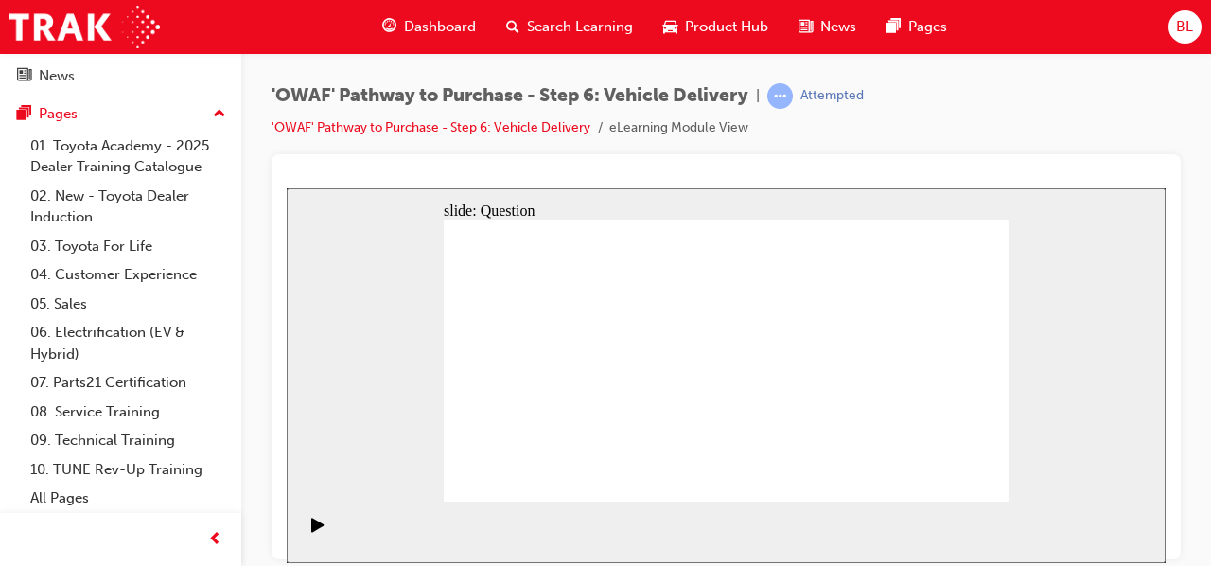
radio input "true"
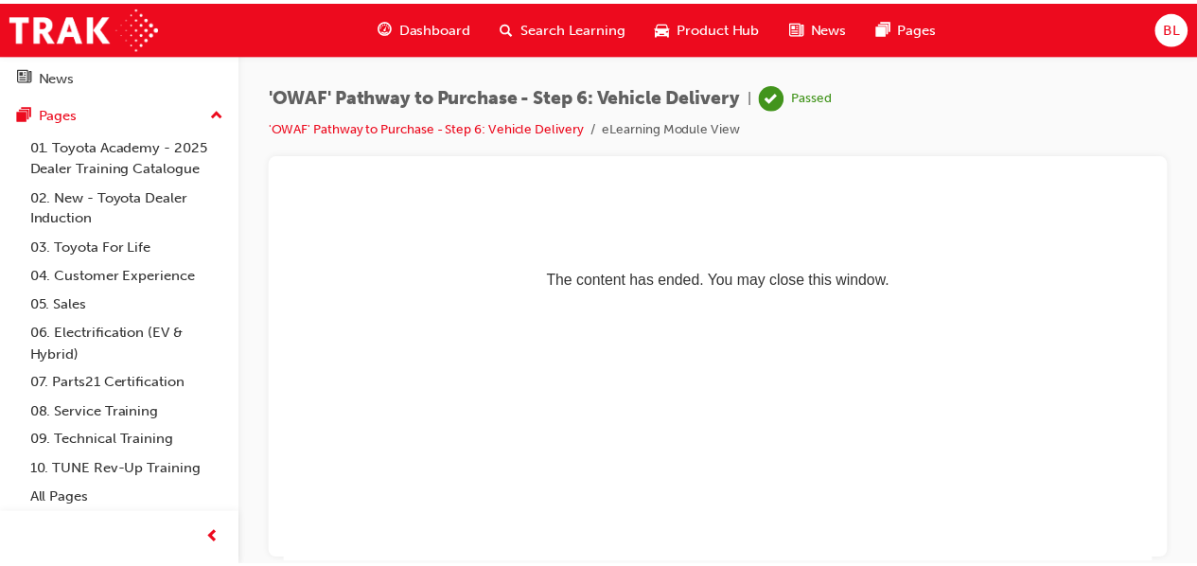
scroll to position [0, 0]
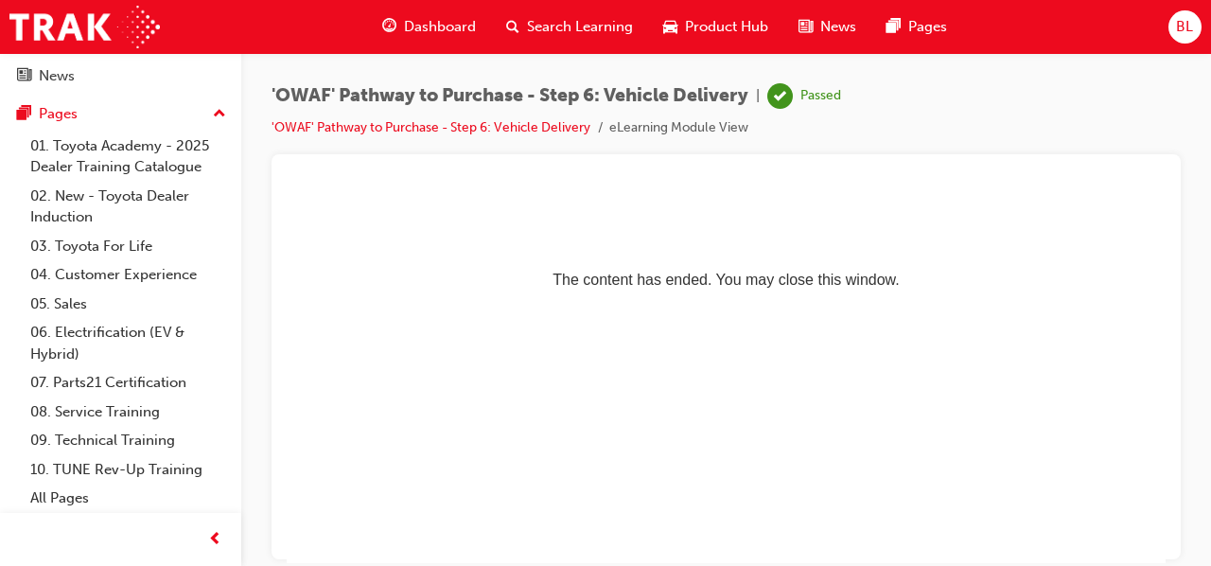
click at [442, 24] on span "Dashboard" at bounding box center [440, 27] width 72 height 22
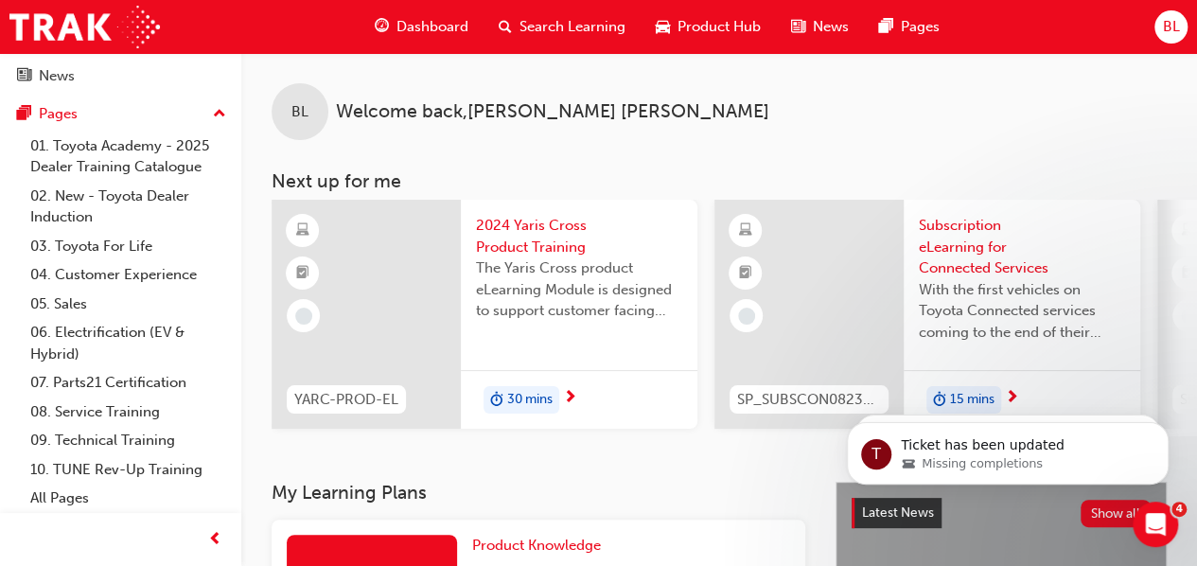
click at [563, 27] on span "Search Learning" at bounding box center [572, 27] width 106 height 22
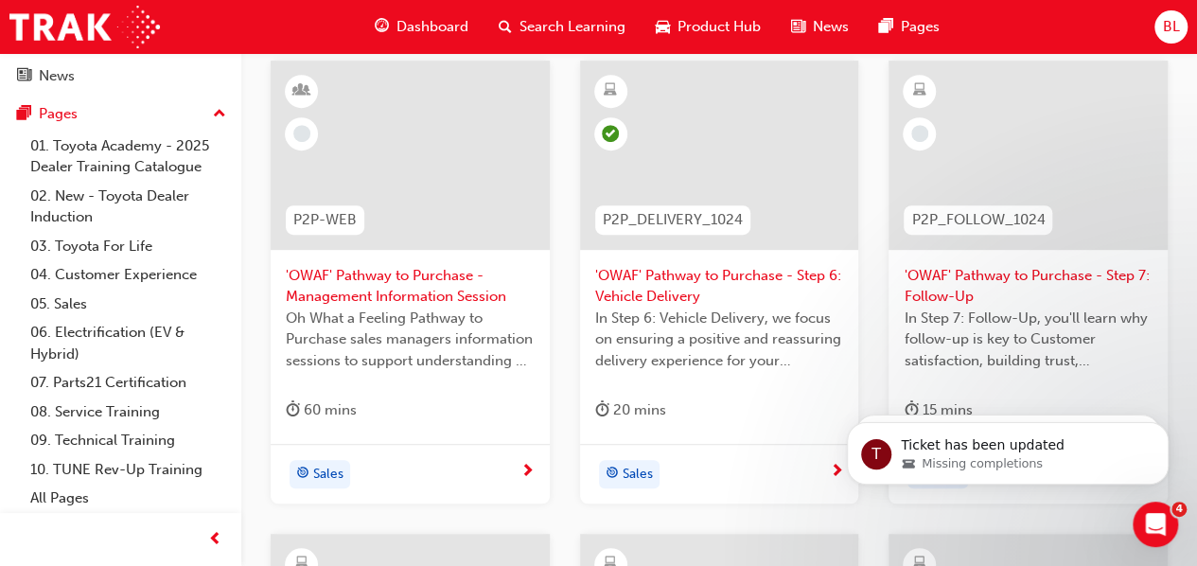
scroll to position [378, 0]
click at [1024, 277] on span "'OWAF' Pathway to Purchase - Step 7: Follow-Up" at bounding box center [1028, 285] width 249 height 43
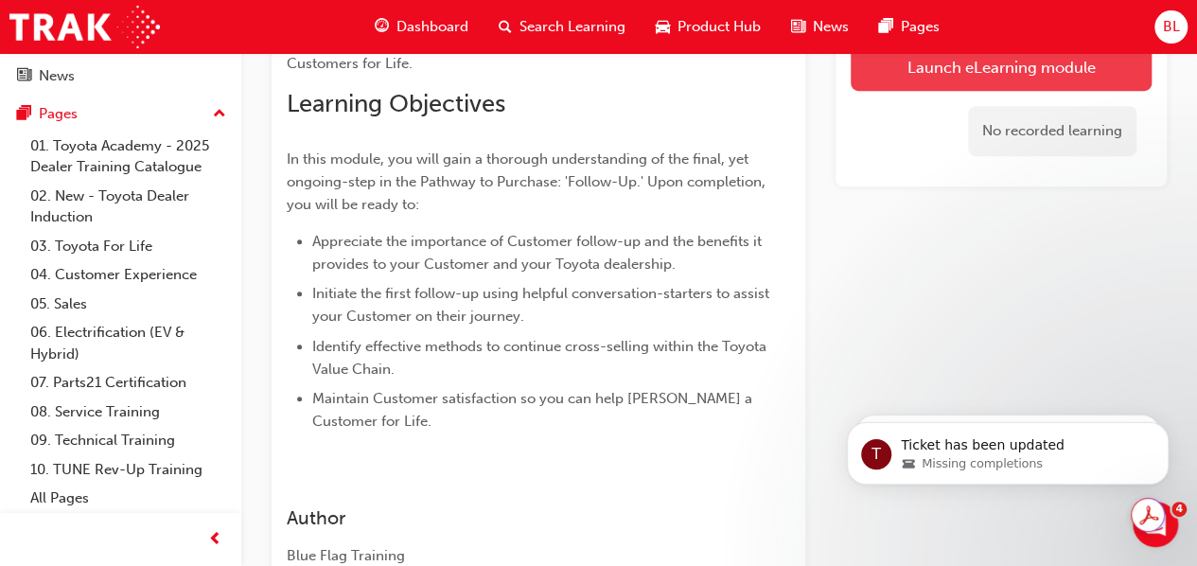
click at [984, 77] on link "Launch eLearning module" at bounding box center [1001, 67] width 301 height 47
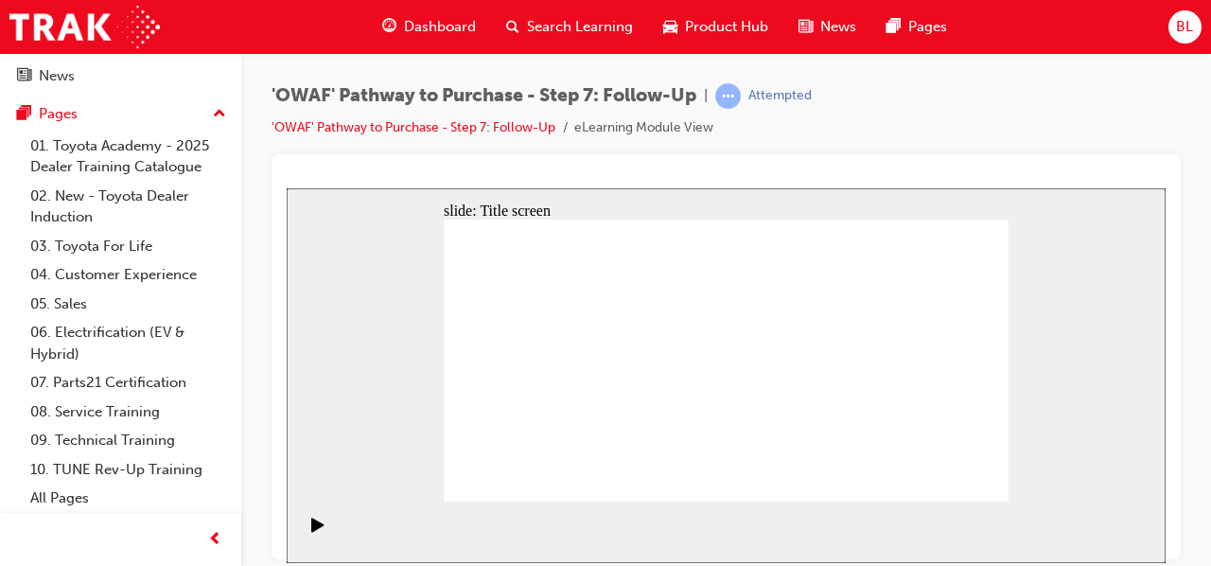
drag, startPoint x: 740, startPoint y: 291, endPoint x: 749, endPoint y: 290, distance: 9.6
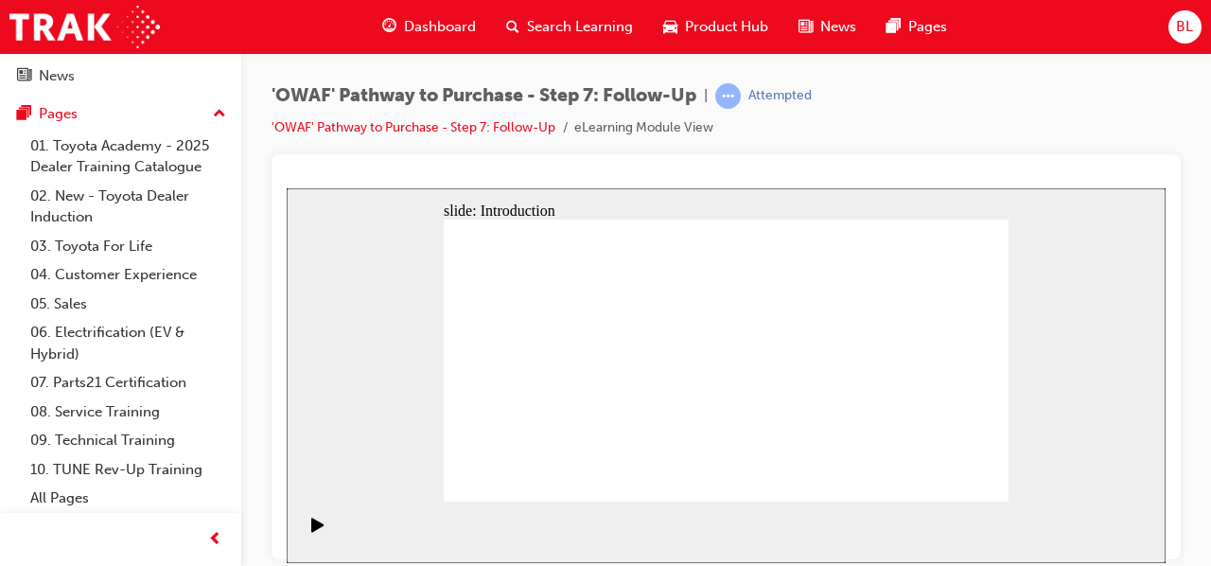
drag, startPoint x: 668, startPoint y: 345, endPoint x: 784, endPoint y: 357, distance: 116.9
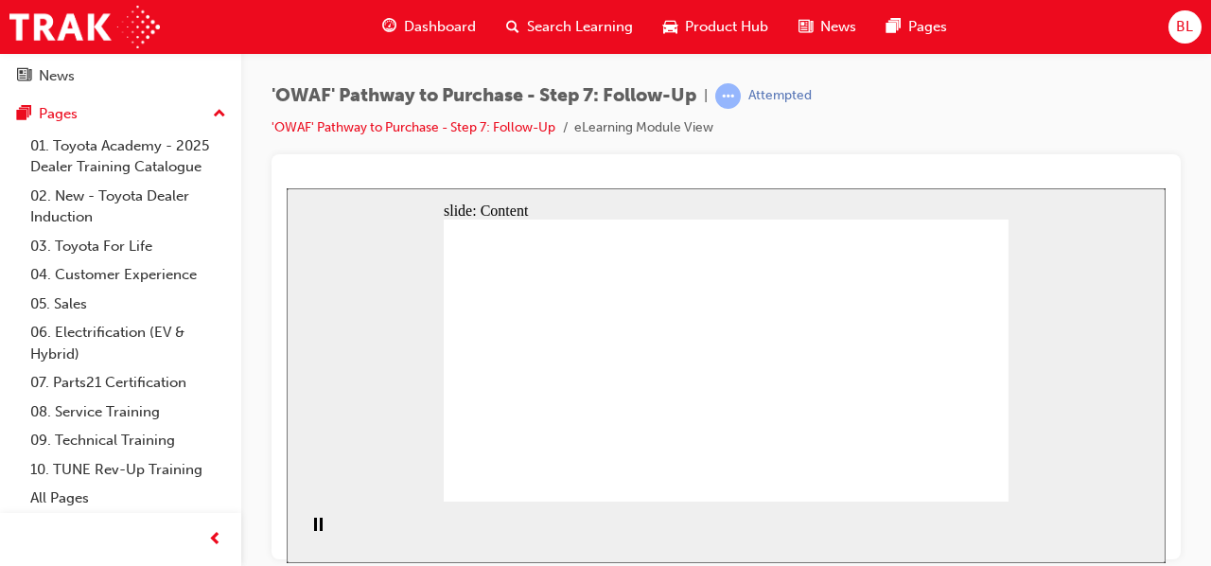
drag, startPoint x: 758, startPoint y: 344, endPoint x: 707, endPoint y: 346, distance: 51.1
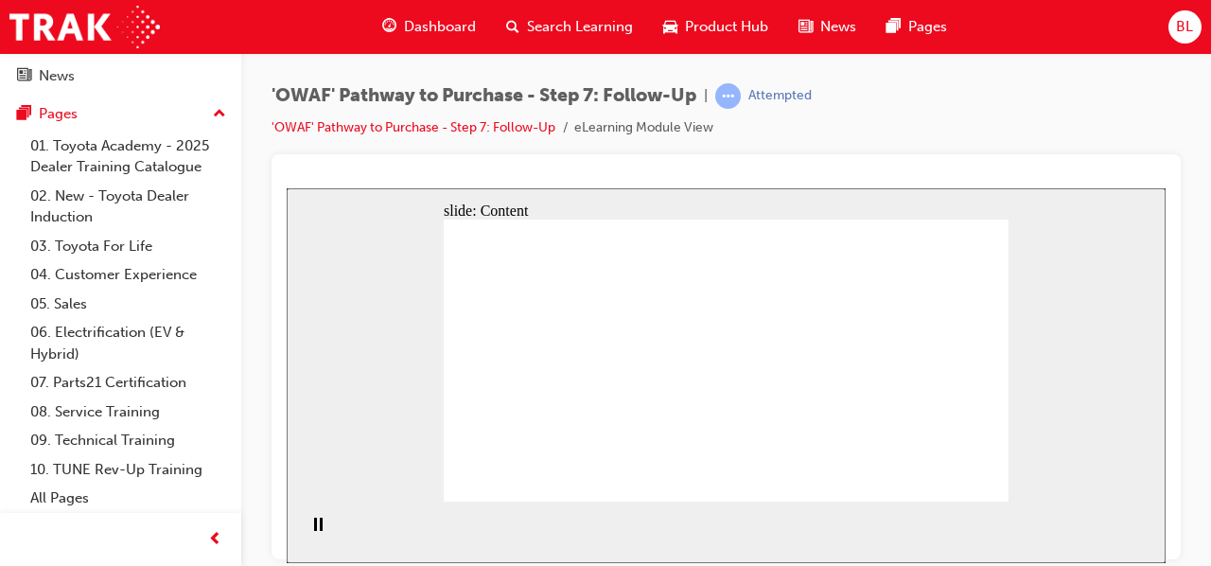
drag, startPoint x: 891, startPoint y: 353, endPoint x: 861, endPoint y: 351, distance: 30.3
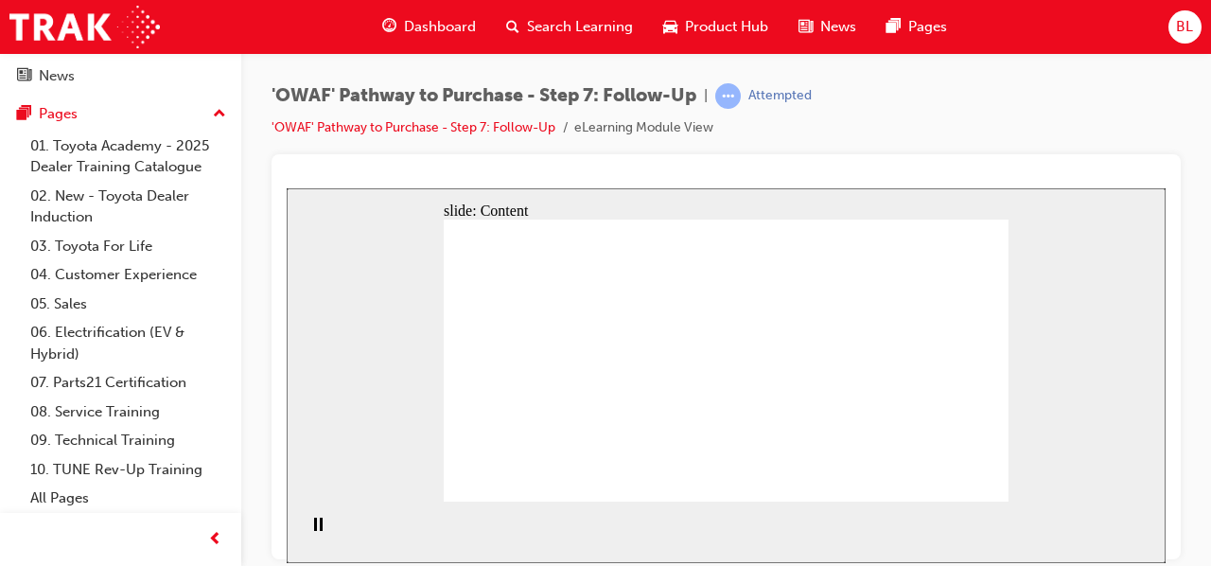
drag, startPoint x: 825, startPoint y: 375, endPoint x: 816, endPoint y: 403, distance: 29.6
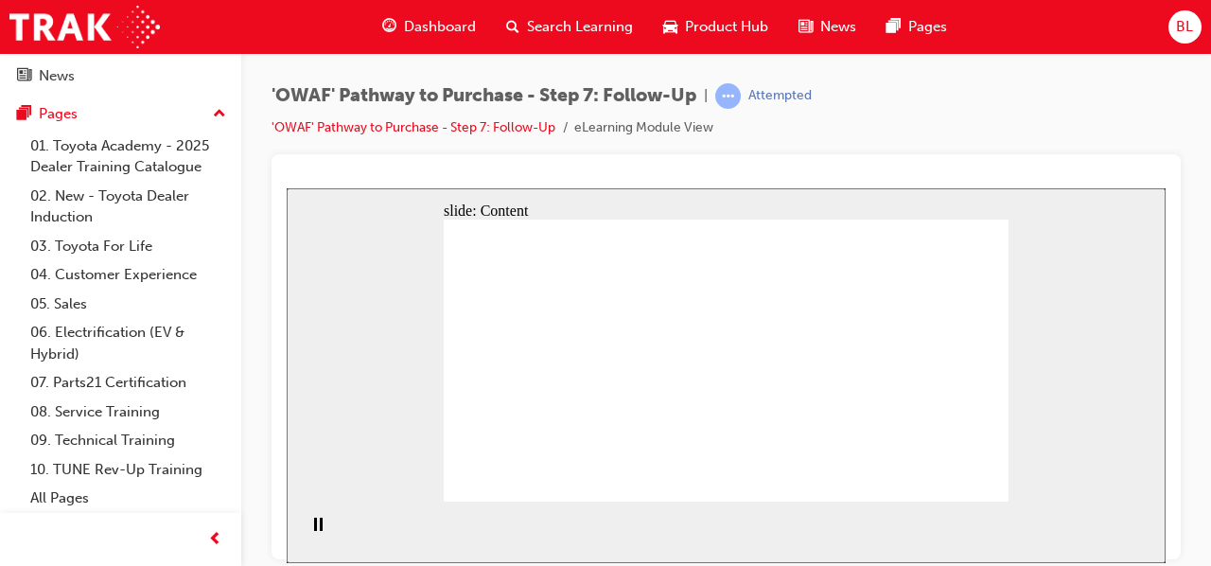
drag, startPoint x: 709, startPoint y: 337, endPoint x: 830, endPoint y: 338, distance: 121.1
drag, startPoint x: 799, startPoint y: 347, endPoint x: 855, endPoint y: 360, distance: 58.1
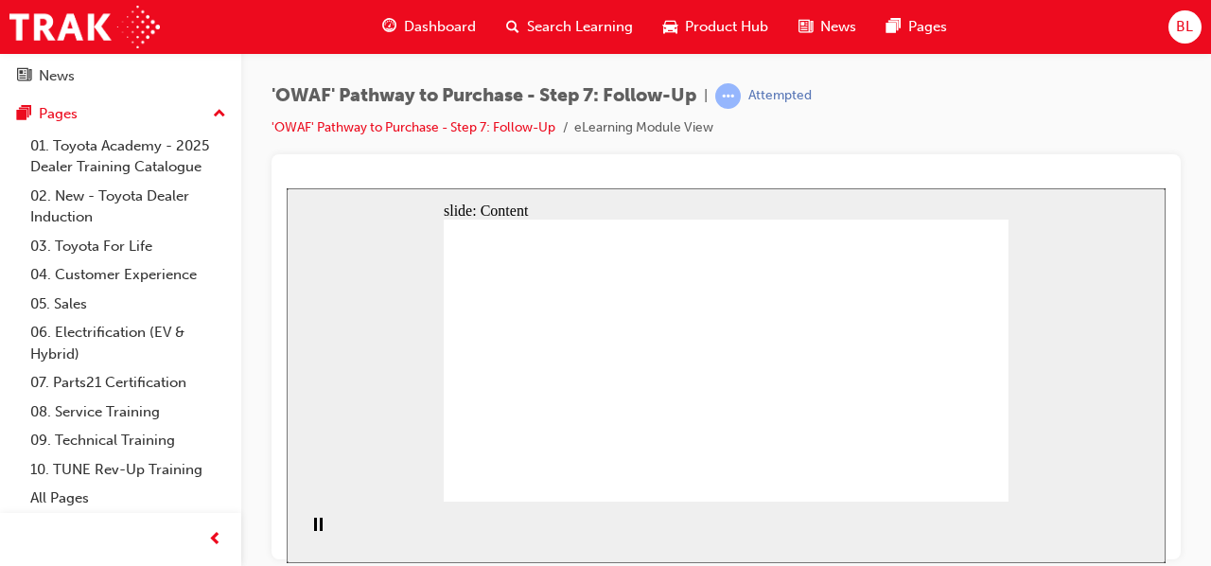
drag, startPoint x: 926, startPoint y: 280, endPoint x: 889, endPoint y: 269, distance: 38.6
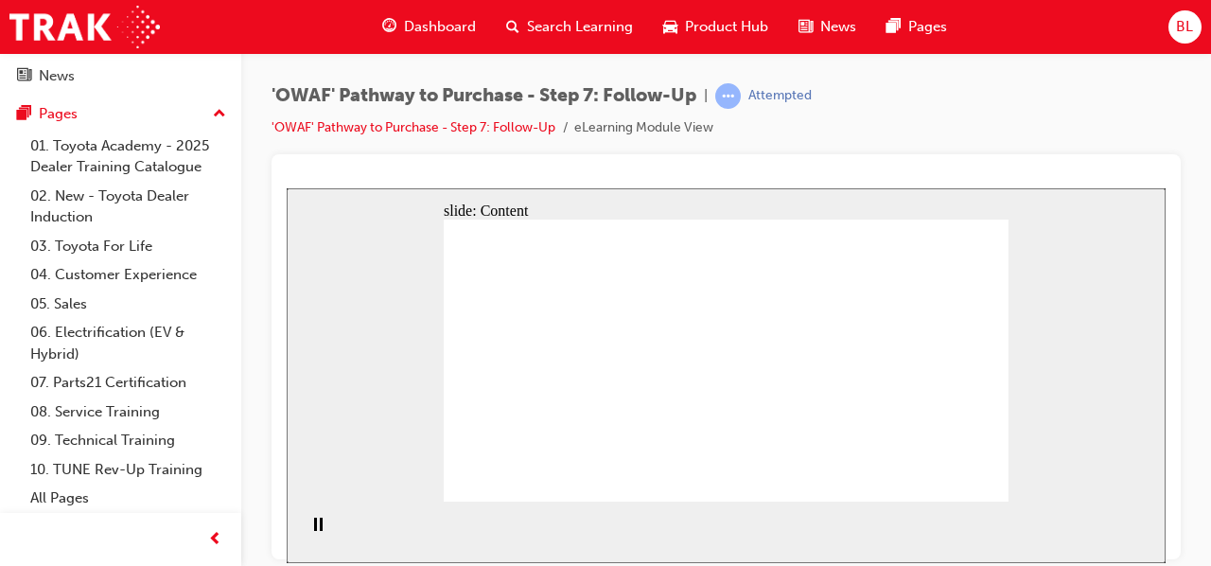
drag, startPoint x: 851, startPoint y: 254, endPoint x: 871, endPoint y: 265, distance: 23.7
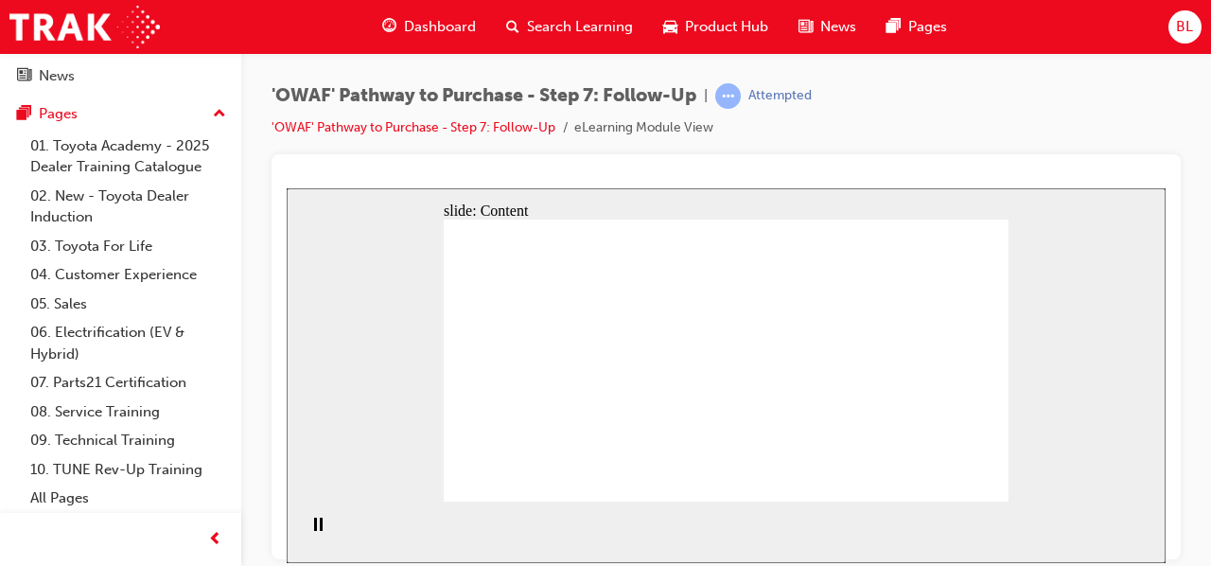
drag, startPoint x: 839, startPoint y: 248, endPoint x: 857, endPoint y: 255, distance: 19.5
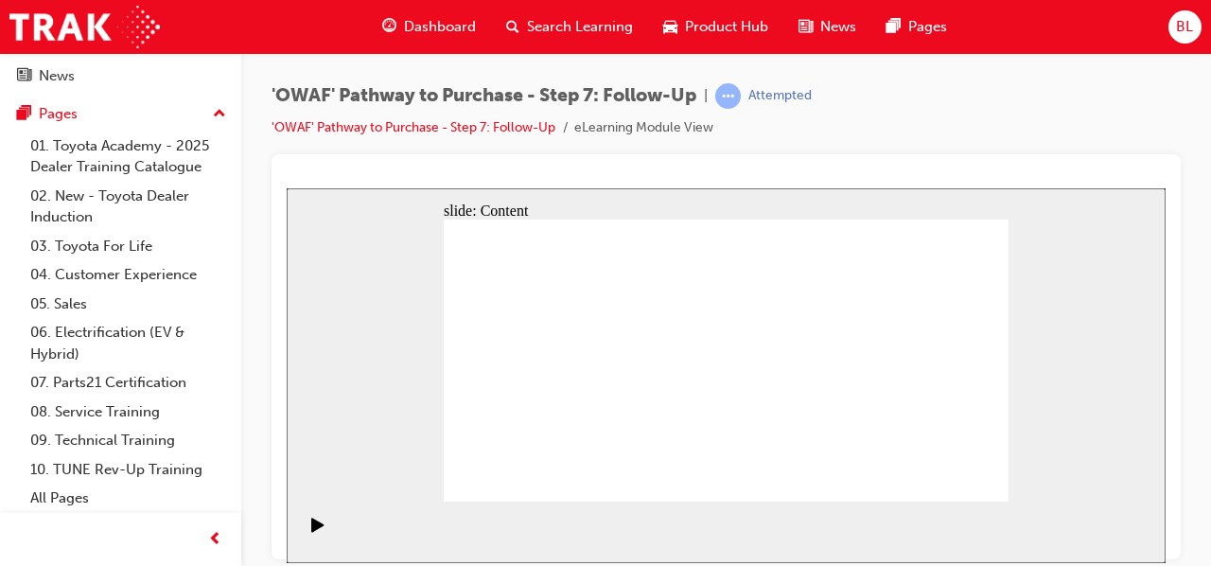
drag, startPoint x: 526, startPoint y: 309, endPoint x: 551, endPoint y: 298, distance: 27.1
drag, startPoint x: 530, startPoint y: 319, endPoint x: 670, endPoint y: 319, distance: 140.0
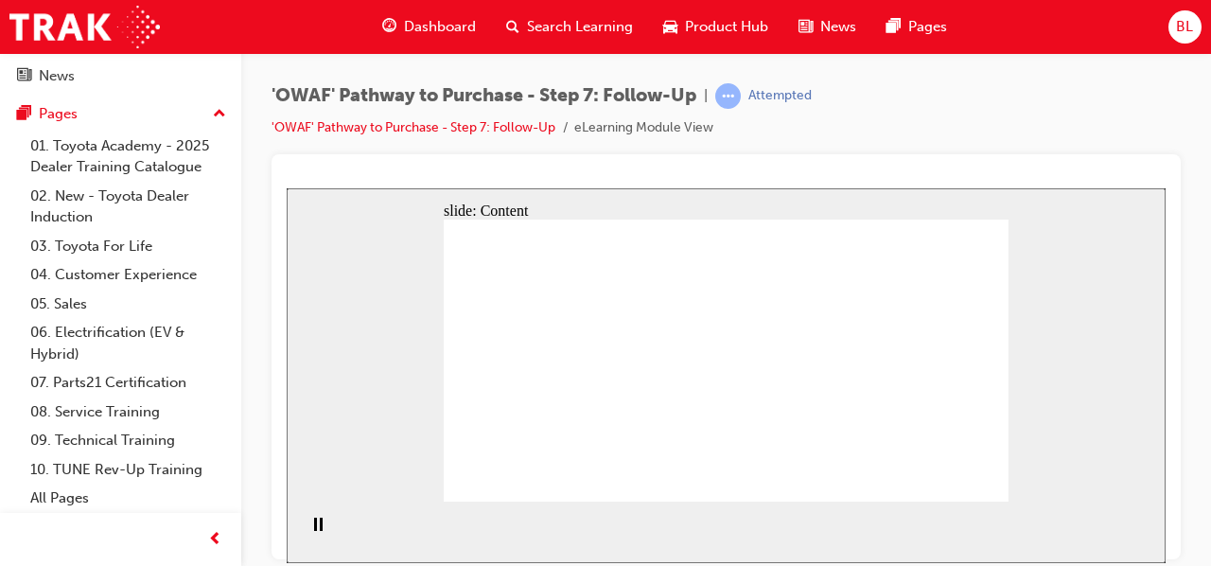
drag, startPoint x: 474, startPoint y: 313, endPoint x: 496, endPoint y: 307, distance: 22.7
drag, startPoint x: 618, startPoint y: 301, endPoint x: 526, endPoint y: 290, distance: 92.5
drag, startPoint x: 476, startPoint y: 289, endPoint x: 518, endPoint y: 290, distance: 42.6
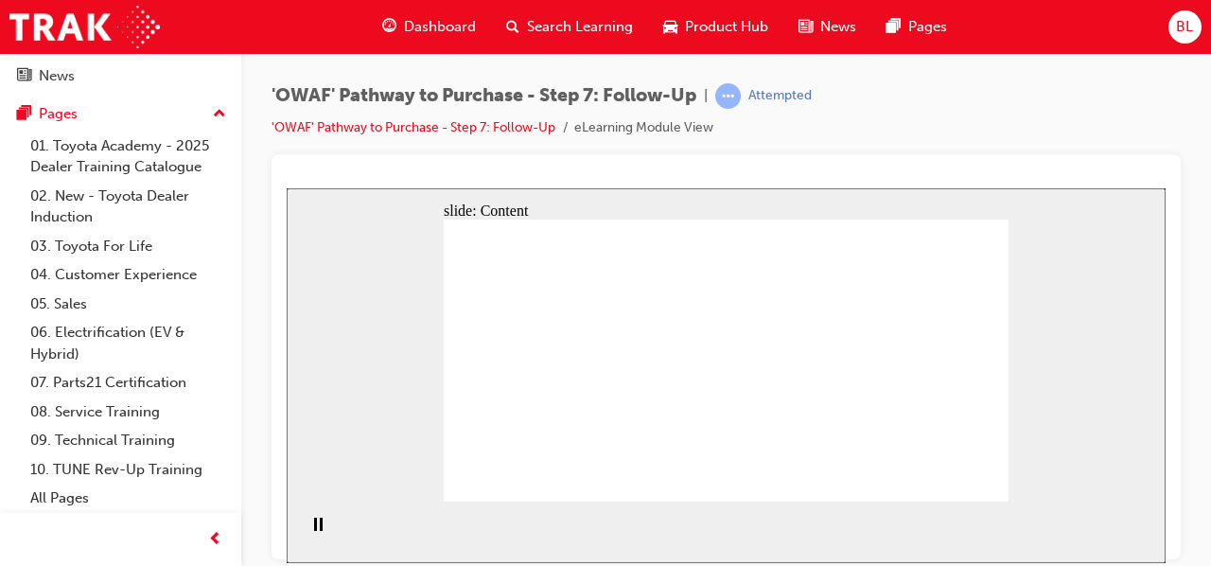
drag, startPoint x: 499, startPoint y: 278, endPoint x: 575, endPoint y: 284, distance: 76.8
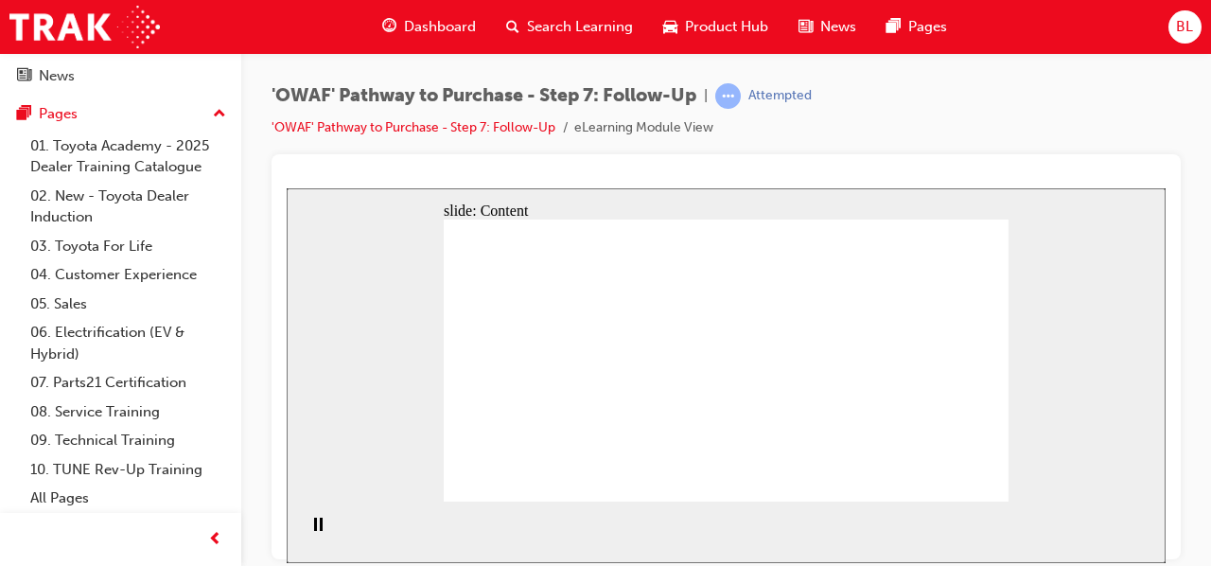
drag, startPoint x: 620, startPoint y: 282, endPoint x: 519, endPoint y: 276, distance: 100.4
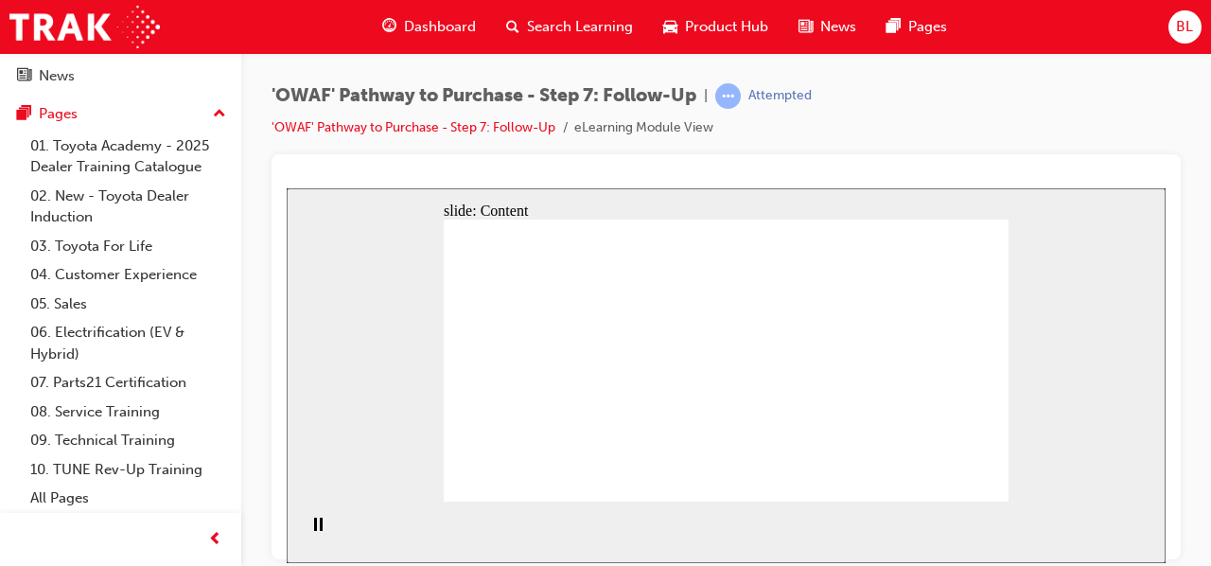
drag, startPoint x: 626, startPoint y: 276, endPoint x: 555, endPoint y: 286, distance: 71.6
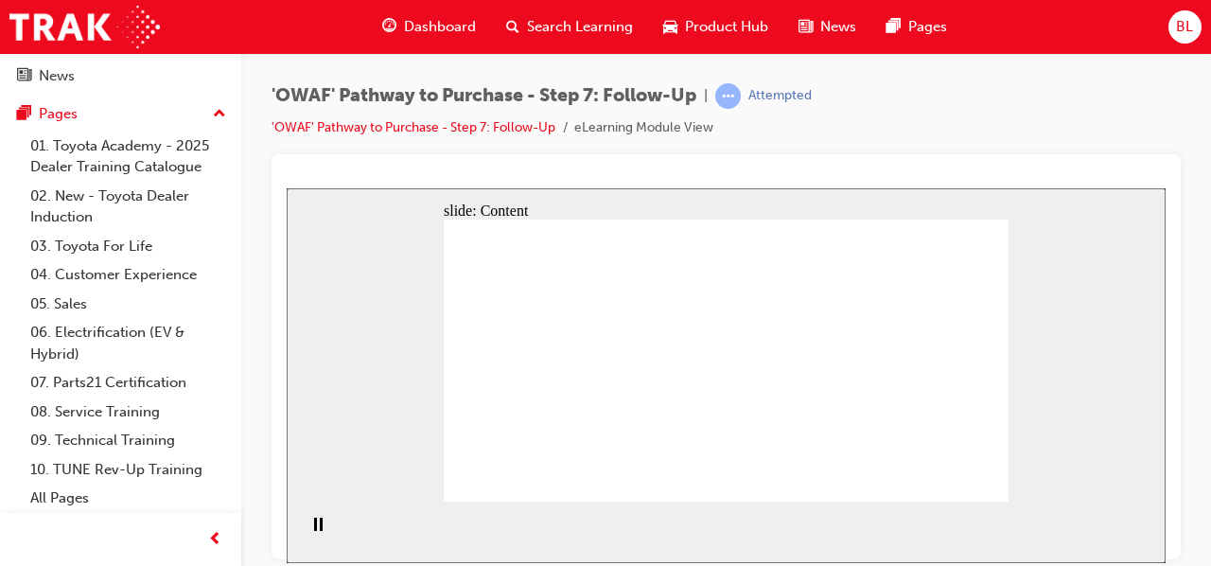
drag, startPoint x: 965, startPoint y: 325, endPoint x: 986, endPoint y: 345, distance: 28.8
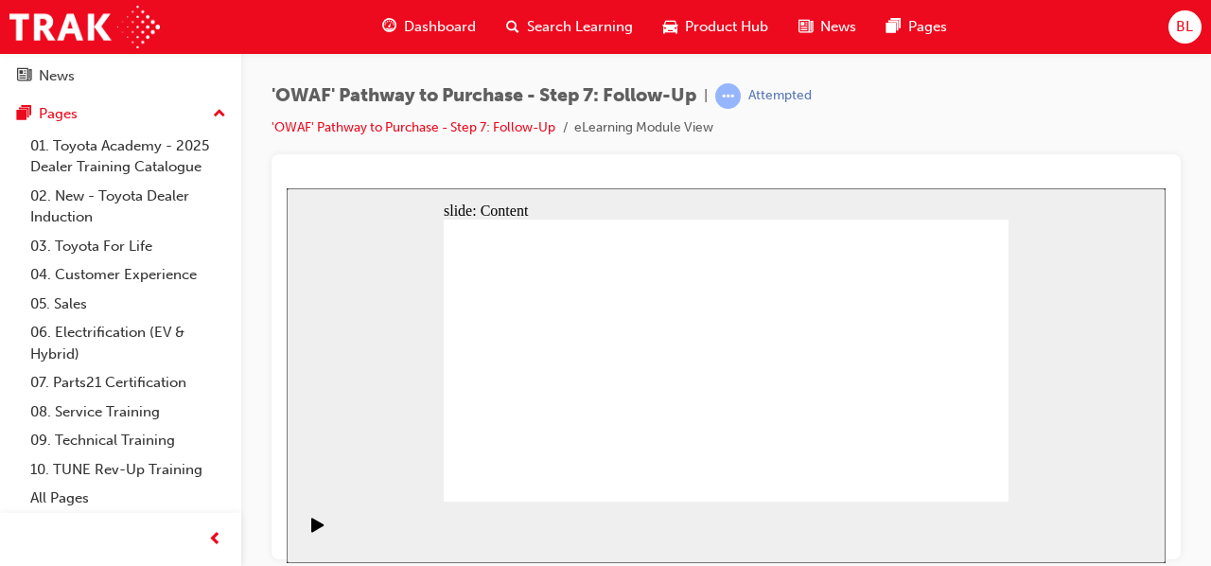
drag, startPoint x: 521, startPoint y: 404, endPoint x: 620, endPoint y: 383, distance: 100.6
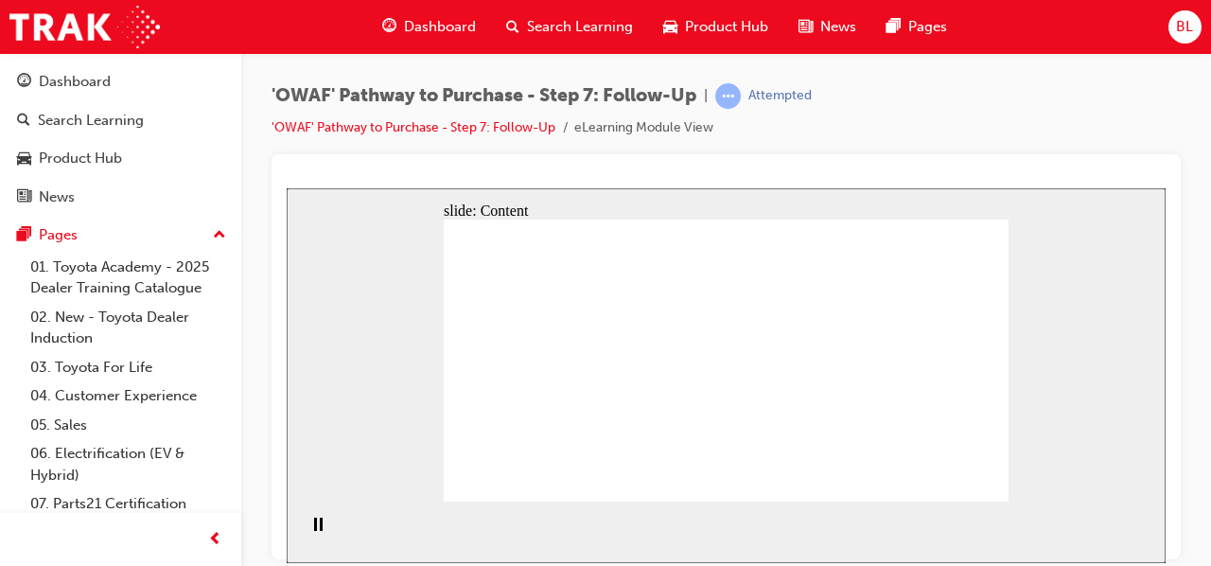
scroll to position [121, 0]
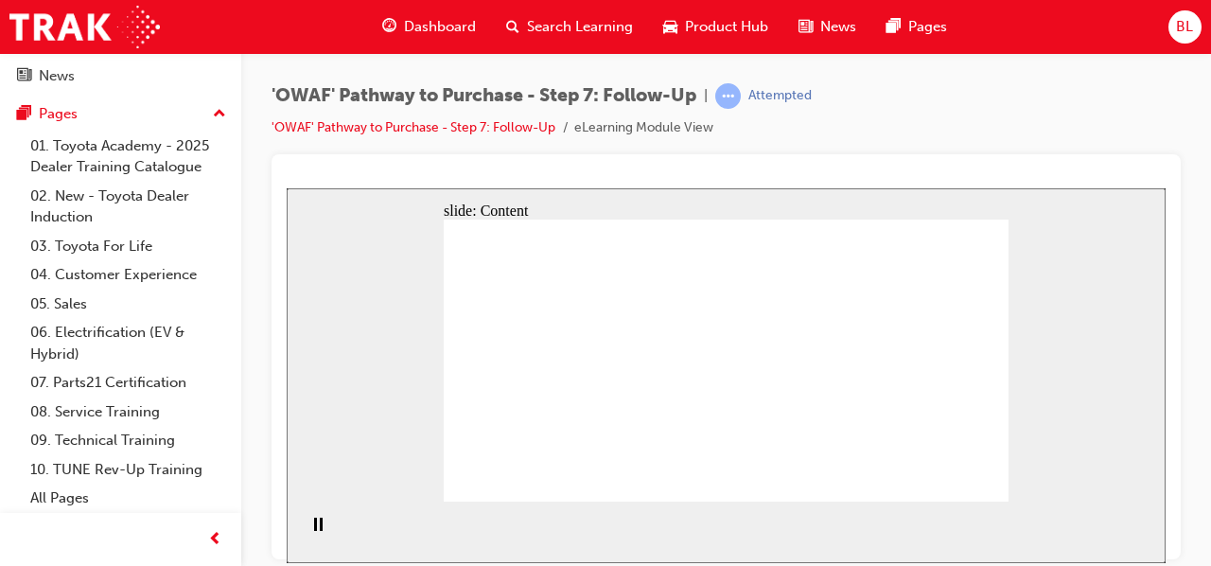
drag, startPoint x: 617, startPoint y: 288, endPoint x: 557, endPoint y: 291, distance: 59.7
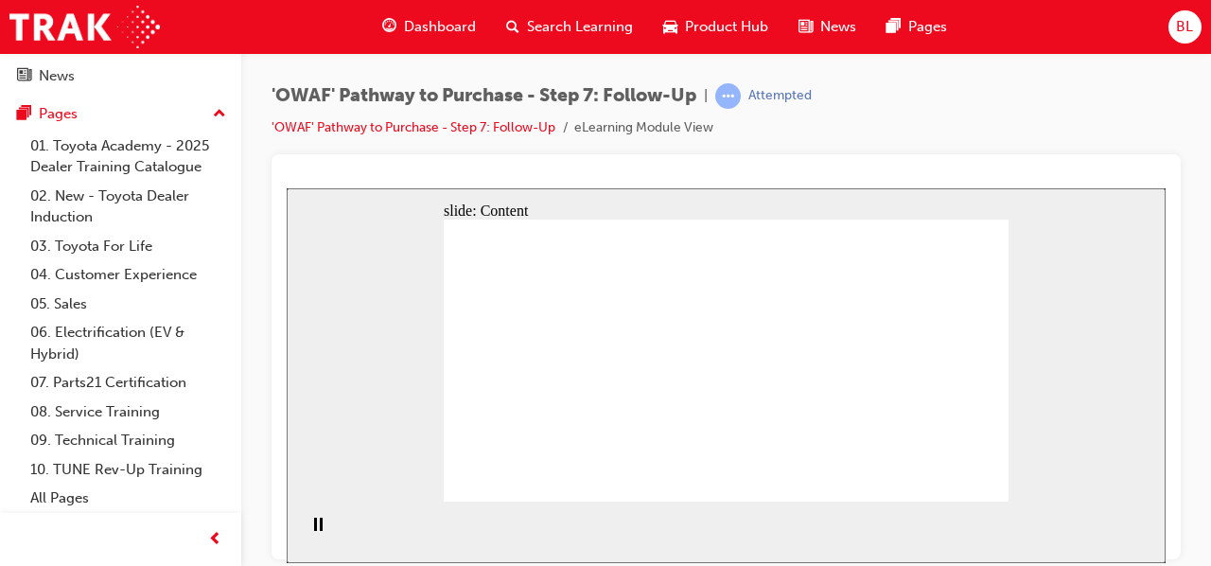
drag, startPoint x: 581, startPoint y: 285, endPoint x: 541, endPoint y: 286, distance: 39.7
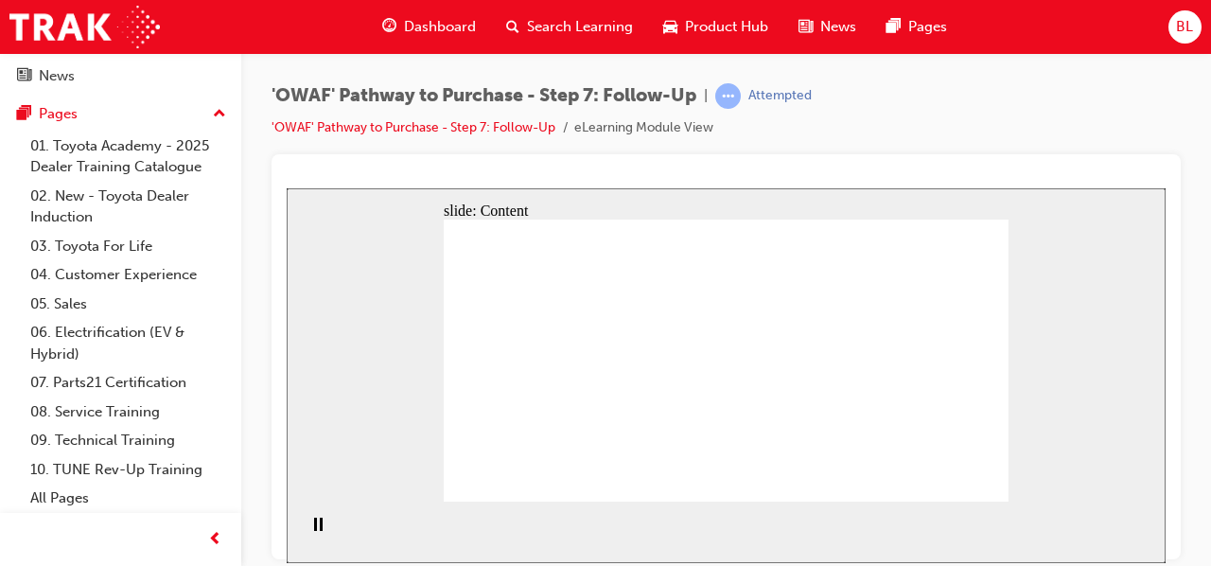
drag, startPoint x: 781, startPoint y: 276, endPoint x: 819, endPoint y: 274, distance: 37.9
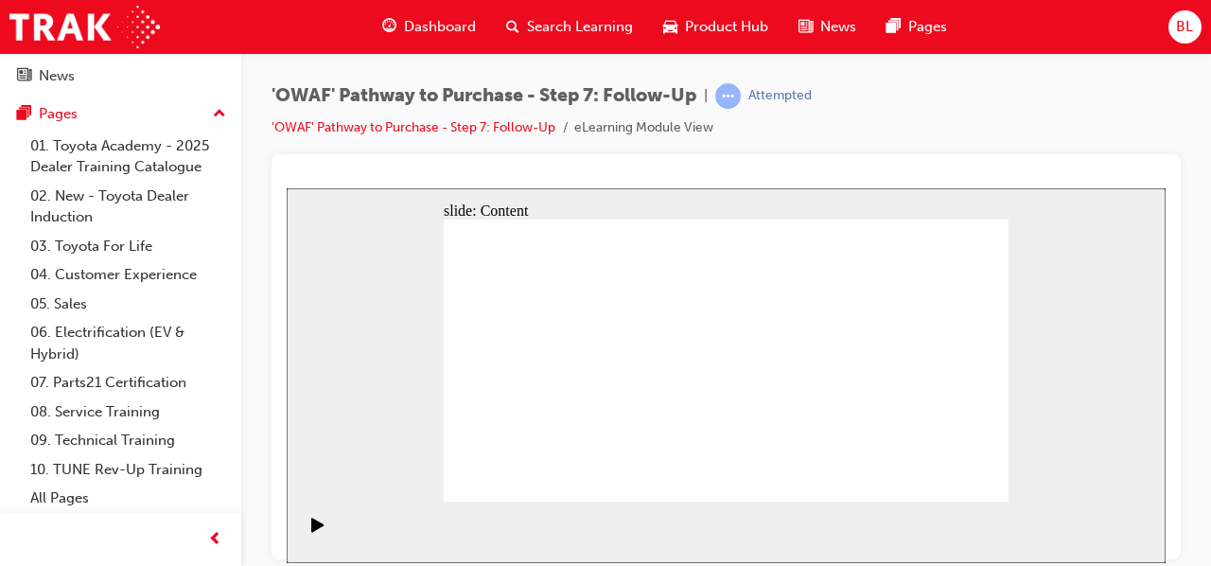
drag, startPoint x: 901, startPoint y: 246, endPoint x: 881, endPoint y: 263, distance: 26.2
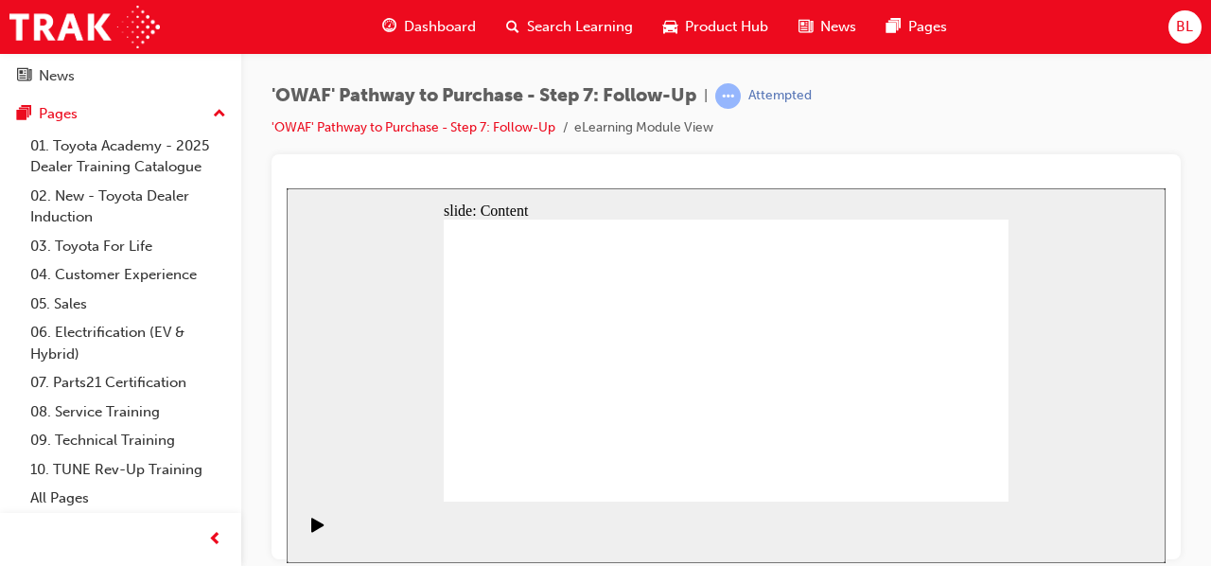
drag, startPoint x: 734, startPoint y: 273, endPoint x: 749, endPoint y: 278, distance: 15.9
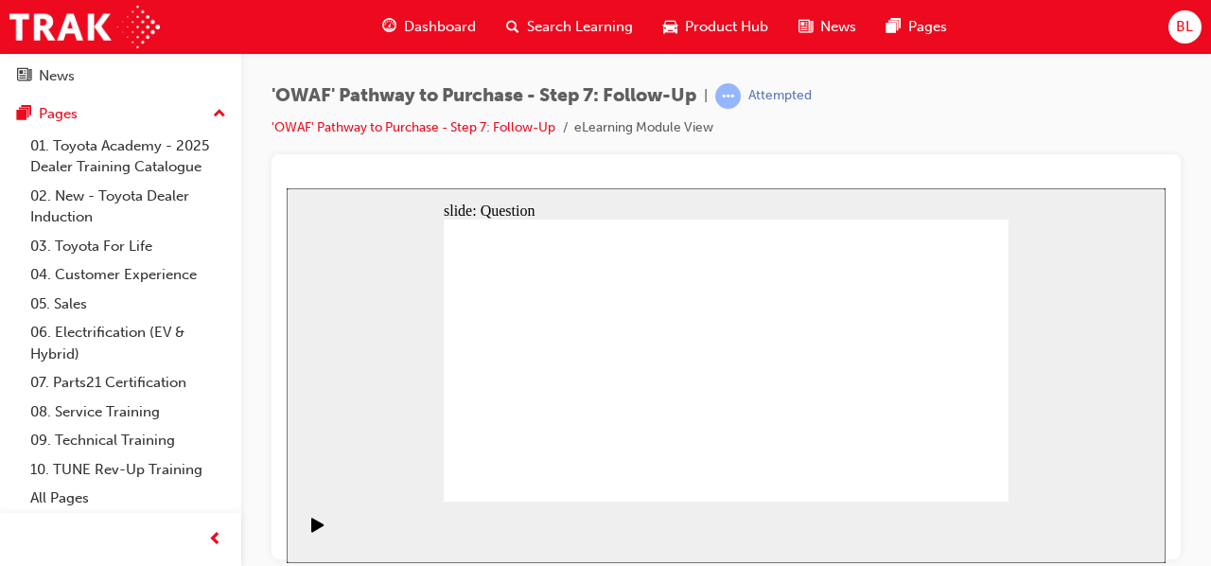
radio input "true"
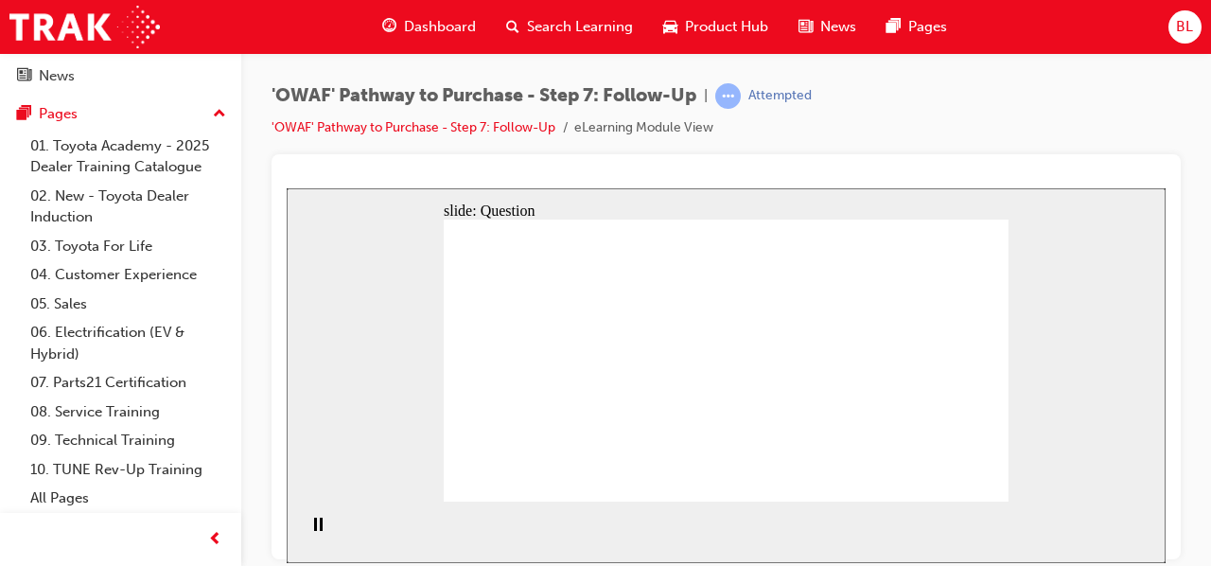
drag, startPoint x: 649, startPoint y: 430, endPoint x: 741, endPoint y: 328, distance: 137.3
drag, startPoint x: 746, startPoint y: 430, endPoint x: 732, endPoint y: 422, distance: 15.7
drag, startPoint x: 730, startPoint y: 456, endPoint x: 606, endPoint y: 346, distance: 166.3
drag, startPoint x: 823, startPoint y: 422, endPoint x: 633, endPoint y: 378, distance: 195.3
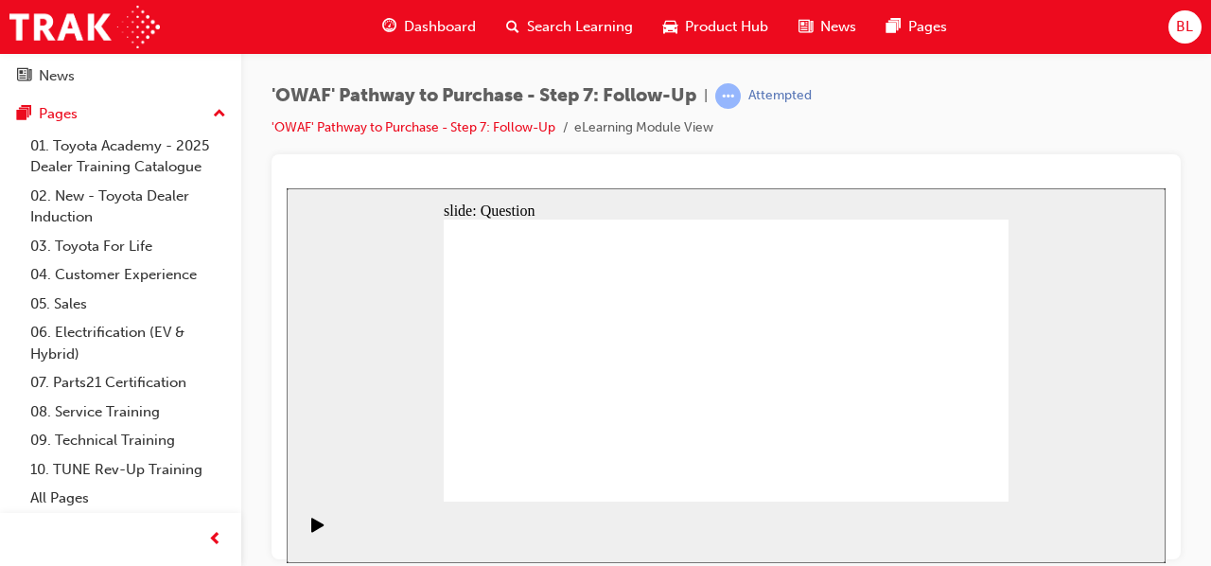
radio input "true"
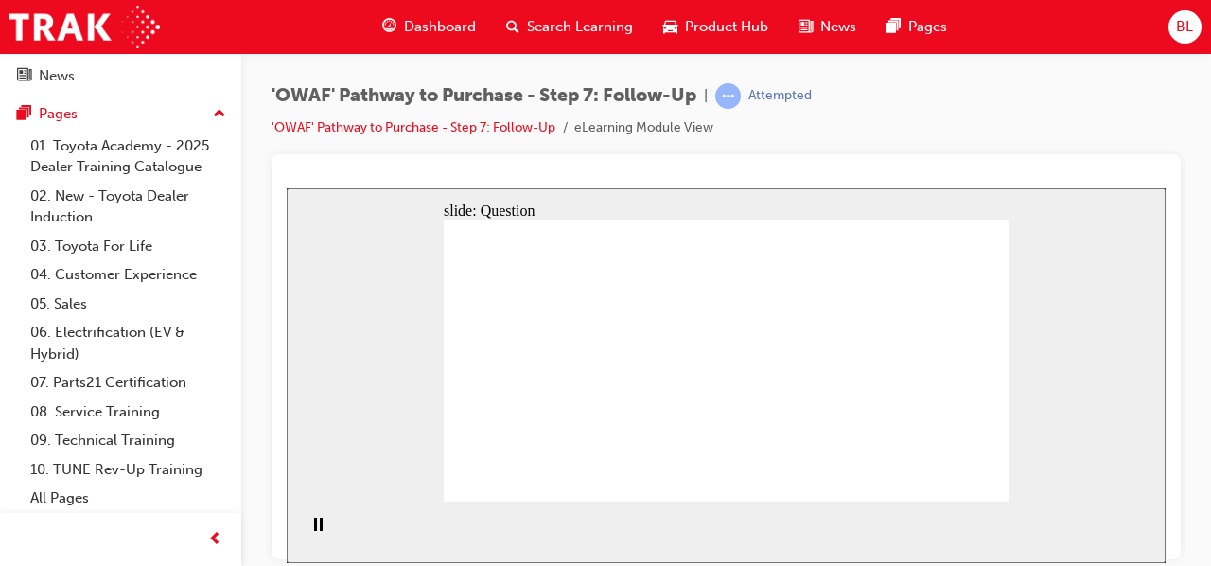
drag, startPoint x: 761, startPoint y: 327, endPoint x: 770, endPoint y: 335, distance: 12.1
radio input "true"
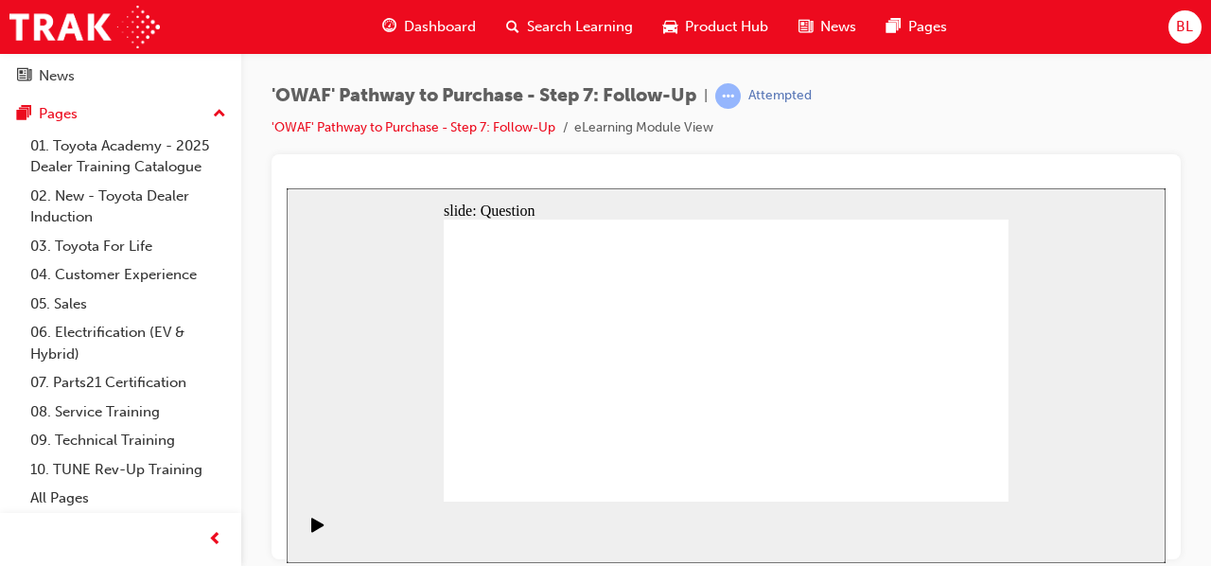
radio input "true"
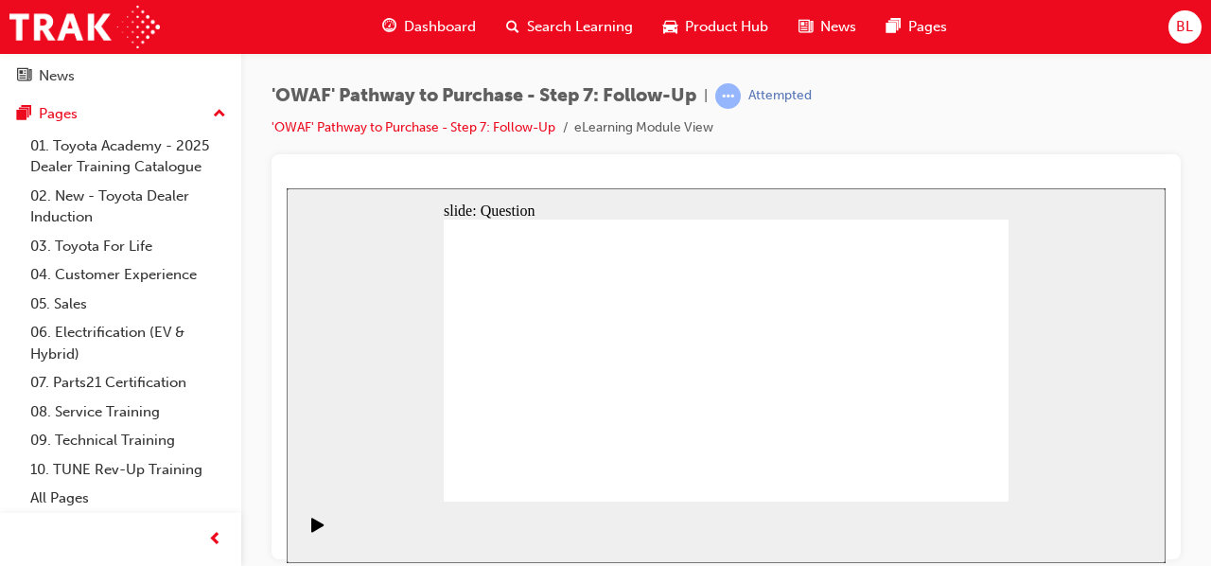
drag, startPoint x: 734, startPoint y: 408, endPoint x: 723, endPoint y: 397, distance: 15.4
radio input "true"
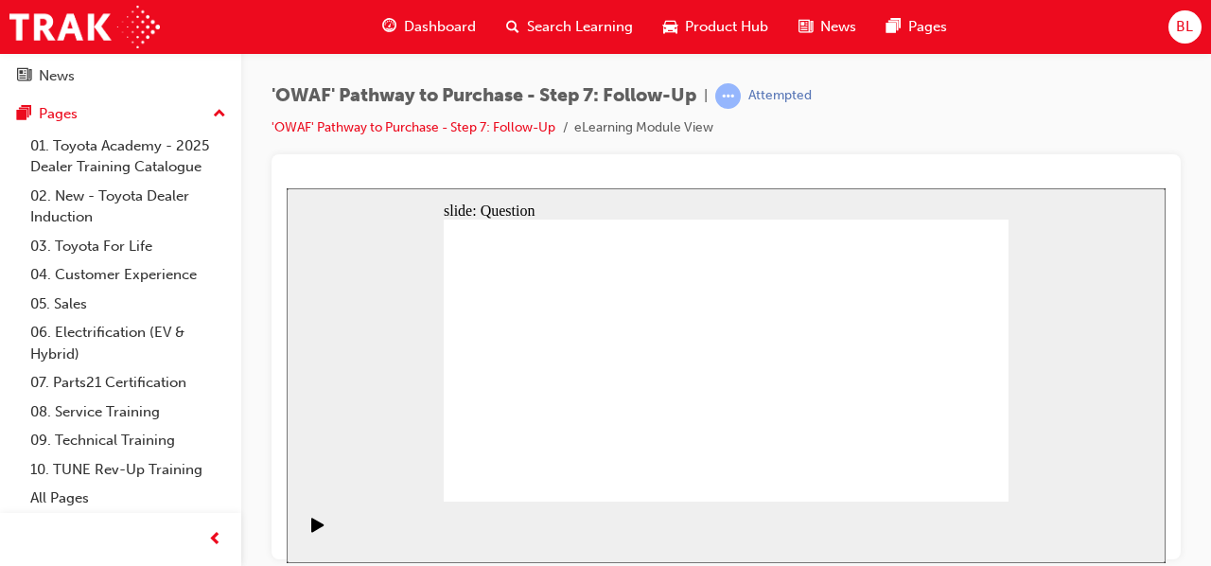
drag, startPoint x: 957, startPoint y: 488, endPoint x: 955, endPoint y: 475, distance: 13.5
